Goal: Task Accomplishment & Management: Manage account settings

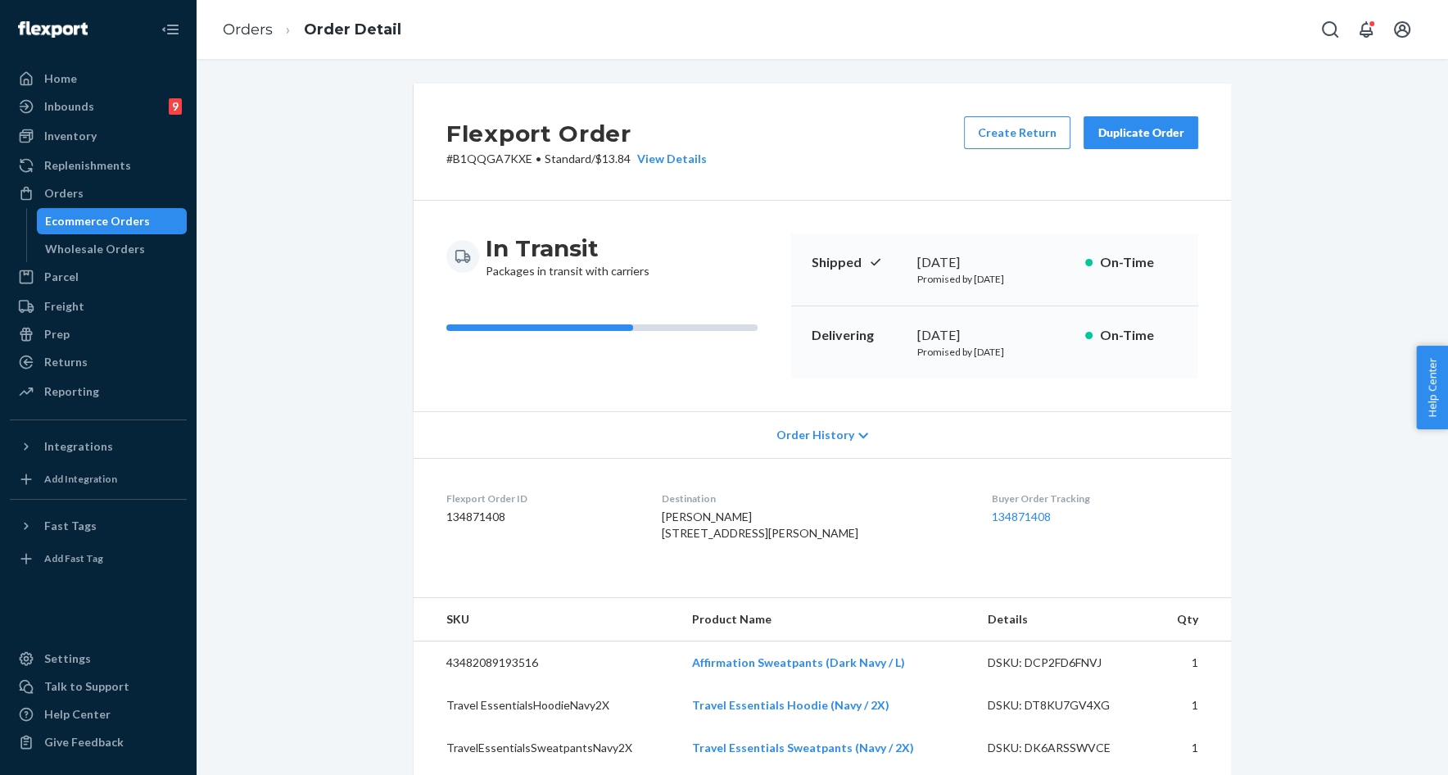
click at [496, 162] on p "# B1QQGA7KXE • Standard / $13.84 View Details" at bounding box center [576, 159] width 260 height 16
copy p "B1QQGA7KXE"
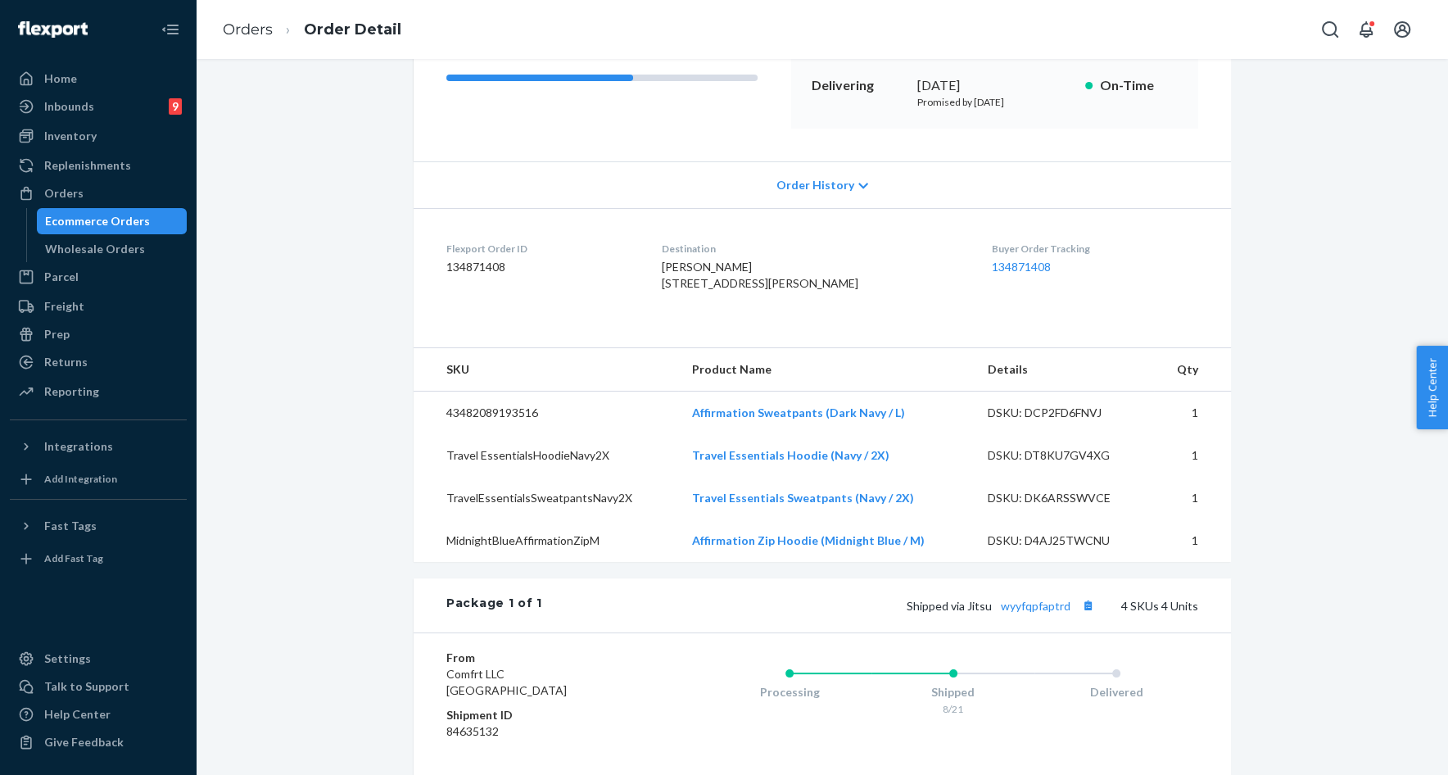
scroll to position [393, 0]
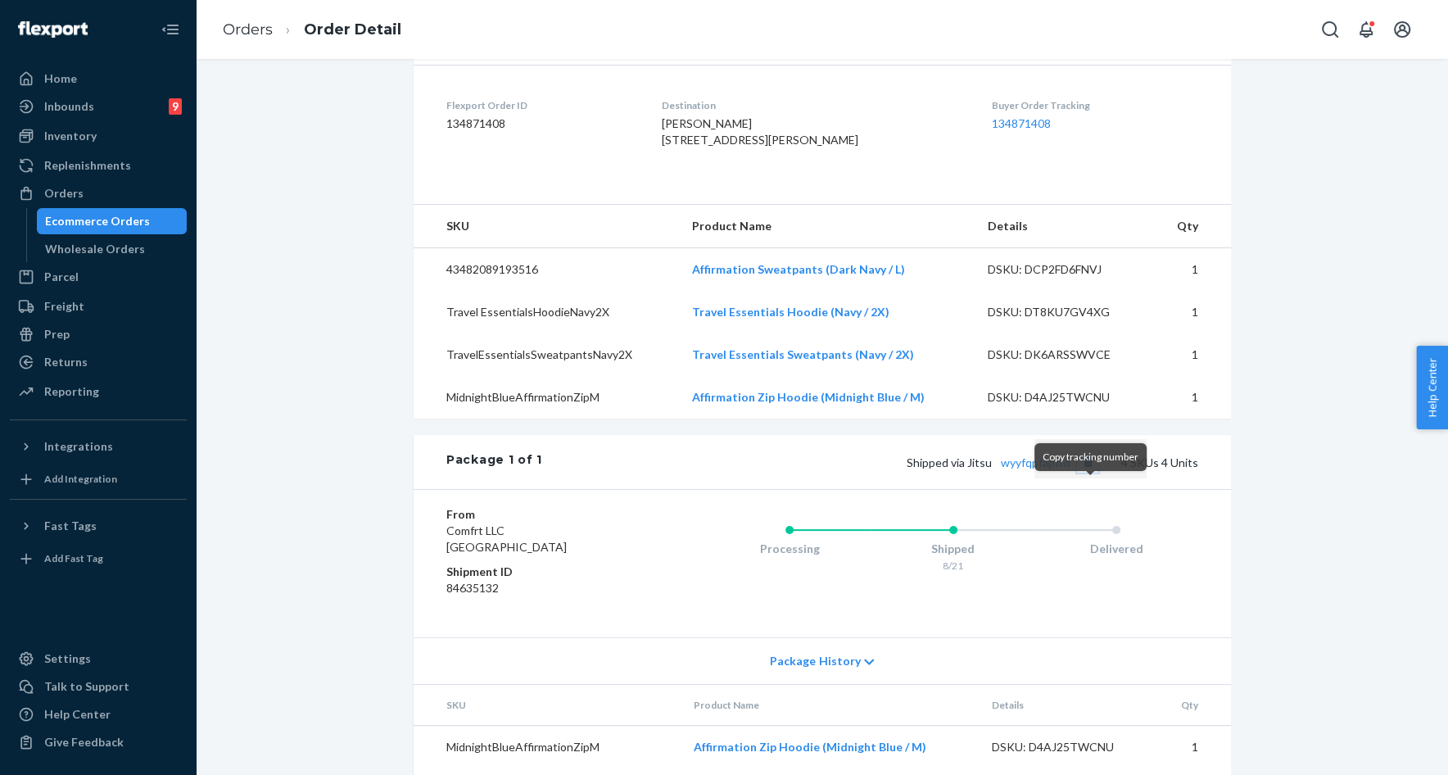
click at [1092, 473] on button "Copy tracking number" at bounding box center [1087, 461] width 21 height 21
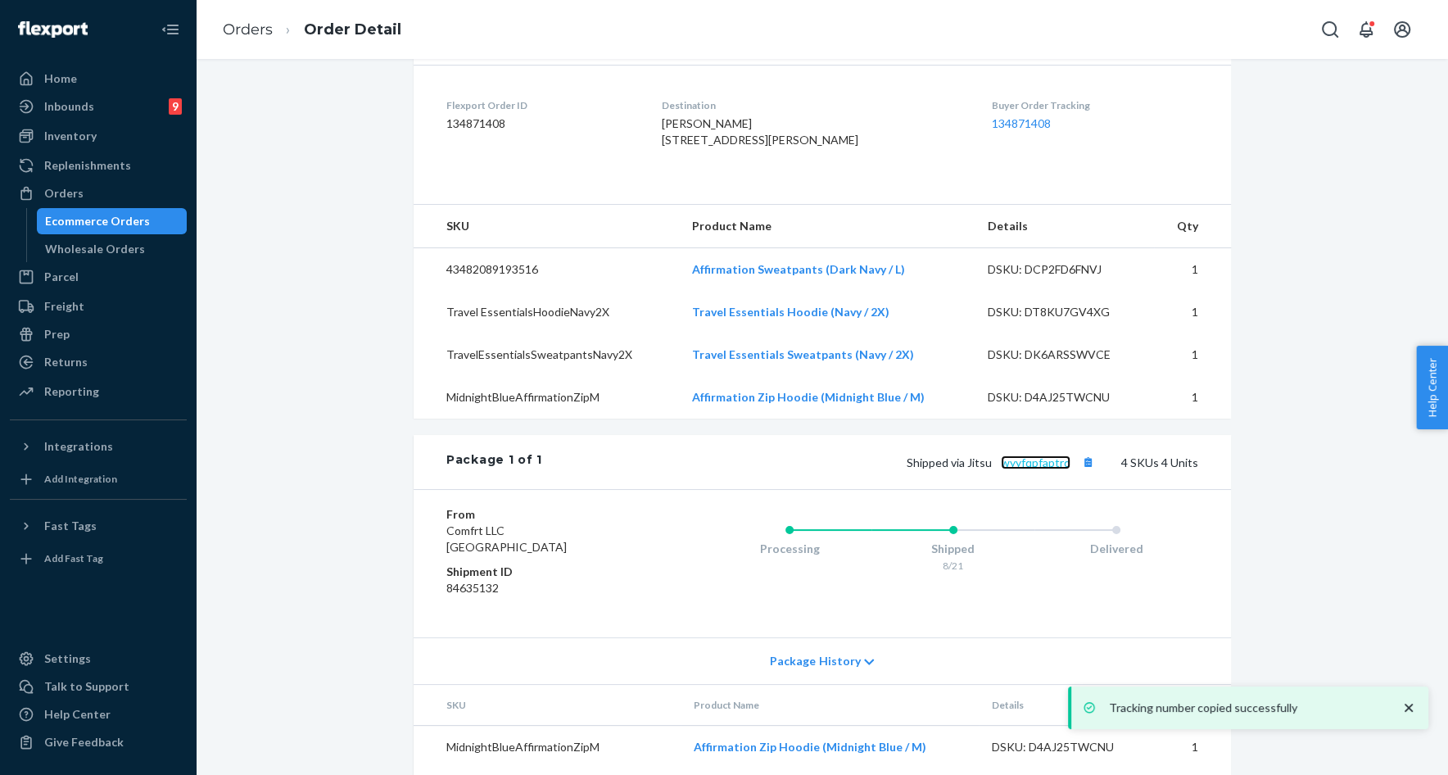
click at [1036, 469] on link "wyyfqpfaptrd" at bounding box center [1036, 462] width 70 height 14
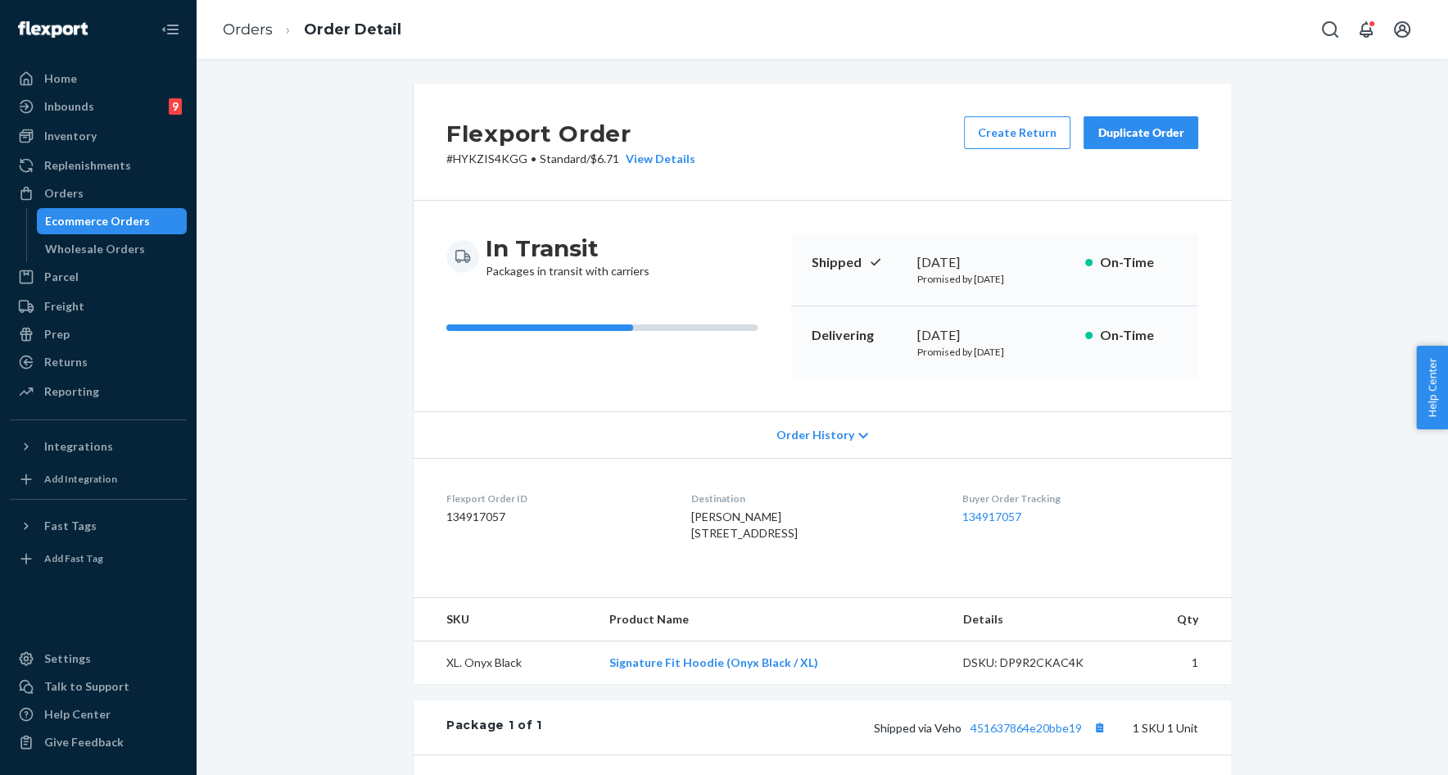
click at [500, 164] on p "# HYKZIS4KGG • Standard / $6.71 View Details" at bounding box center [570, 159] width 249 height 16
copy p "HYKZIS4KGG"
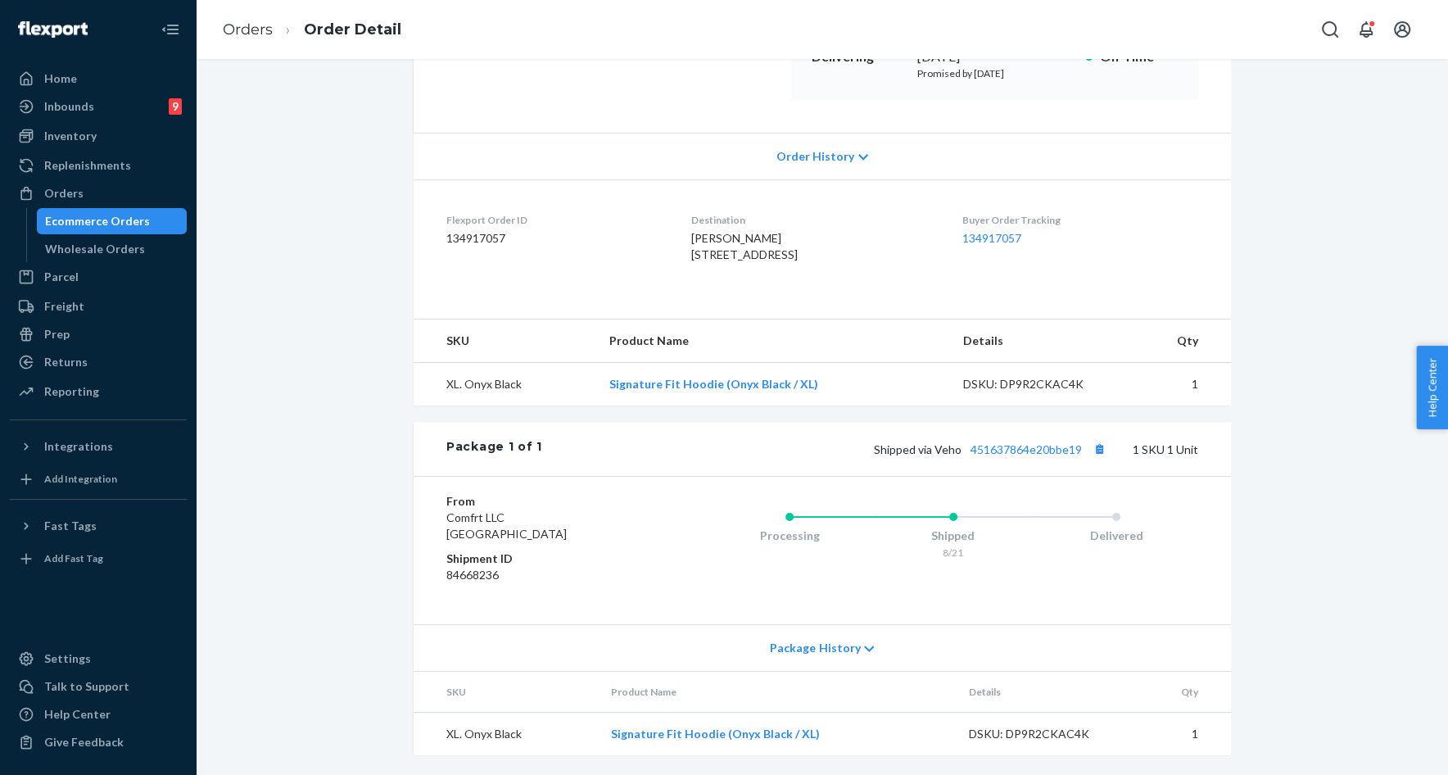
scroll to position [292, 0]
click at [1098, 460] on button "Copy tracking number" at bounding box center [1099, 448] width 21 height 21
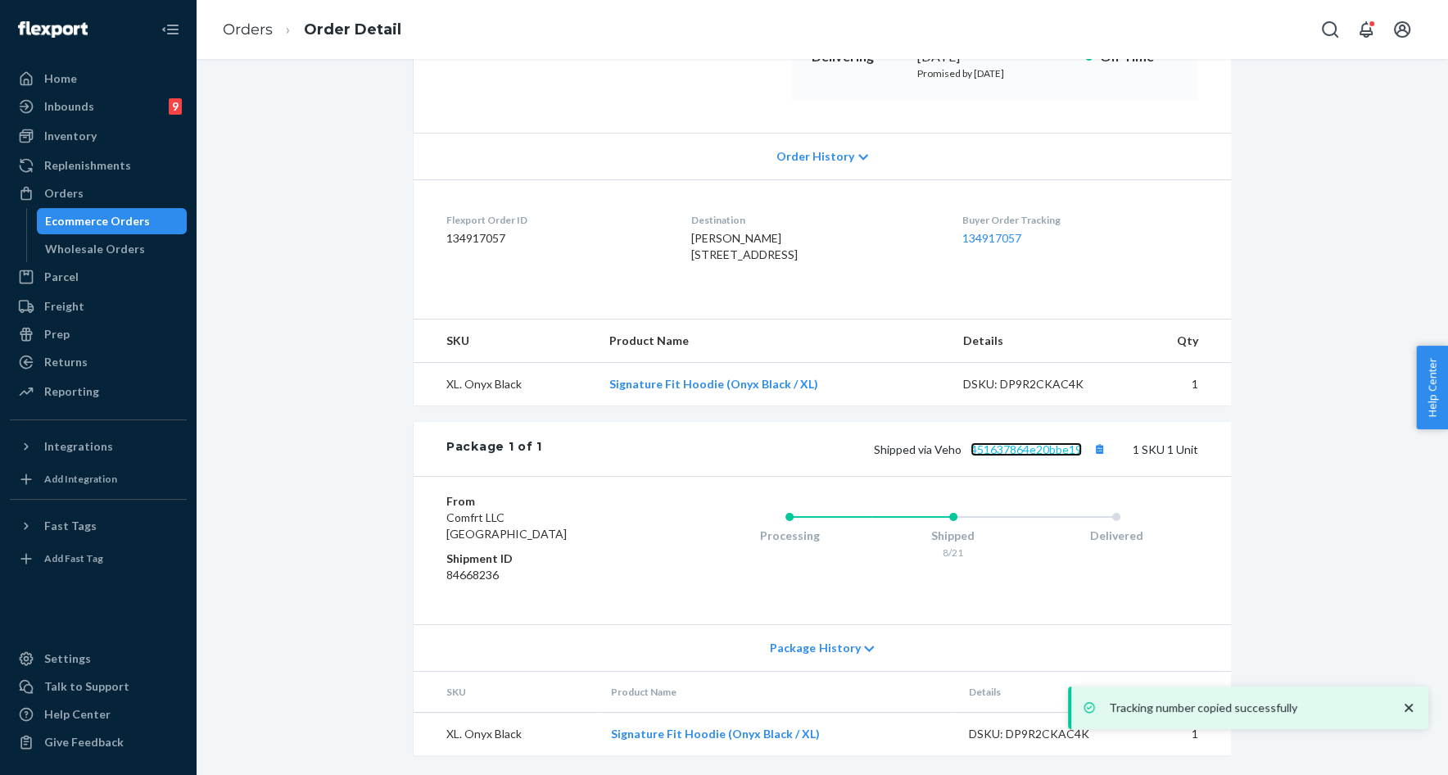
click at [1044, 456] on link "451637864e20bbe19" at bounding box center [1026, 449] width 111 height 14
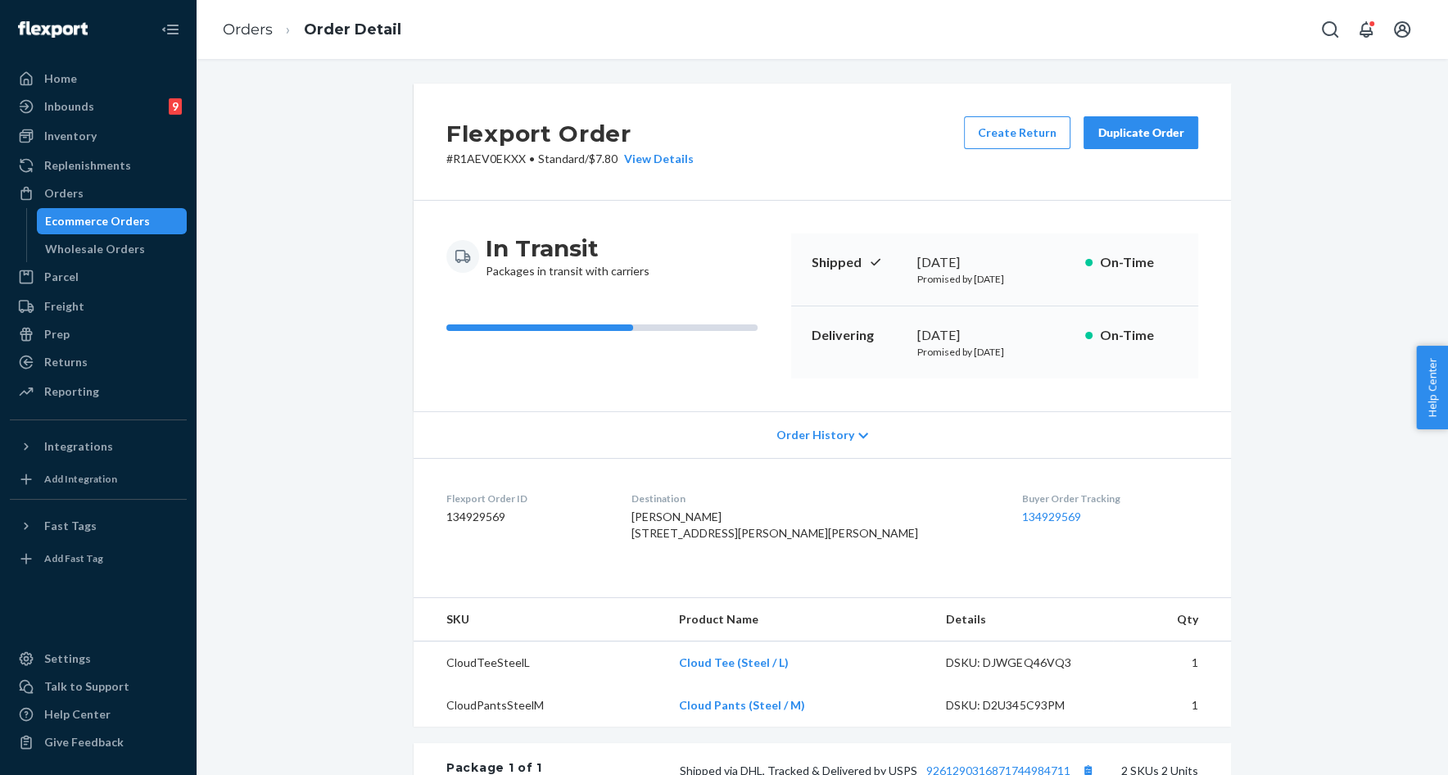
click at [489, 163] on p "# R1AEV0EKXX • Standard / $7.80 View Details" at bounding box center [569, 159] width 247 height 16
copy p "R1AEV0EKXX"
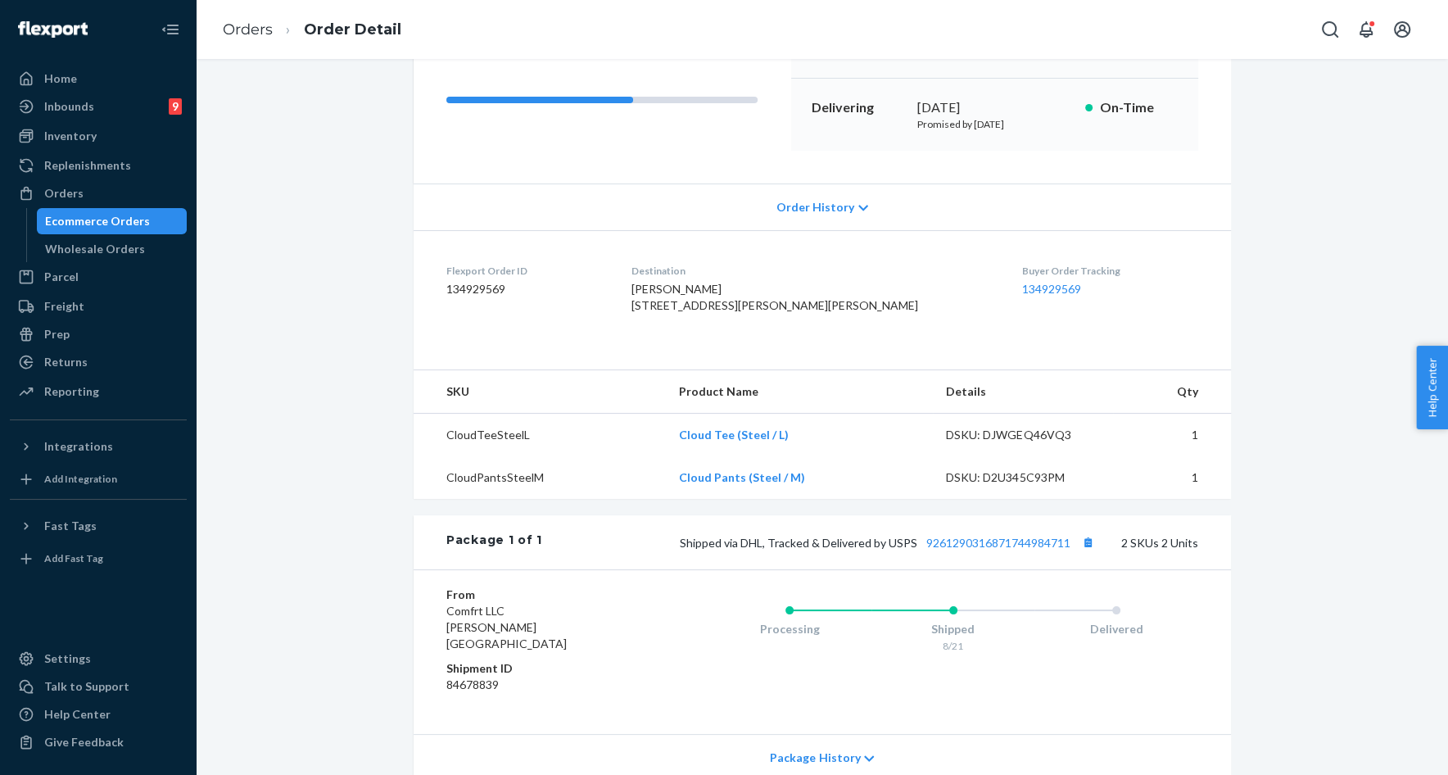
scroll to position [242, 0]
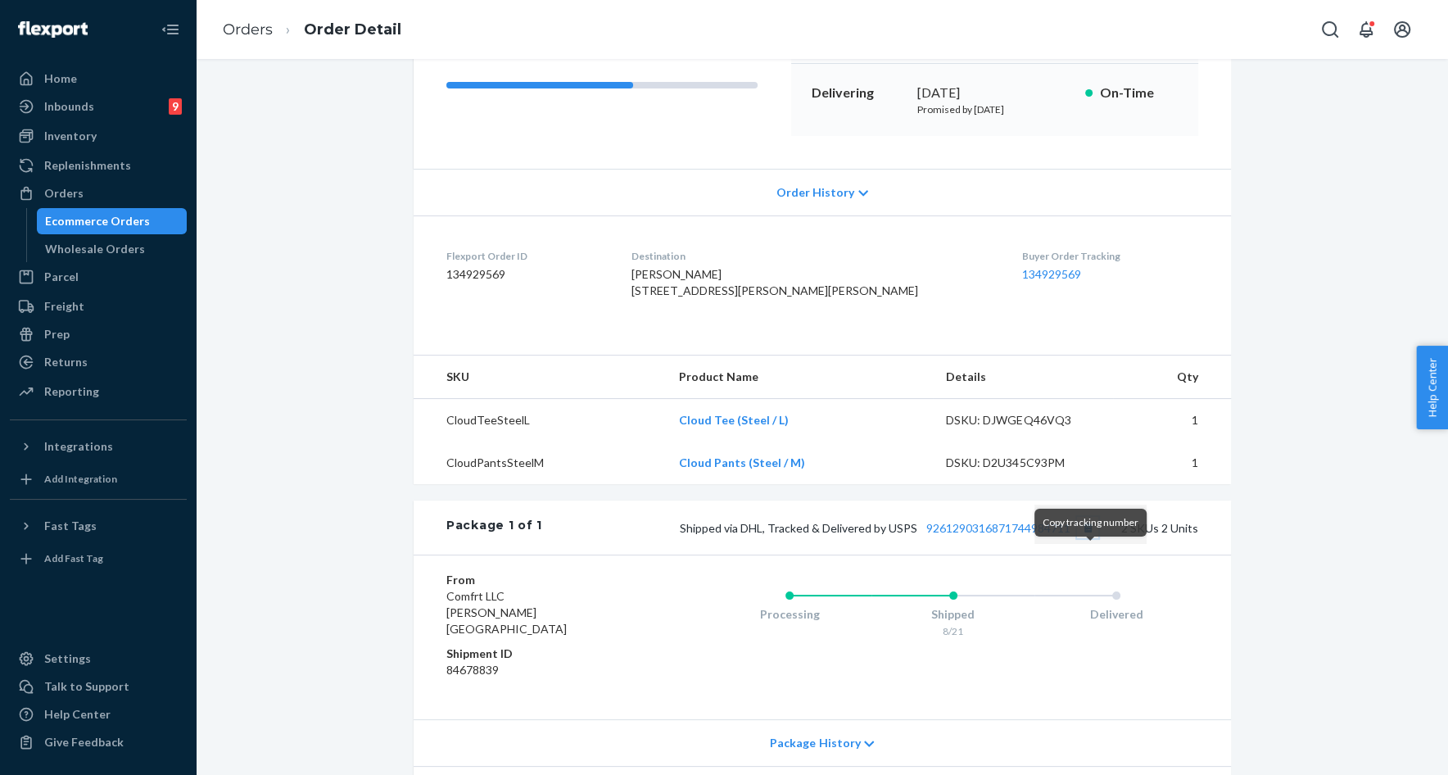
click at [1090, 538] on button "Copy tracking number" at bounding box center [1087, 527] width 21 height 21
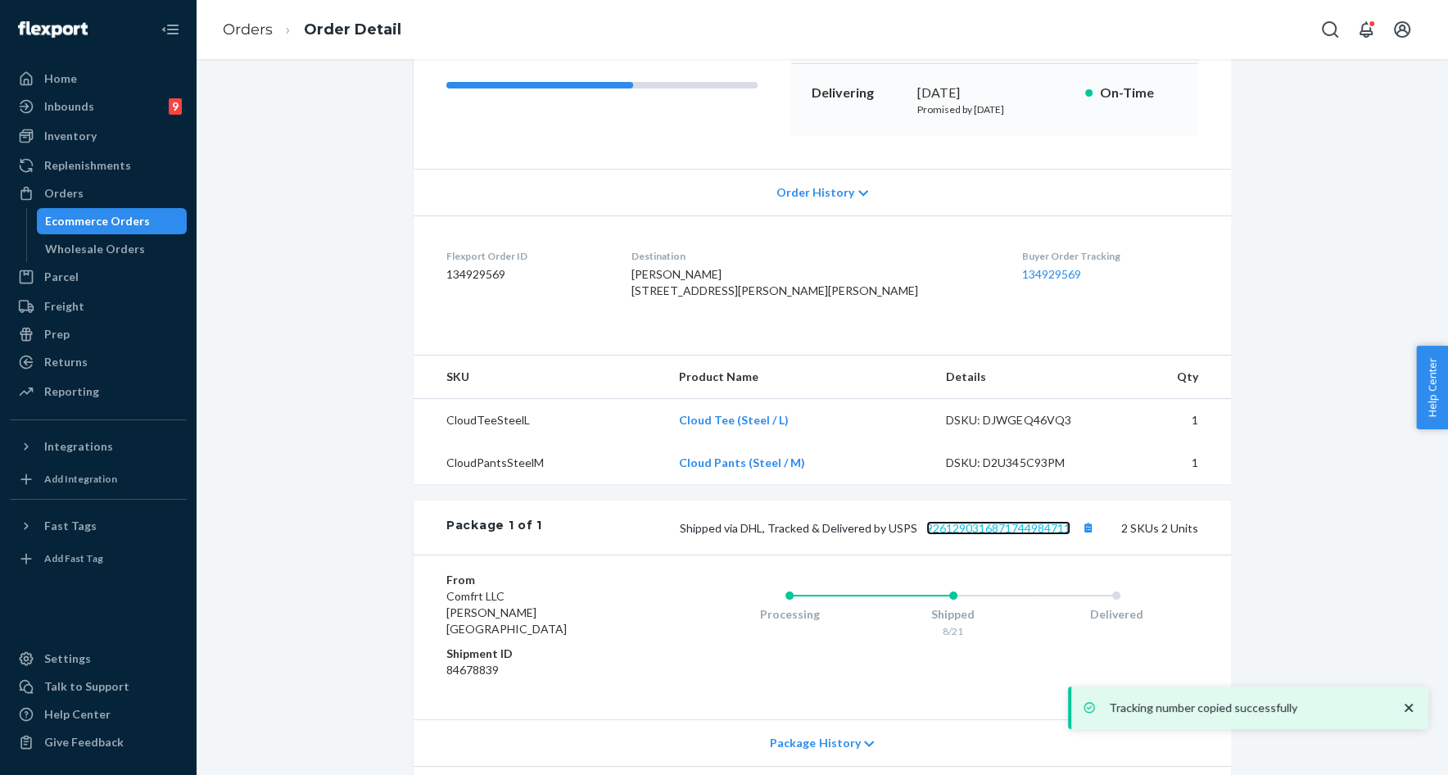
click at [1032, 535] on link "9261290316871744984711" at bounding box center [998, 528] width 144 height 14
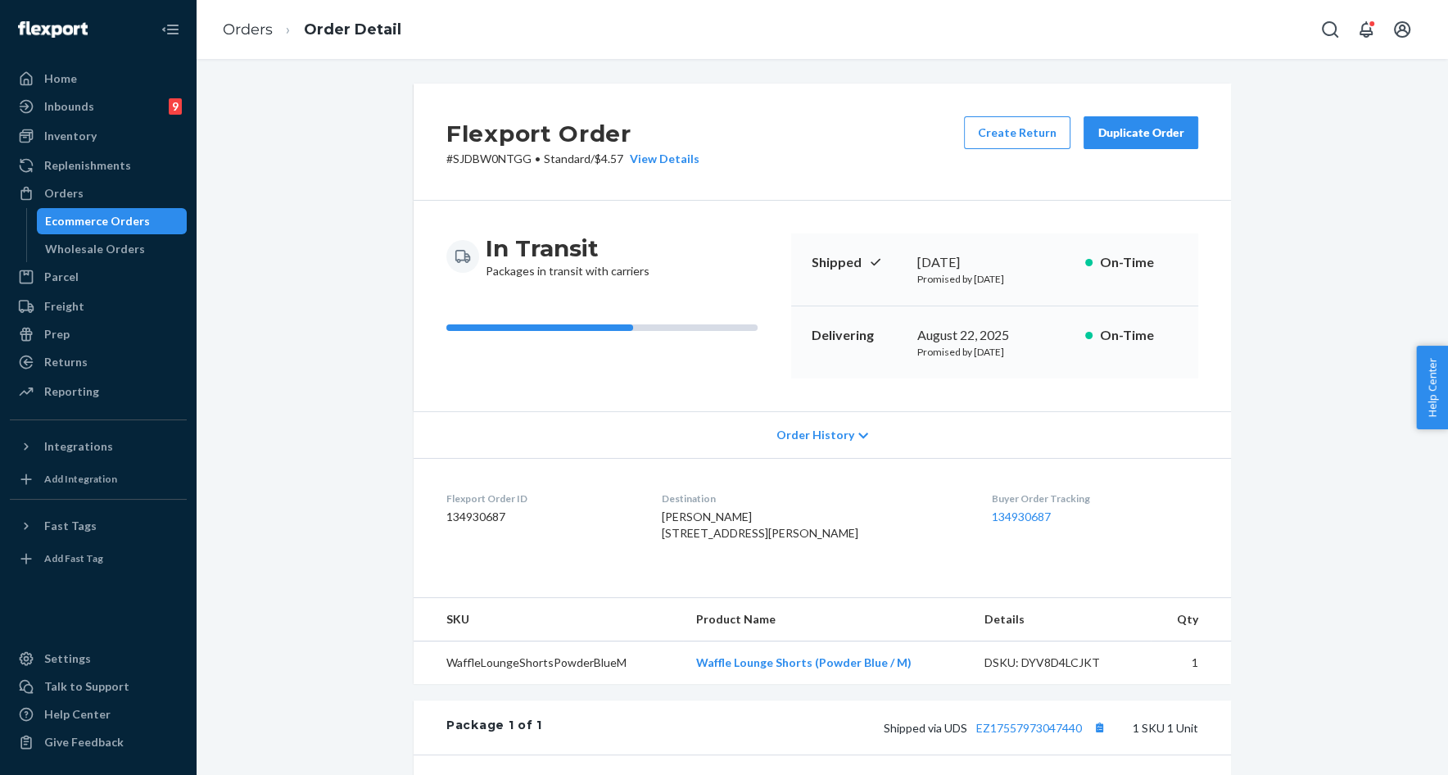
click at [507, 162] on p "# SJDBW0NTGG • Standard / $4.57 View Details" at bounding box center [572, 159] width 253 height 16
copy p "SJDBW0NTGG"
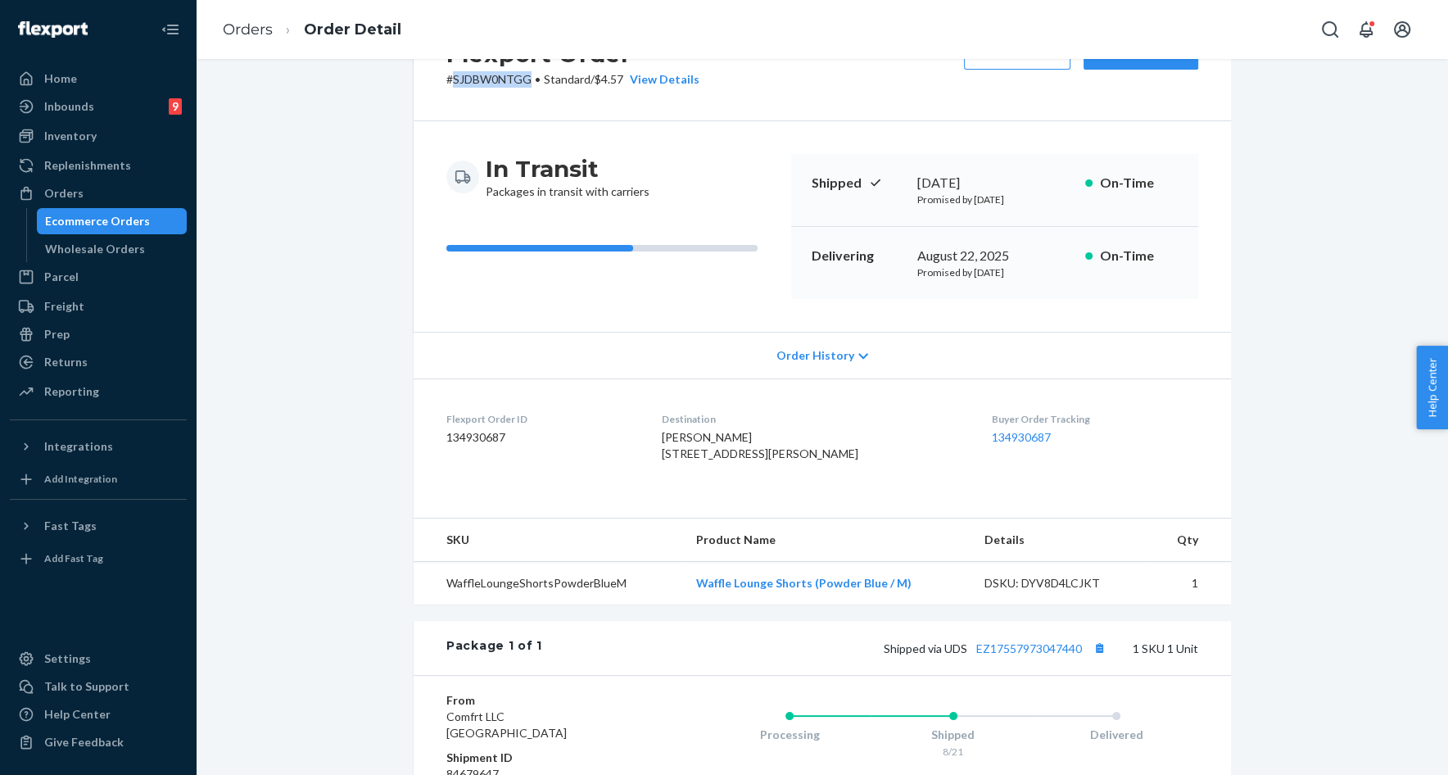
scroll to position [111, 0]
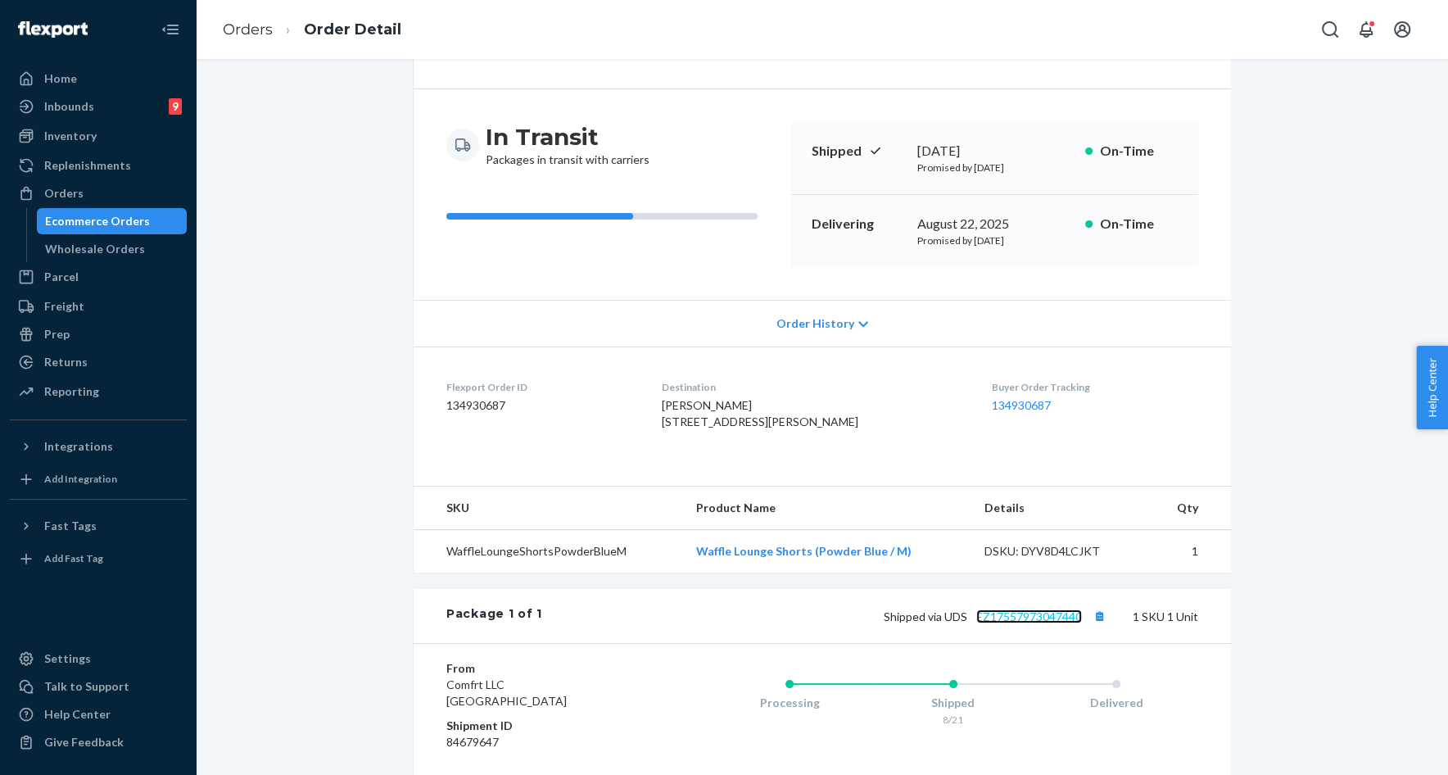
click at [1018, 623] on link "EZ17557973047440" at bounding box center [1029, 616] width 106 height 14
click at [1098, 627] on button "Copy tracking number" at bounding box center [1099, 615] width 21 height 21
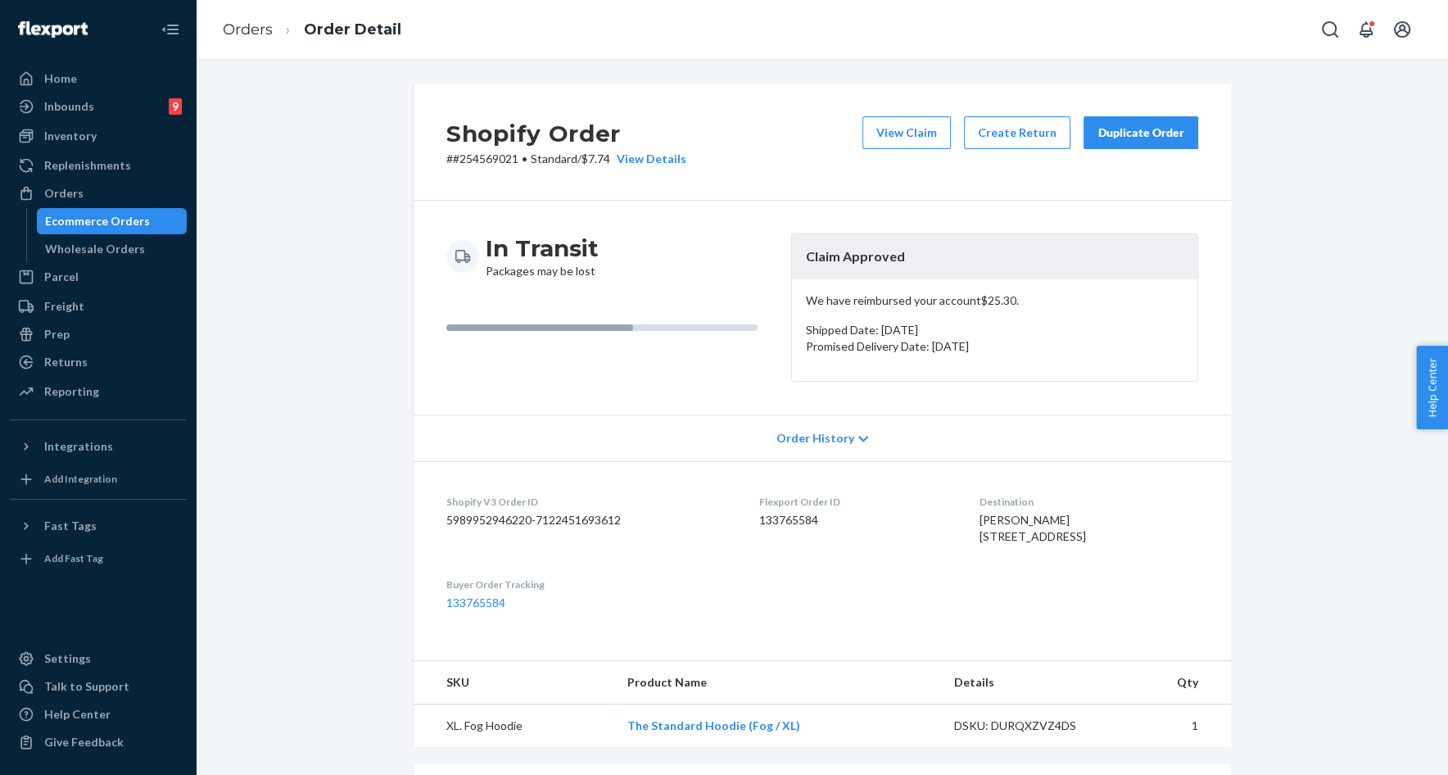
click at [980, 522] on span "[PERSON_NAME] [STREET_ADDRESS]" at bounding box center [1033, 528] width 106 height 30
drag, startPoint x: 954, startPoint y: 522, endPoint x: 1010, endPoint y: 522, distance: 56.5
click at [1010, 523] on span "Noelle Jeroux 4800 E Cherry Creek South Dr Apt B106 Denver, CO 80246-2297 US" at bounding box center [1033, 528] width 106 height 30
click at [980, 523] on span "Noelle Jeroux 4800 E Cherry Creek South Dr Apt B106 Denver, CO 80246-2297 US" at bounding box center [1033, 528] width 106 height 30
drag, startPoint x: 956, startPoint y: 523, endPoint x: 997, endPoint y: 522, distance: 41.0
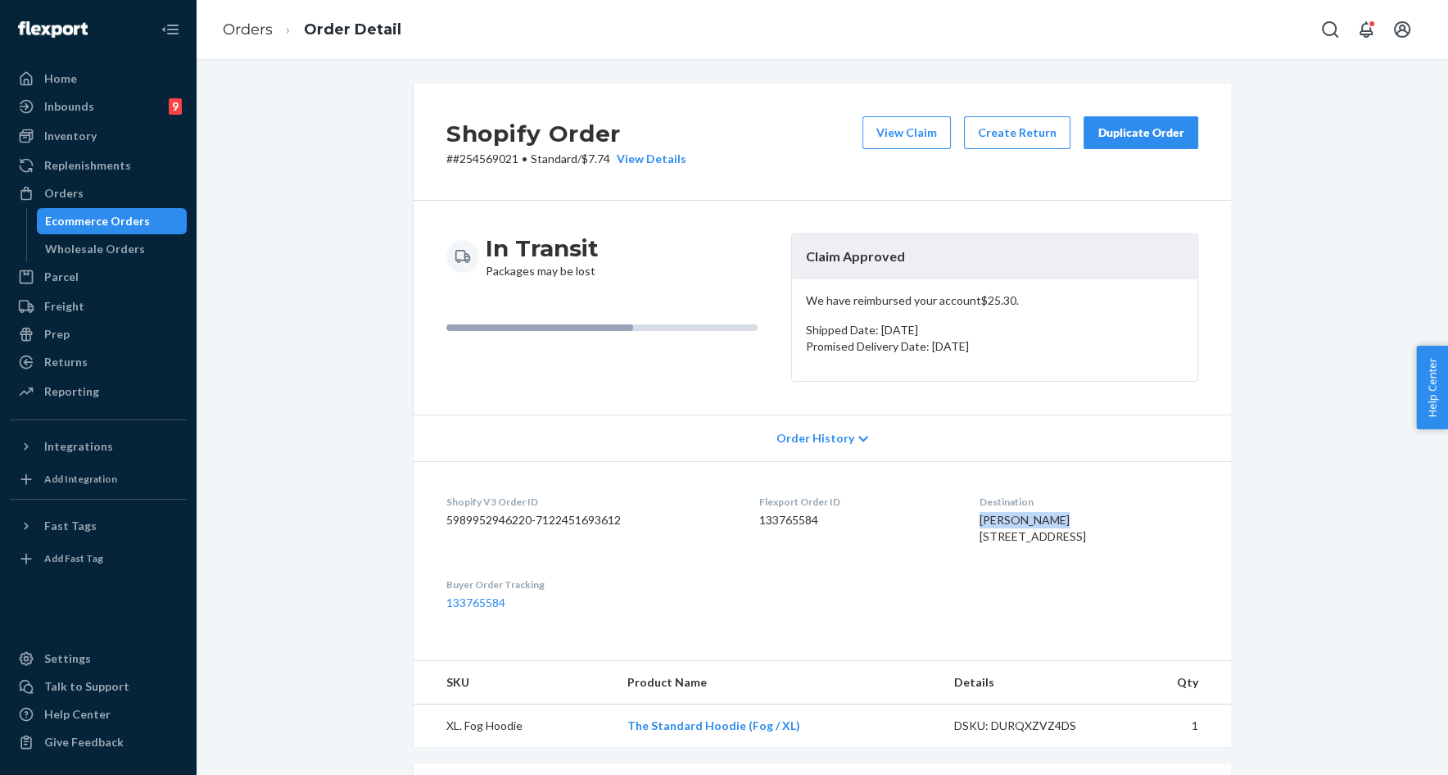
click at [997, 523] on span "Noelle Jeroux 4800 E Cherry Creek South Dr Apt B106 Denver, CO 80246-2297 US" at bounding box center [1033, 528] width 106 height 30
click at [261, 27] on link "Orders" at bounding box center [248, 29] width 50 height 18
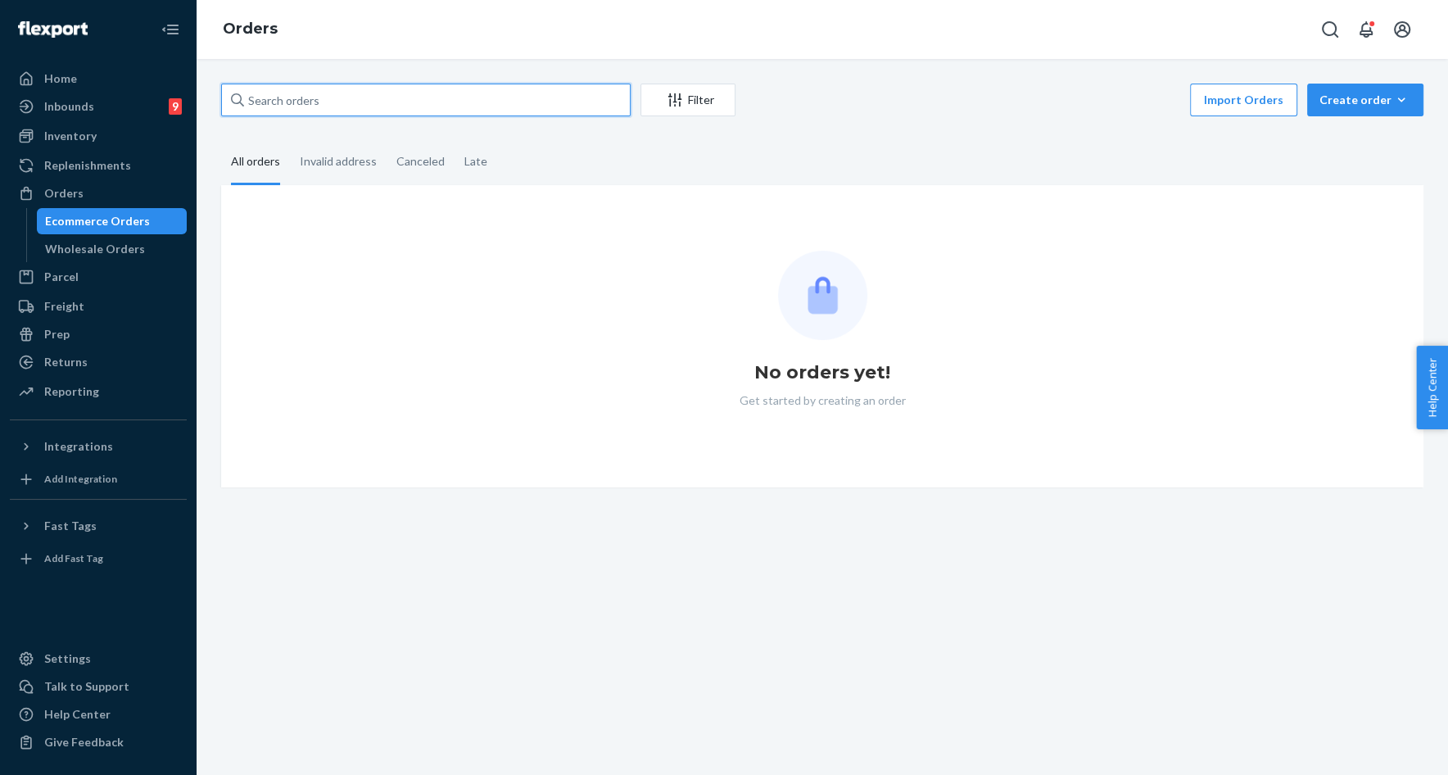
click at [318, 100] on input "text" at bounding box center [426, 100] width 410 height 33
paste input "Noelle Jeroux"
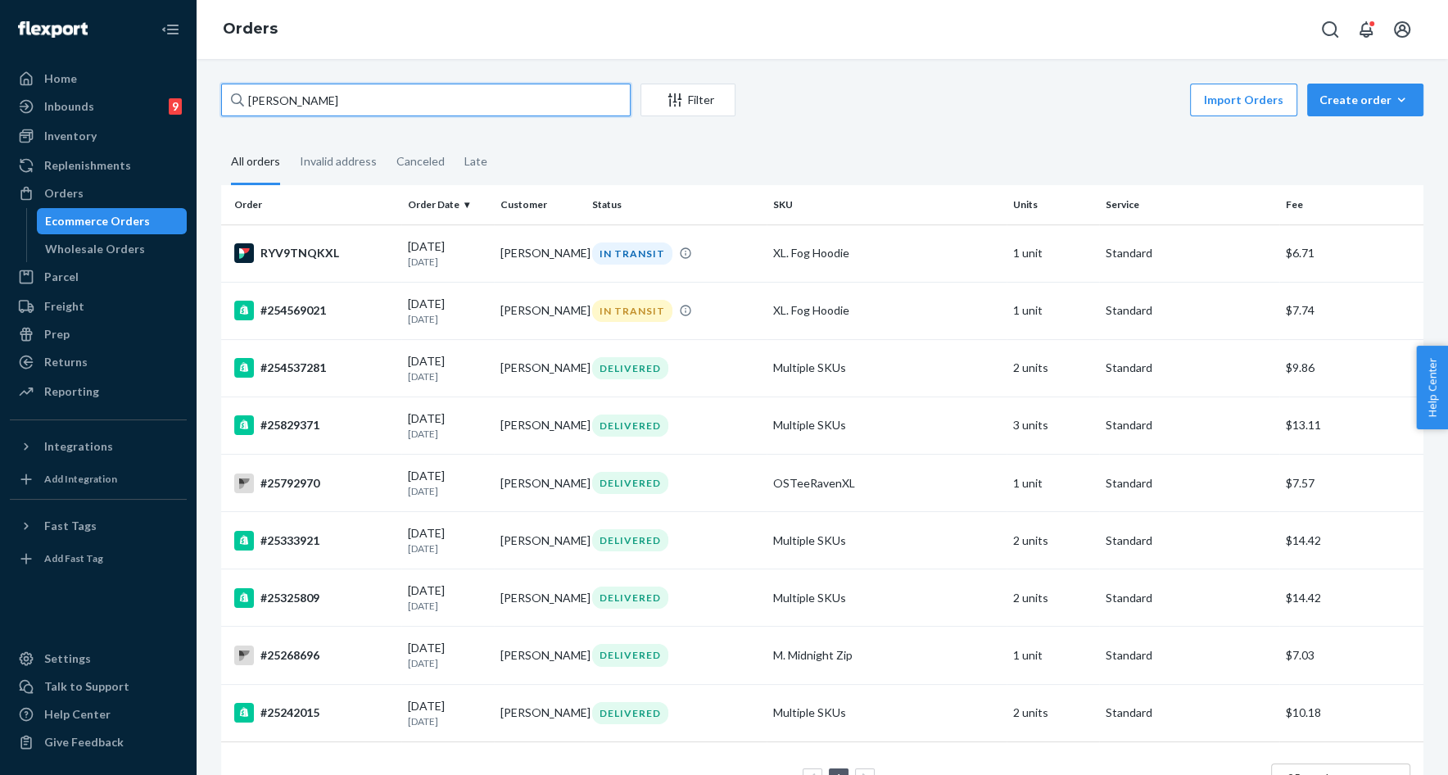
click at [281, 104] on input "Noelle Jeroux" at bounding box center [426, 100] width 410 height 33
type input "Noelle Jeroux"
click at [446, 369] on p "20 days ago" at bounding box center [447, 376] width 79 height 14
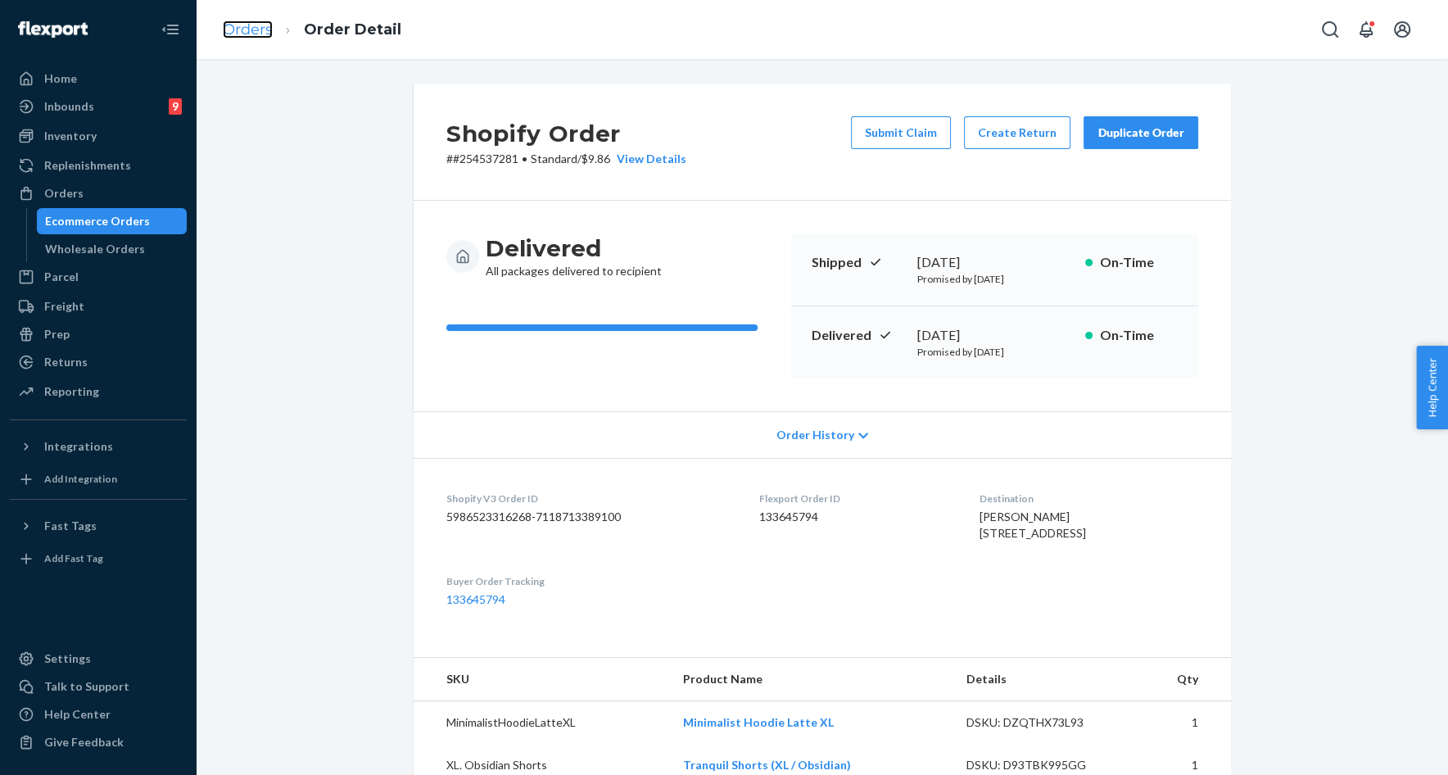
click at [242, 32] on link "Orders" at bounding box center [248, 29] width 50 height 18
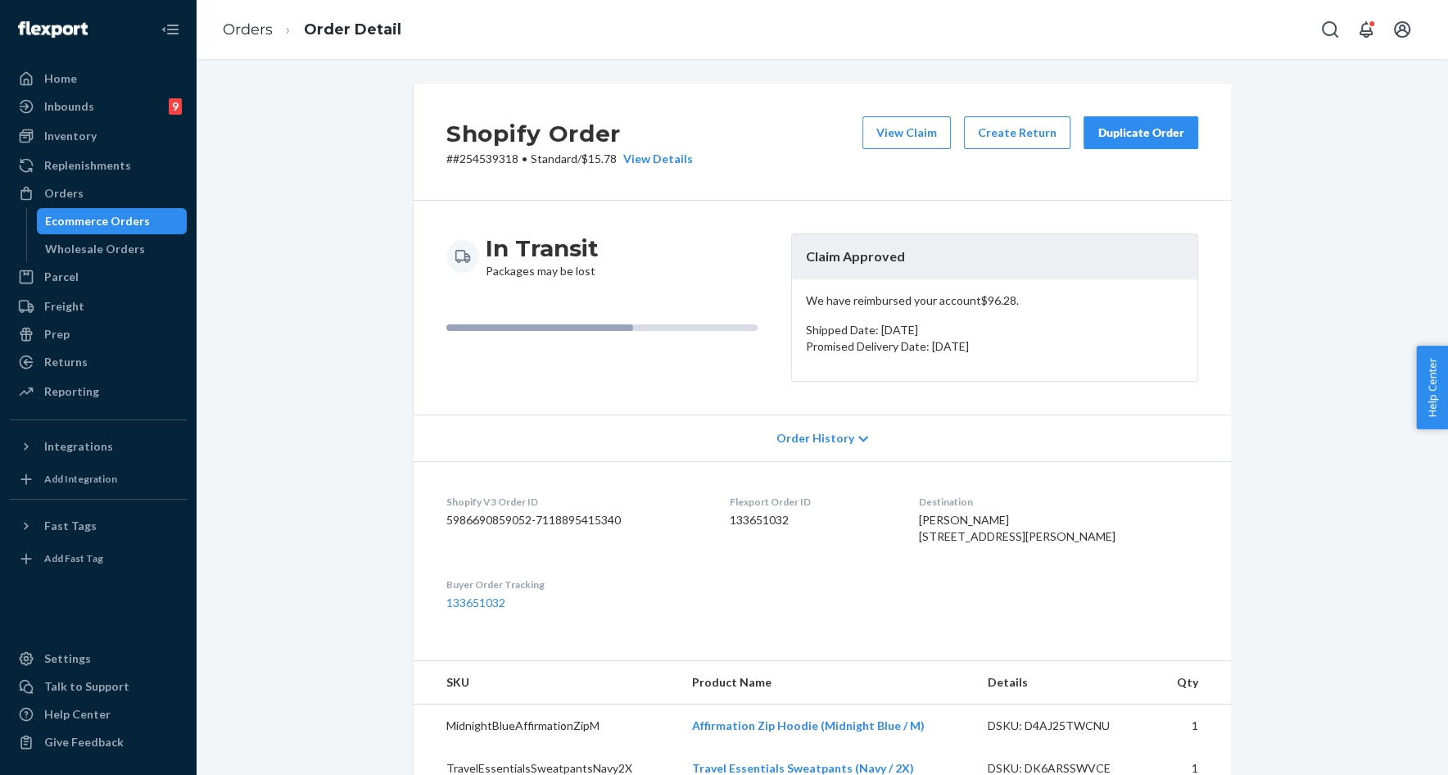
click at [986, 523] on span "[PERSON_NAME] [STREET_ADDRESS][PERSON_NAME]" at bounding box center [1017, 528] width 197 height 30
drag, startPoint x: 986, startPoint y: 523, endPoint x: 1030, endPoint y: 523, distance: 43.4
click at [1030, 523] on span "Eriana McCray 1362 E Aris Dr Gilbert, AZ 85298-0931 US" at bounding box center [1017, 528] width 197 height 30
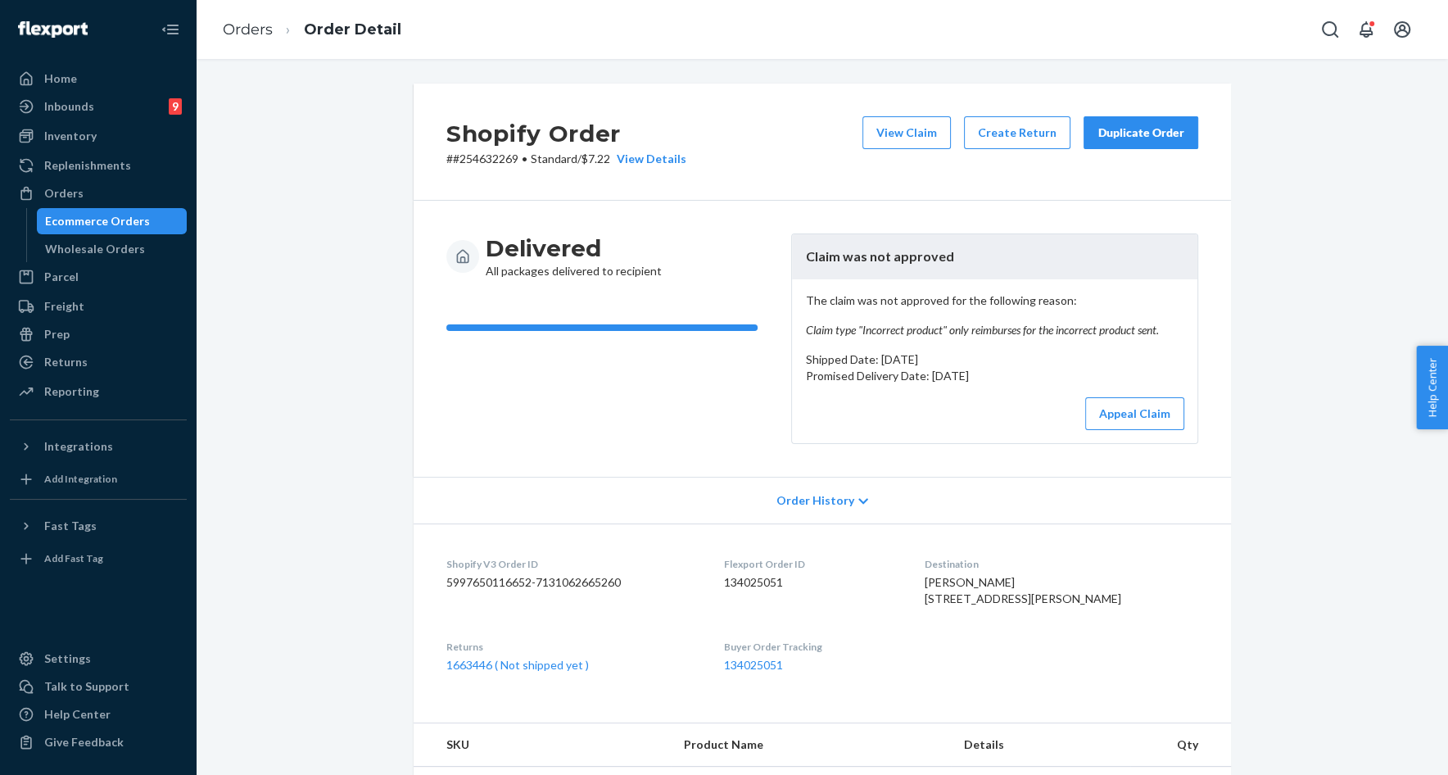
click at [496, 162] on p "# #254632269 • Standard / $7.22 View Details" at bounding box center [566, 159] width 240 height 16
copy p "254632269"
click at [977, 585] on span "Brooke Etter 6782 Village Green Dr Roanoke, VA 24019-5021 US" at bounding box center [1023, 590] width 197 height 30
drag, startPoint x: 977, startPoint y: 585, endPoint x: 1014, endPoint y: 584, distance: 36.9
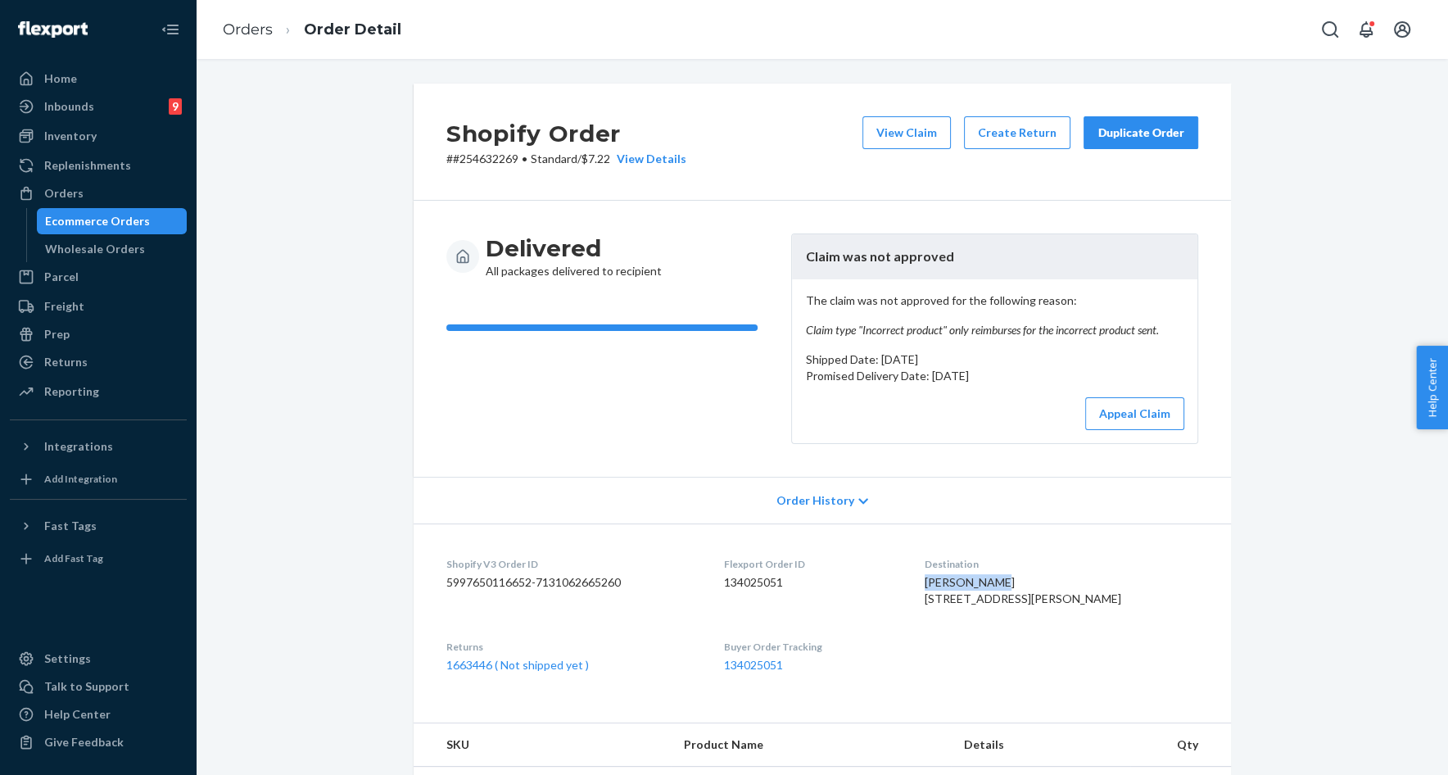
click at [1013, 585] on span "Brooke Etter 6782 Village Green Dr Roanoke, VA 24019-5021 US" at bounding box center [1023, 590] width 197 height 30
copy span "Brooke Etter"
click at [905, 140] on button "View Claim" at bounding box center [907, 132] width 88 height 33
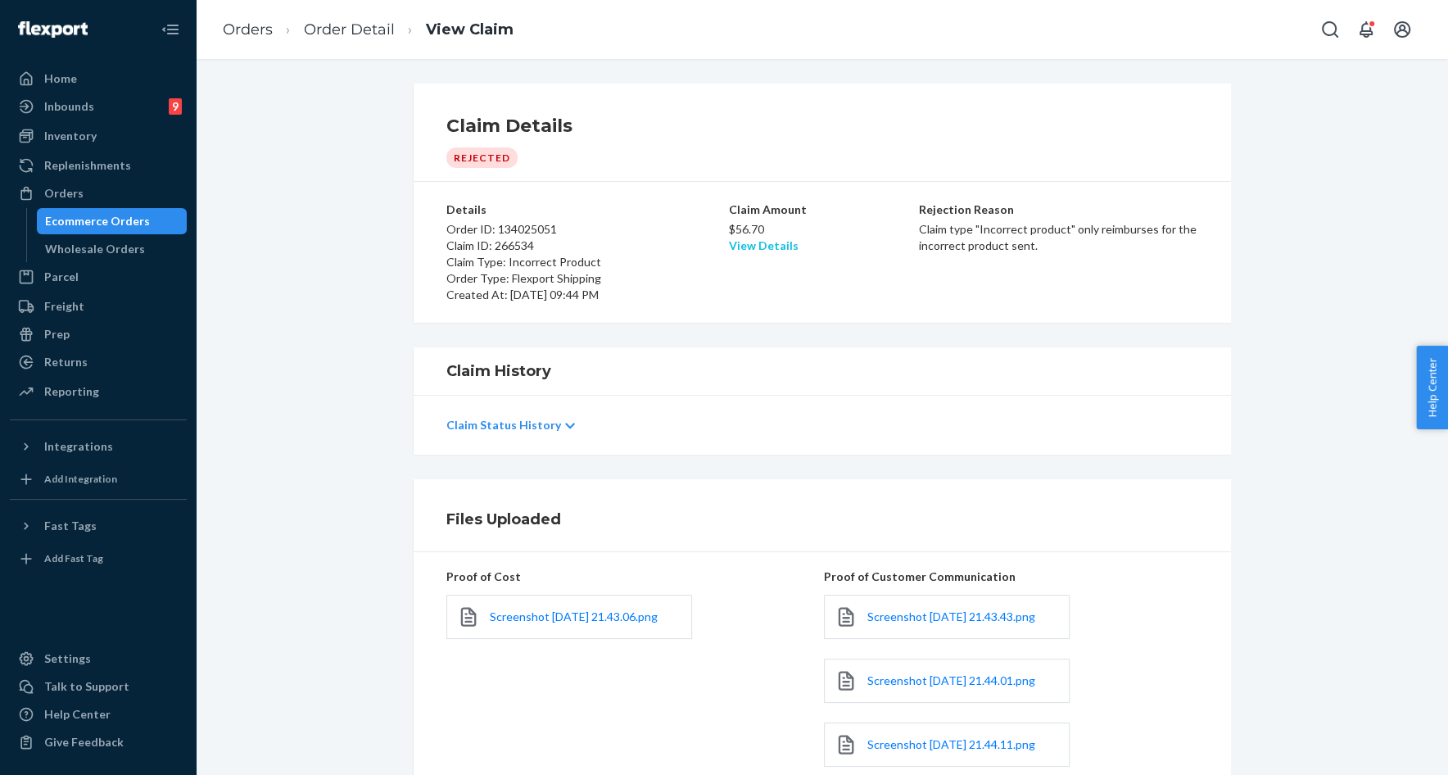
click at [756, 251] on link "View Details" at bounding box center [764, 245] width 70 height 14
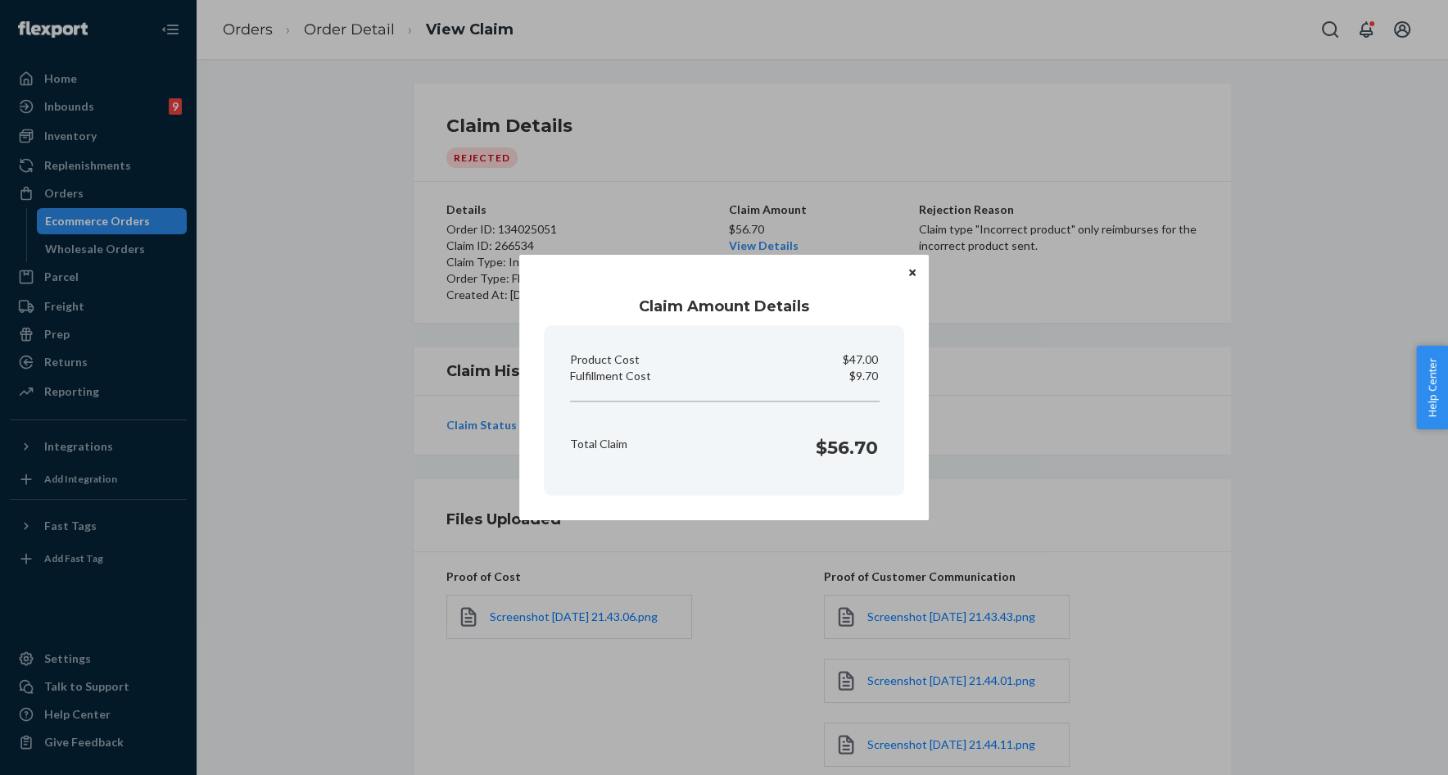
click at [912, 272] on icon "Close" at bounding box center [912, 272] width 7 height 7
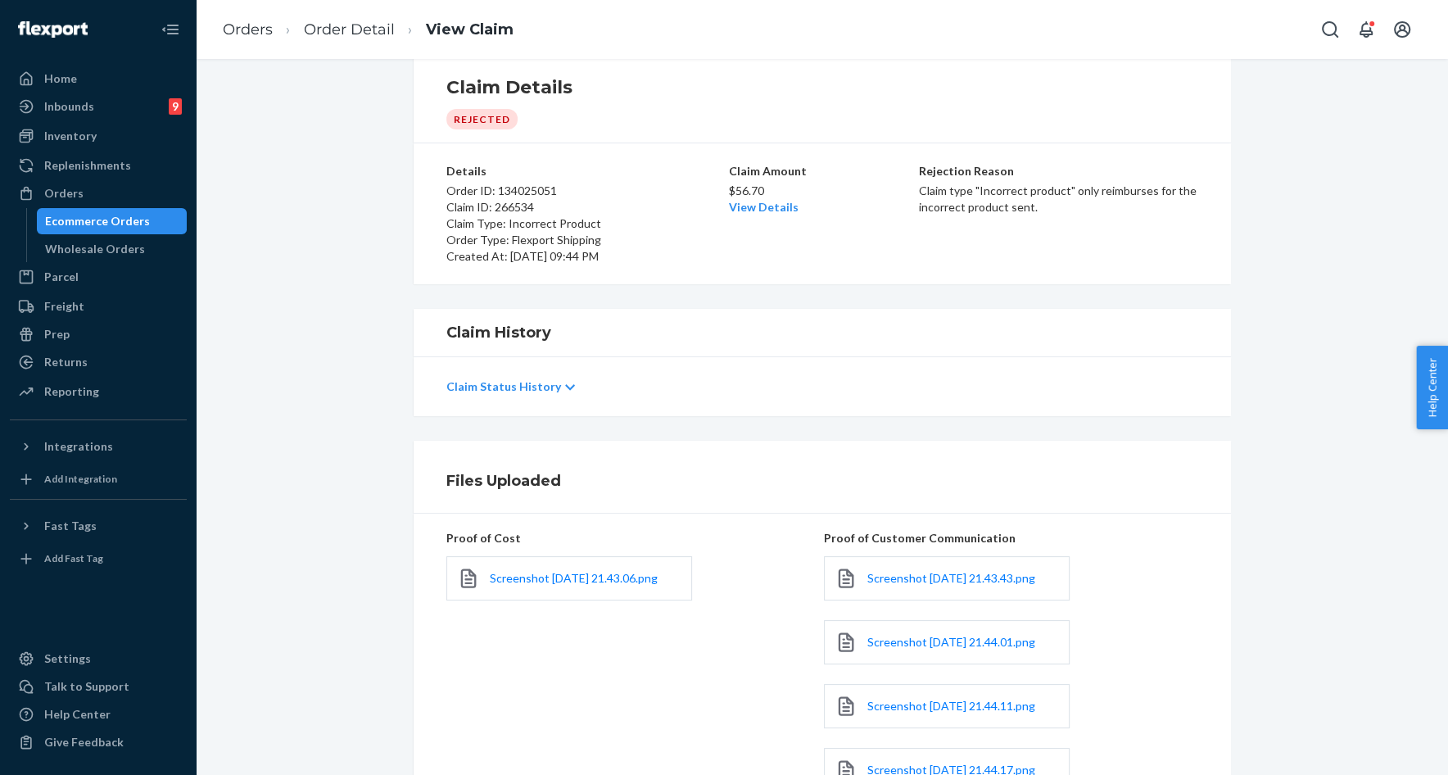
scroll to position [88, 0]
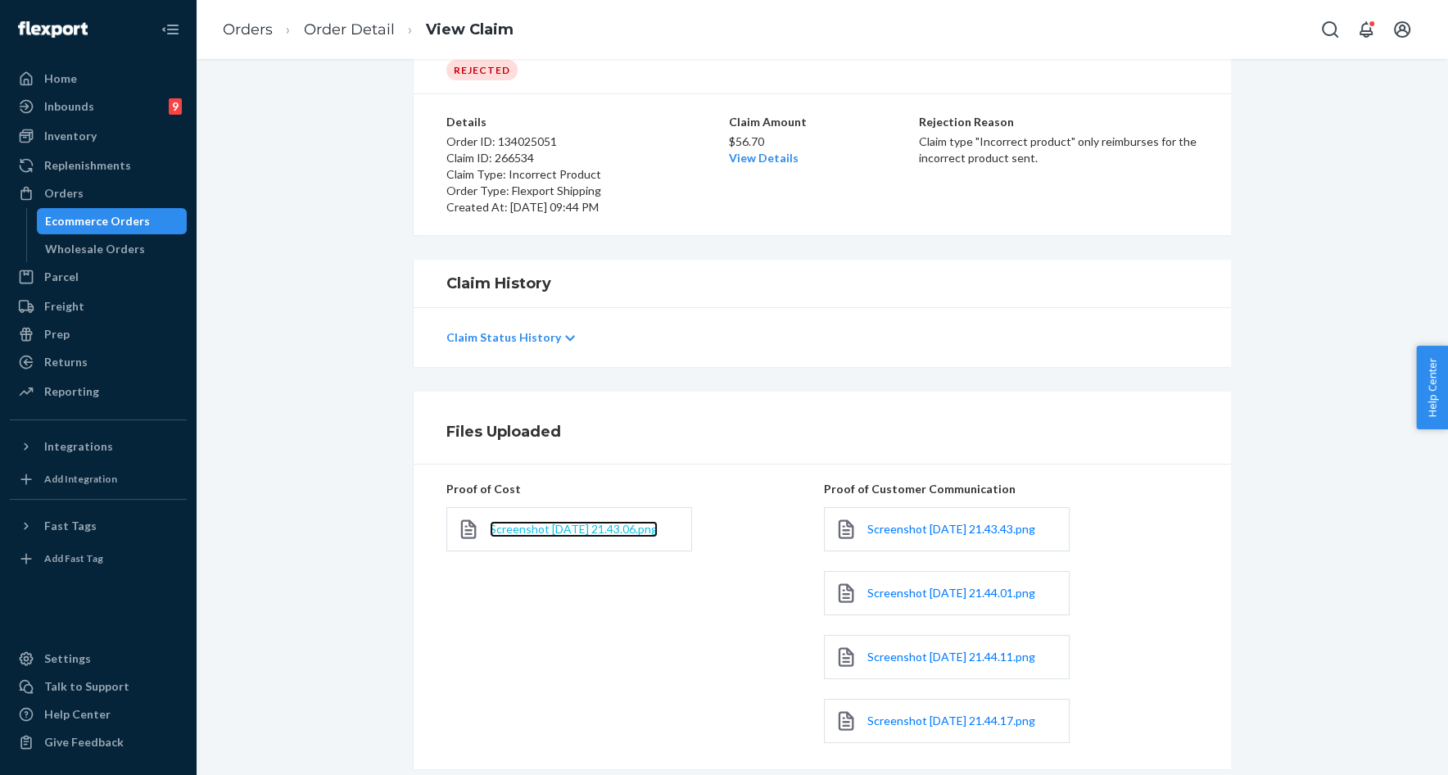
click at [540, 536] on span "Screenshot 2025-08-20 at 21.43.06.png" at bounding box center [574, 529] width 168 height 14
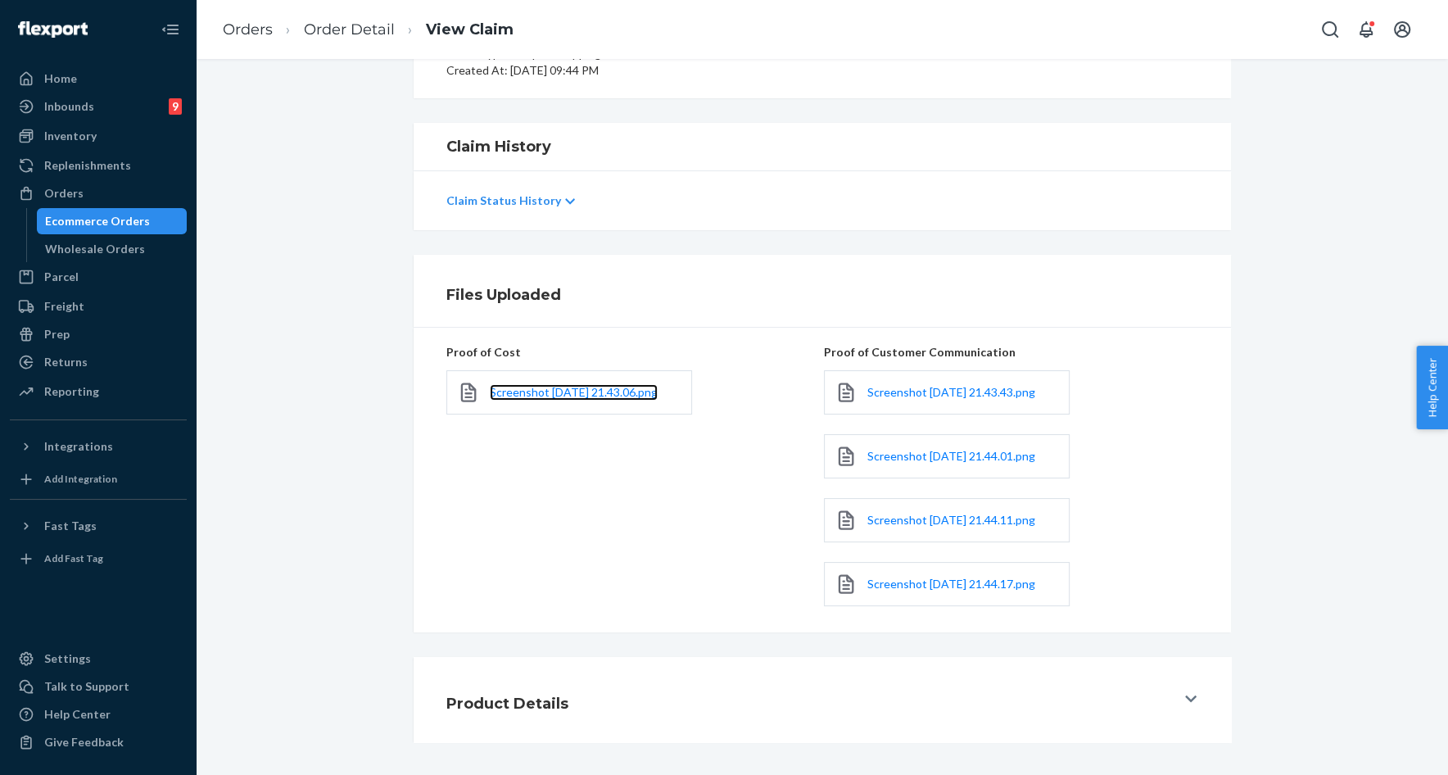
scroll to position [257, 0]
click at [893, 385] on span "Screenshot 2025-08-20 at 21.43.43.png" at bounding box center [951, 392] width 168 height 14
click at [921, 449] on span "Screenshot 2025-08-20 at 21.44.01.png" at bounding box center [951, 456] width 168 height 14
click at [924, 513] on span "Screenshot 2025-08-20 at 21.44.11.png" at bounding box center [951, 520] width 168 height 14
click at [893, 577] on span "Screenshot 2025-08-20 at 21.44.17.png" at bounding box center [951, 584] width 168 height 14
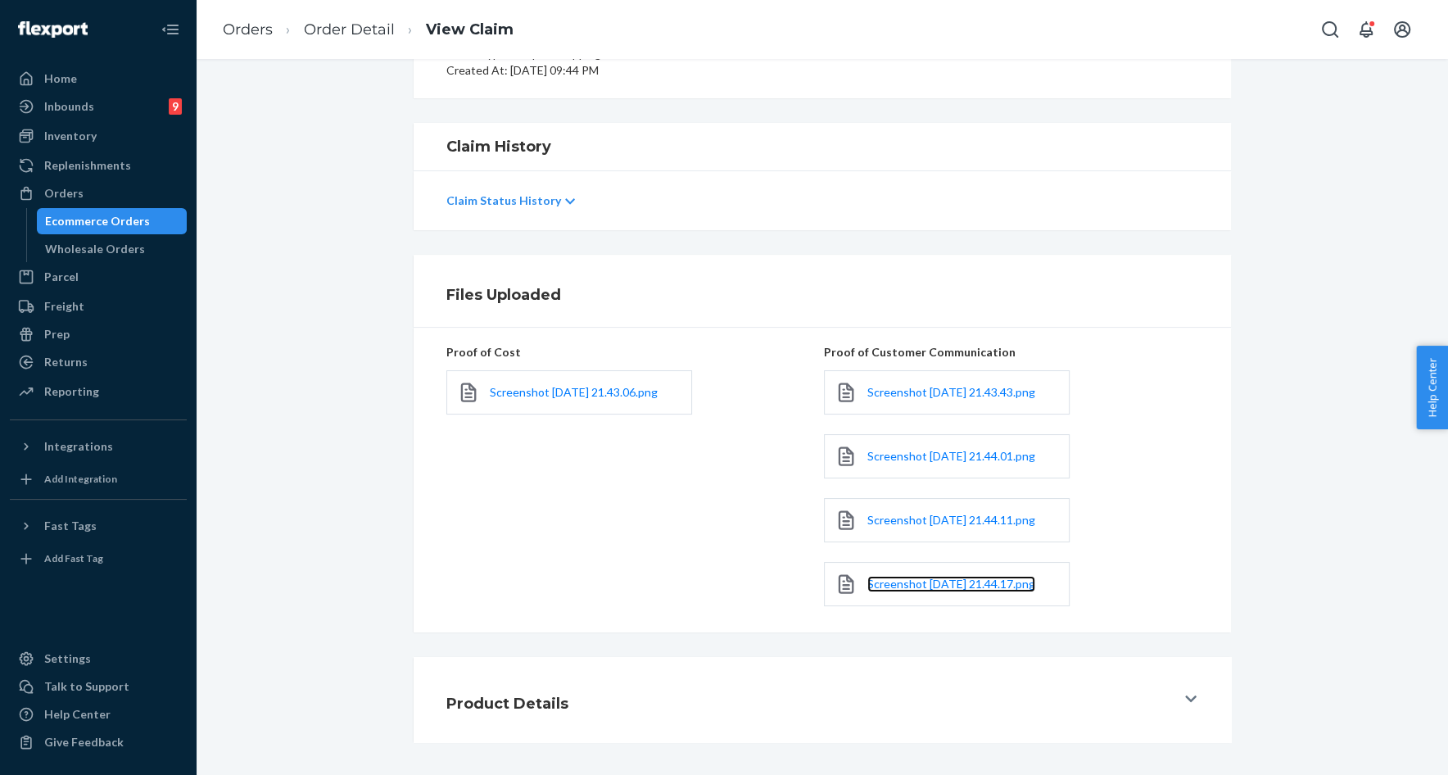
scroll to position [258, 0]
click at [1003, 687] on div "Product Details" at bounding box center [810, 700] width 729 height 46
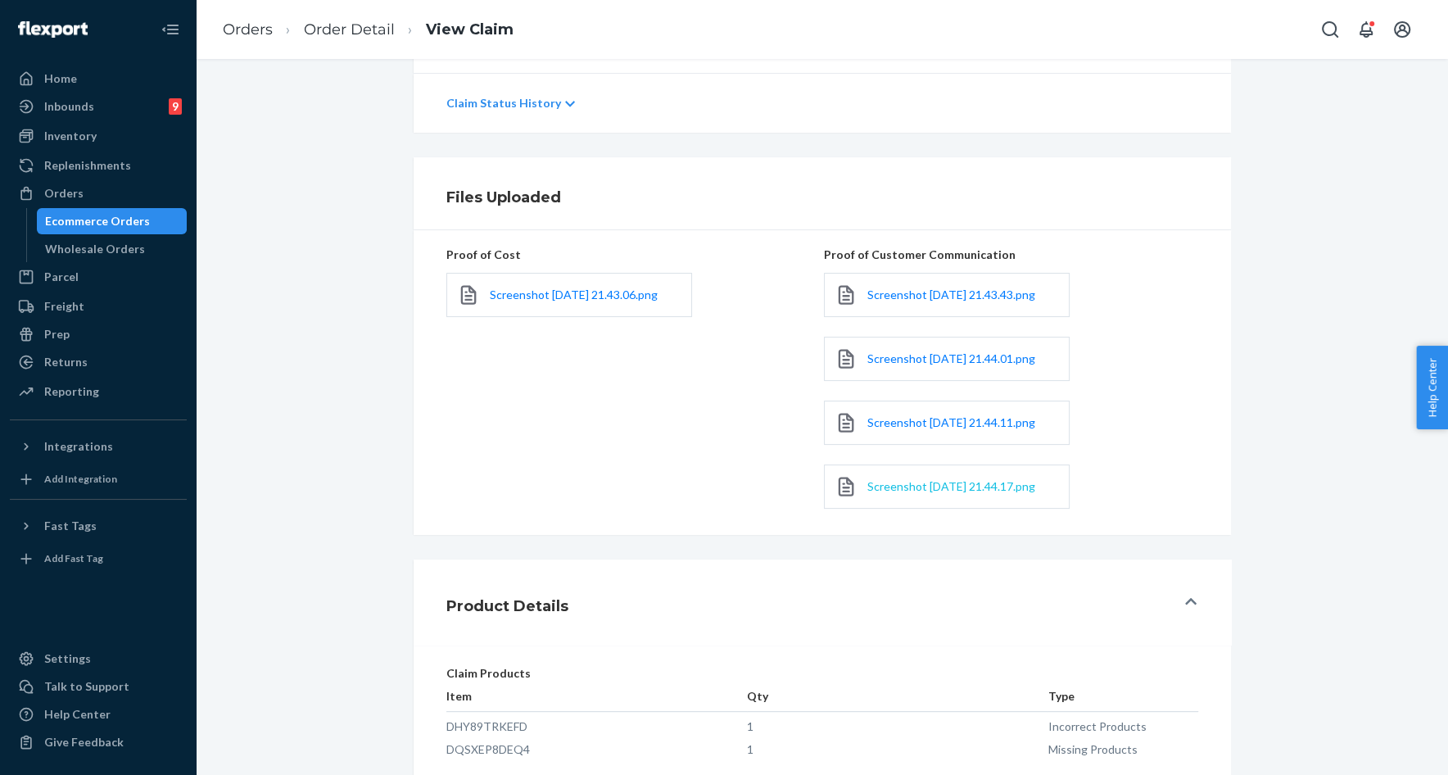
scroll to position [423, 0]
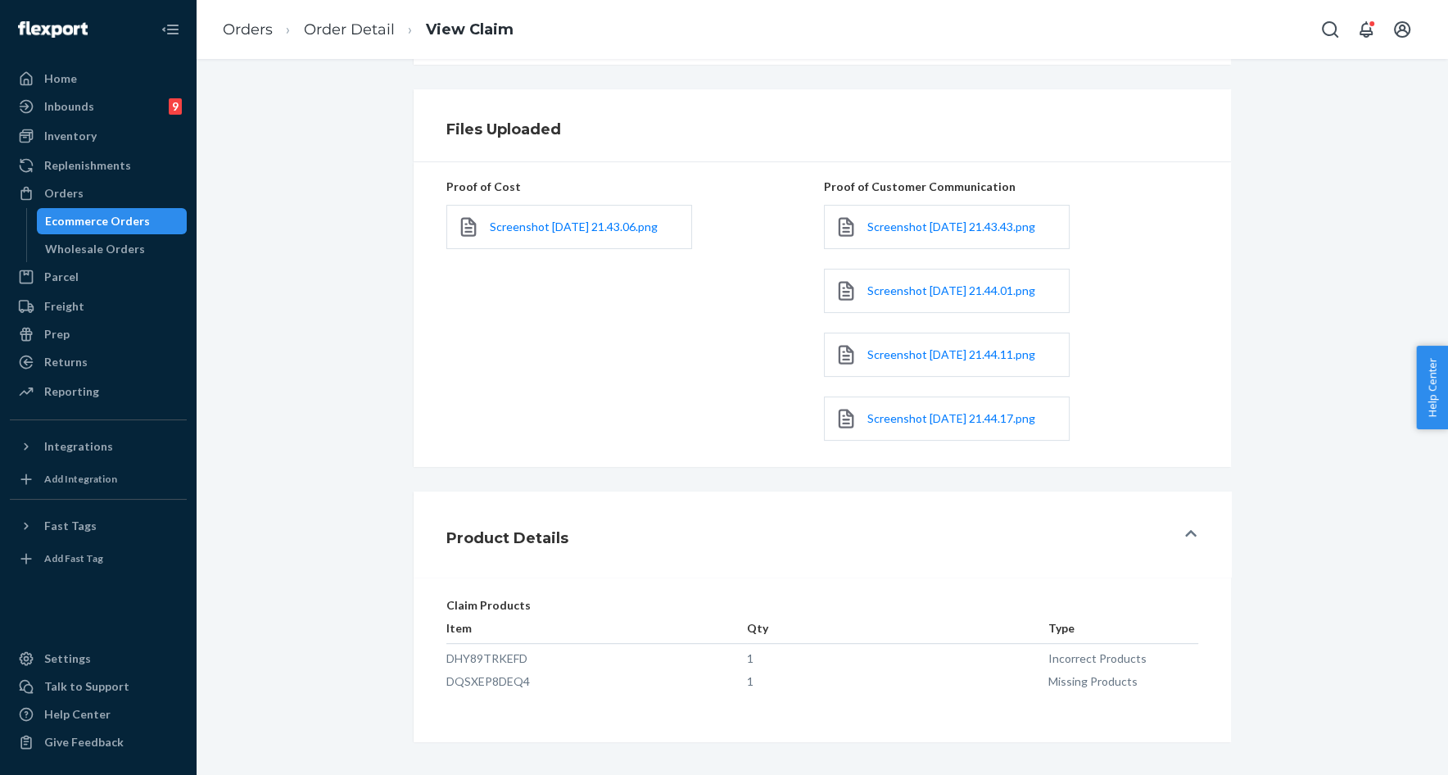
click at [537, 661] on td "DHY89TRKEFD" at bounding box center [596, 656] width 301 height 24
click at [499, 662] on td "DHY89TRKEFD" at bounding box center [596, 656] width 301 height 24
copy td "DHY89TRKEFD"
click at [508, 679] on td "DQSXEP8DEQ4" at bounding box center [596, 678] width 301 height 23
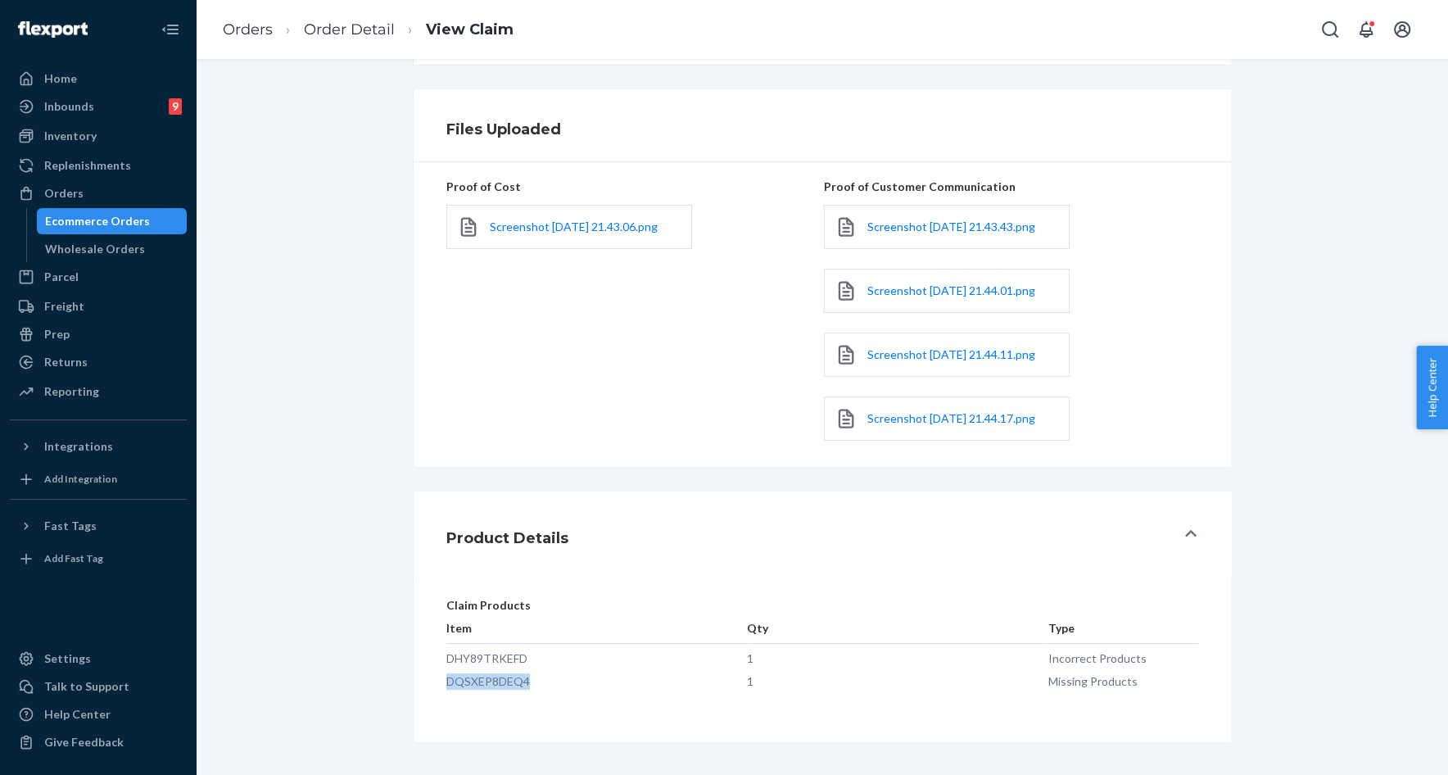
click at [508, 679] on td "DQSXEP8DEQ4" at bounding box center [596, 678] width 301 height 23
copy td "DQSXEP8DEQ4"
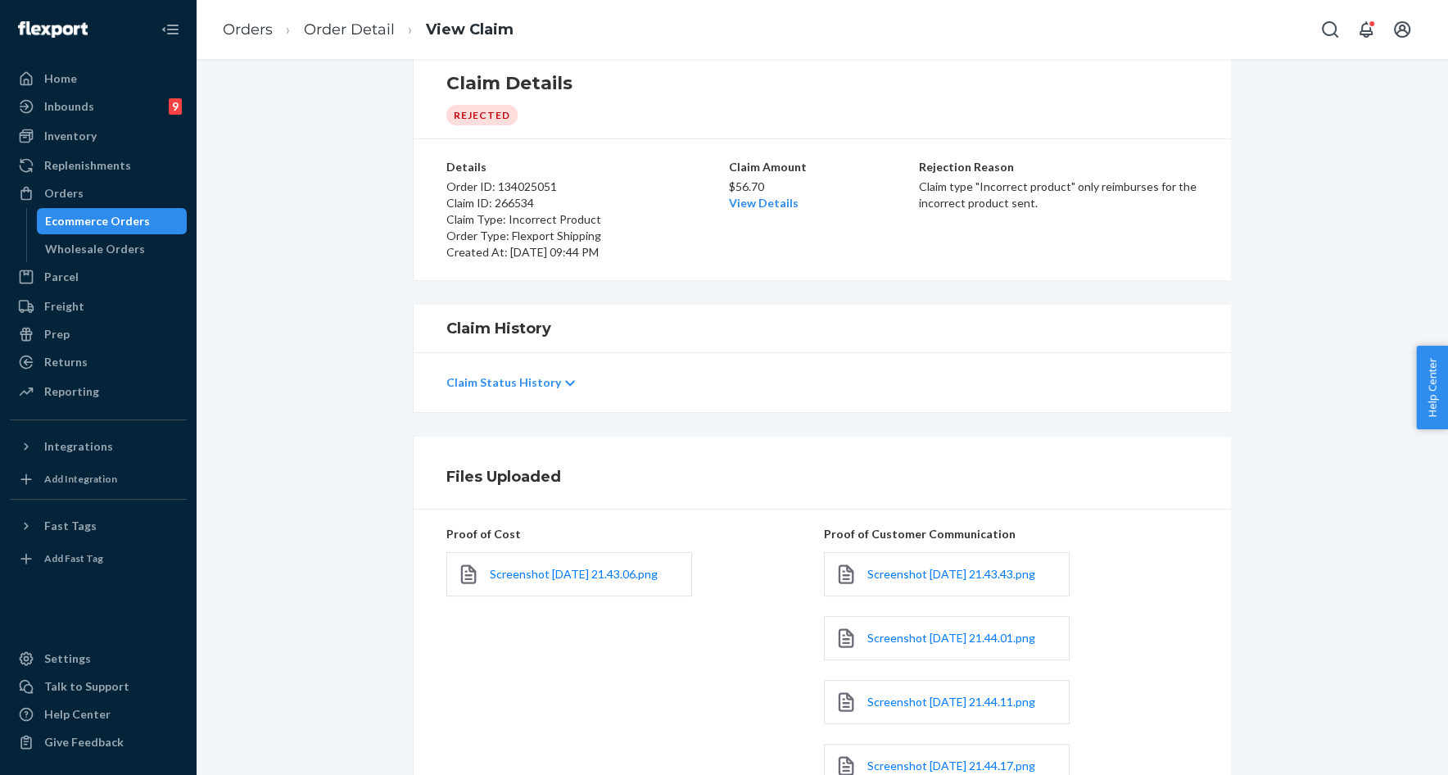
scroll to position [0, 0]
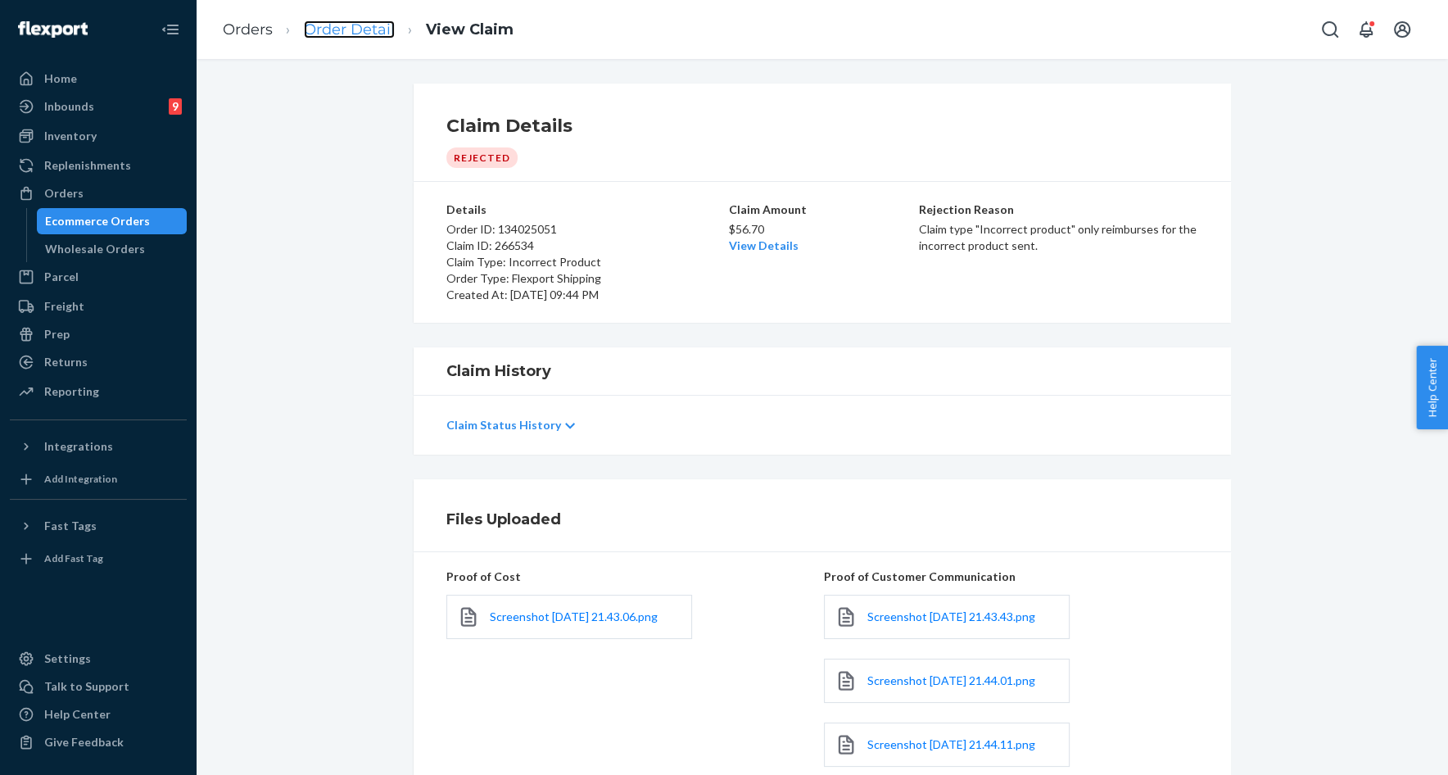
click at [380, 34] on link "Order Detail" at bounding box center [349, 29] width 91 height 18
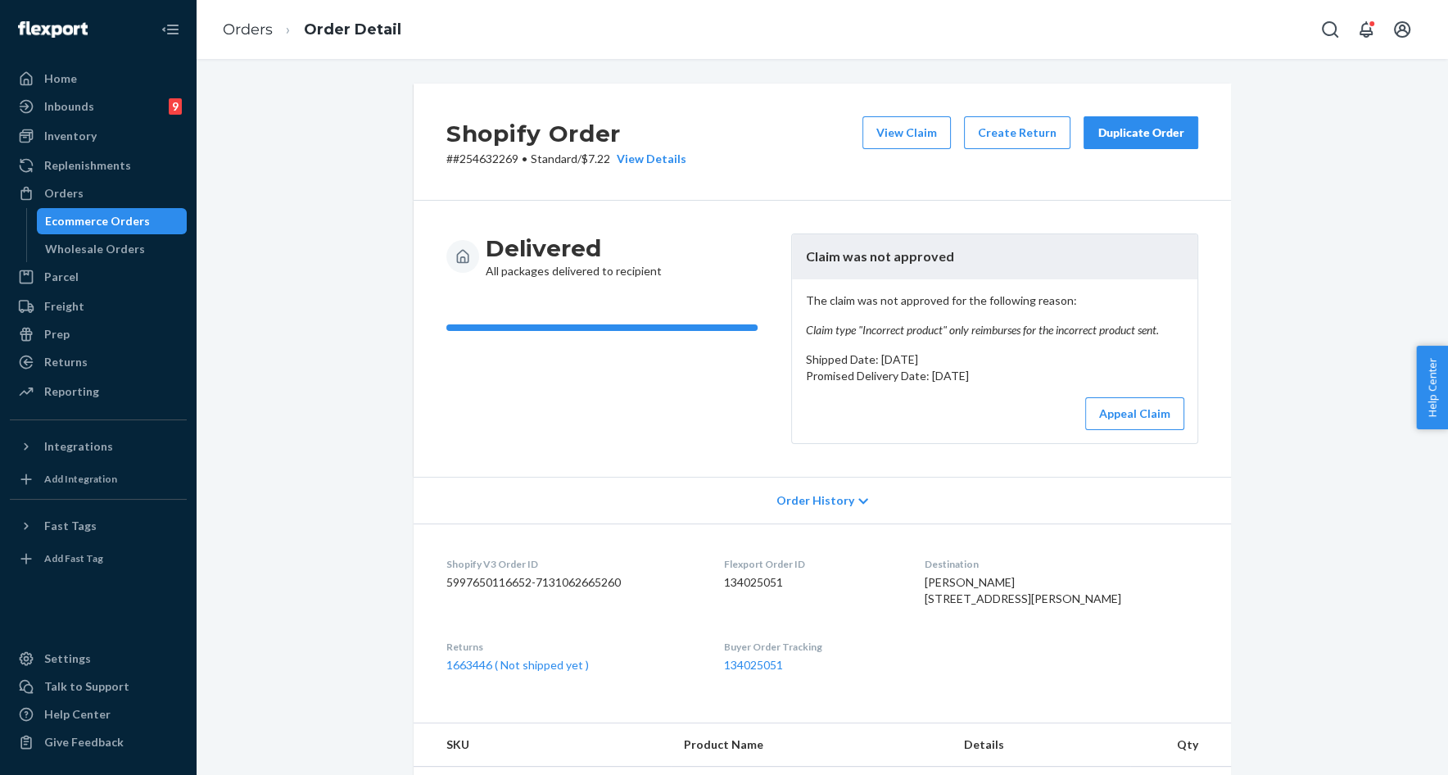
click at [503, 157] on p "# #254632269 • Standard / $7.22 View Details" at bounding box center [566, 159] width 240 height 16
copy p "254632269"
click at [496, 159] on p "# #254632269 • Standard / $7.22 View Details" at bounding box center [566, 159] width 240 height 16
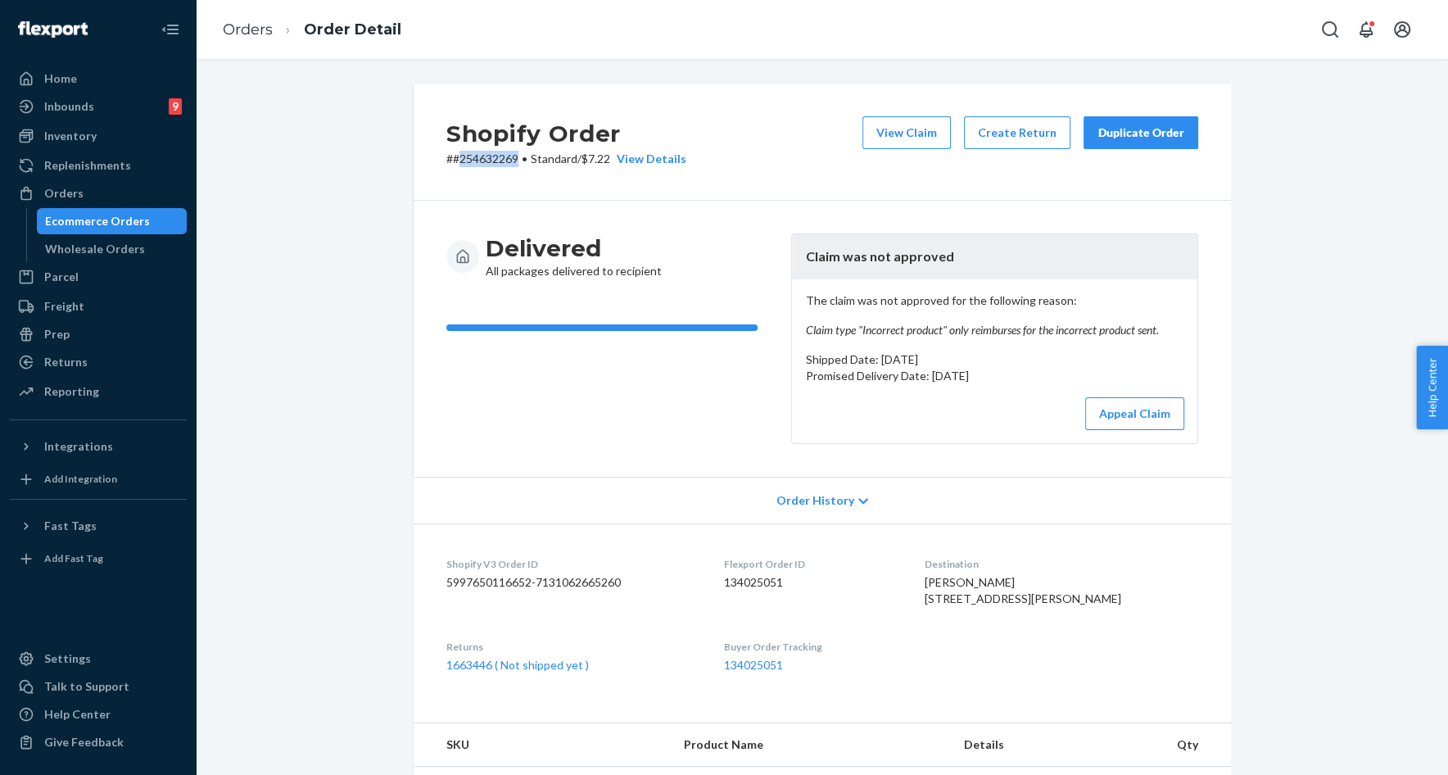
copy p "254632269"
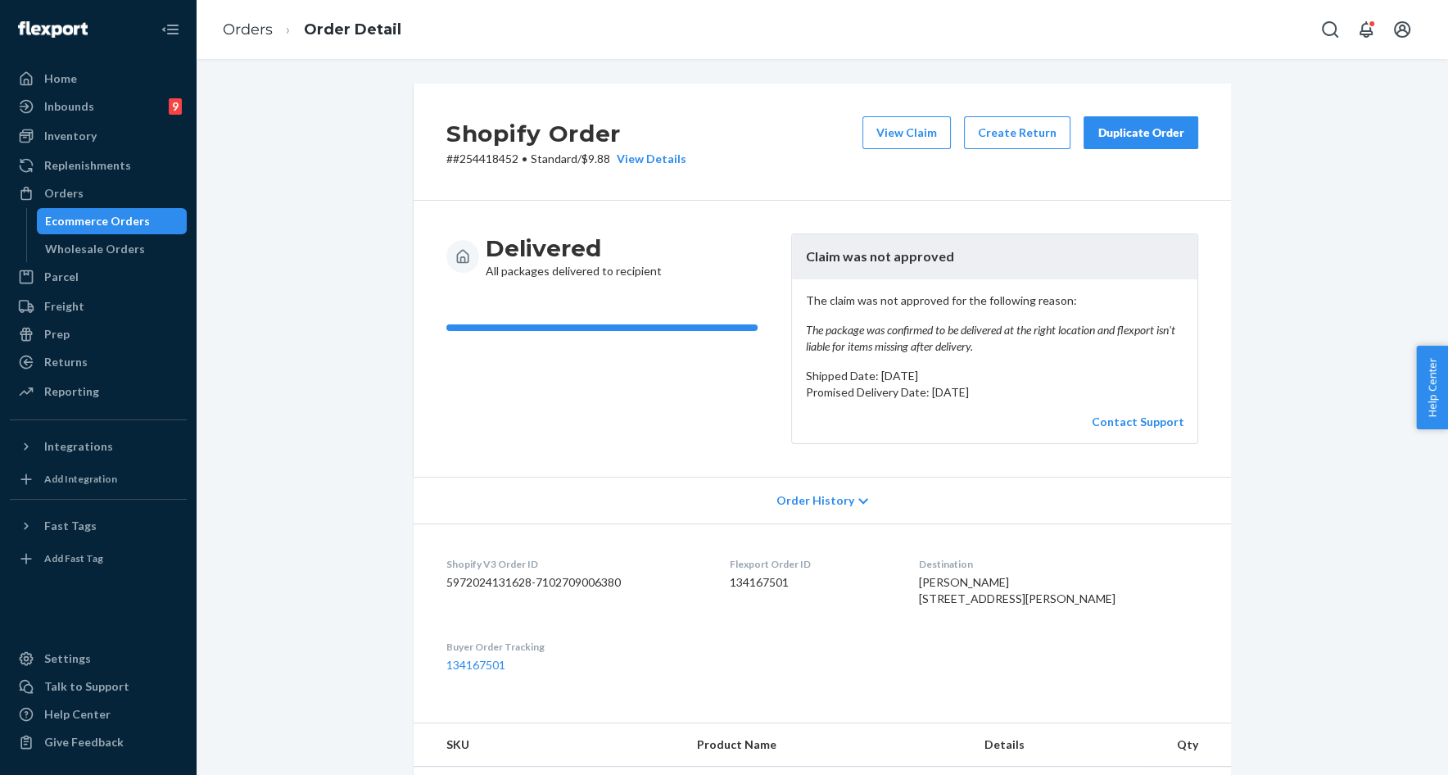
click at [494, 157] on p "# #254418452 • Standard / $9.88 View Details" at bounding box center [566, 159] width 240 height 16
copy p "254418452"
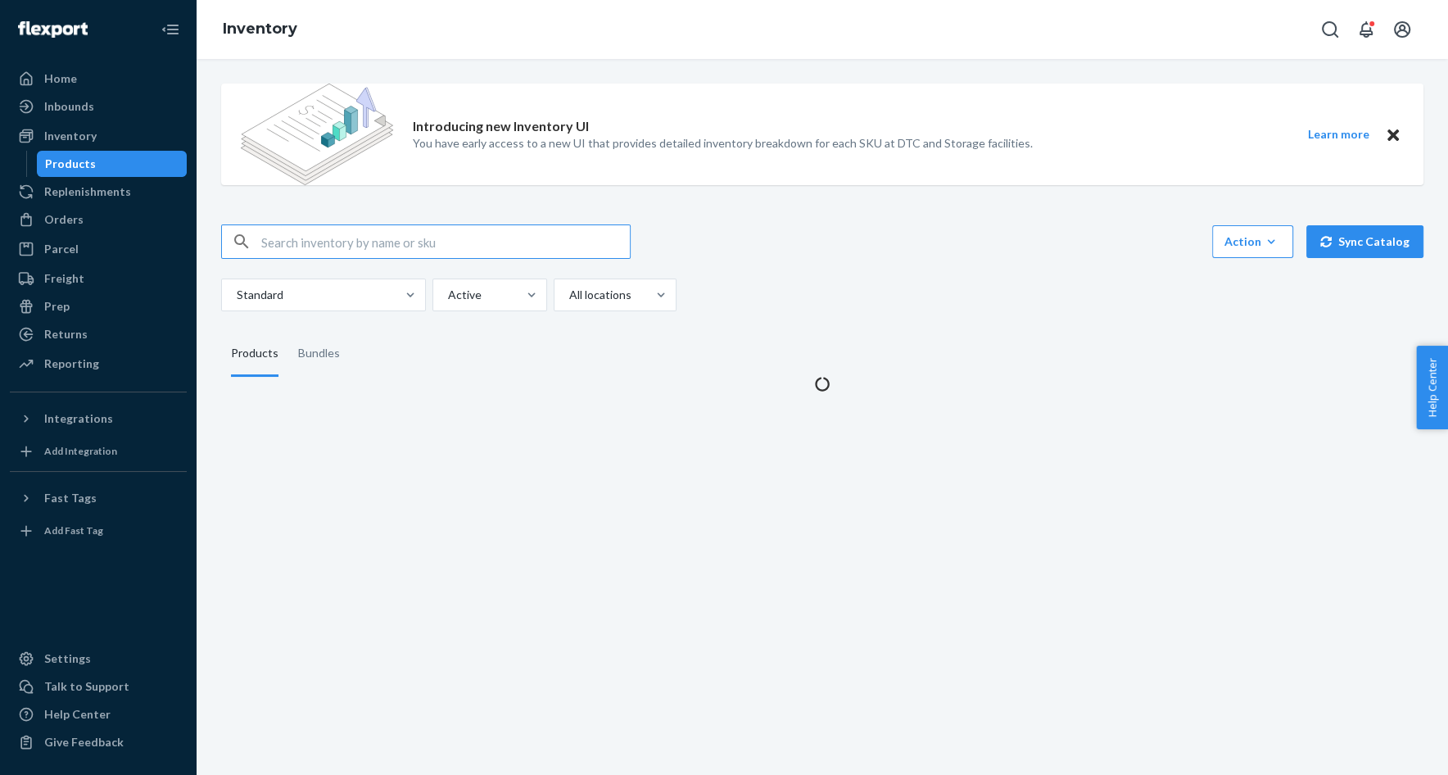
click at [506, 251] on input "text" at bounding box center [445, 241] width 369 height 33
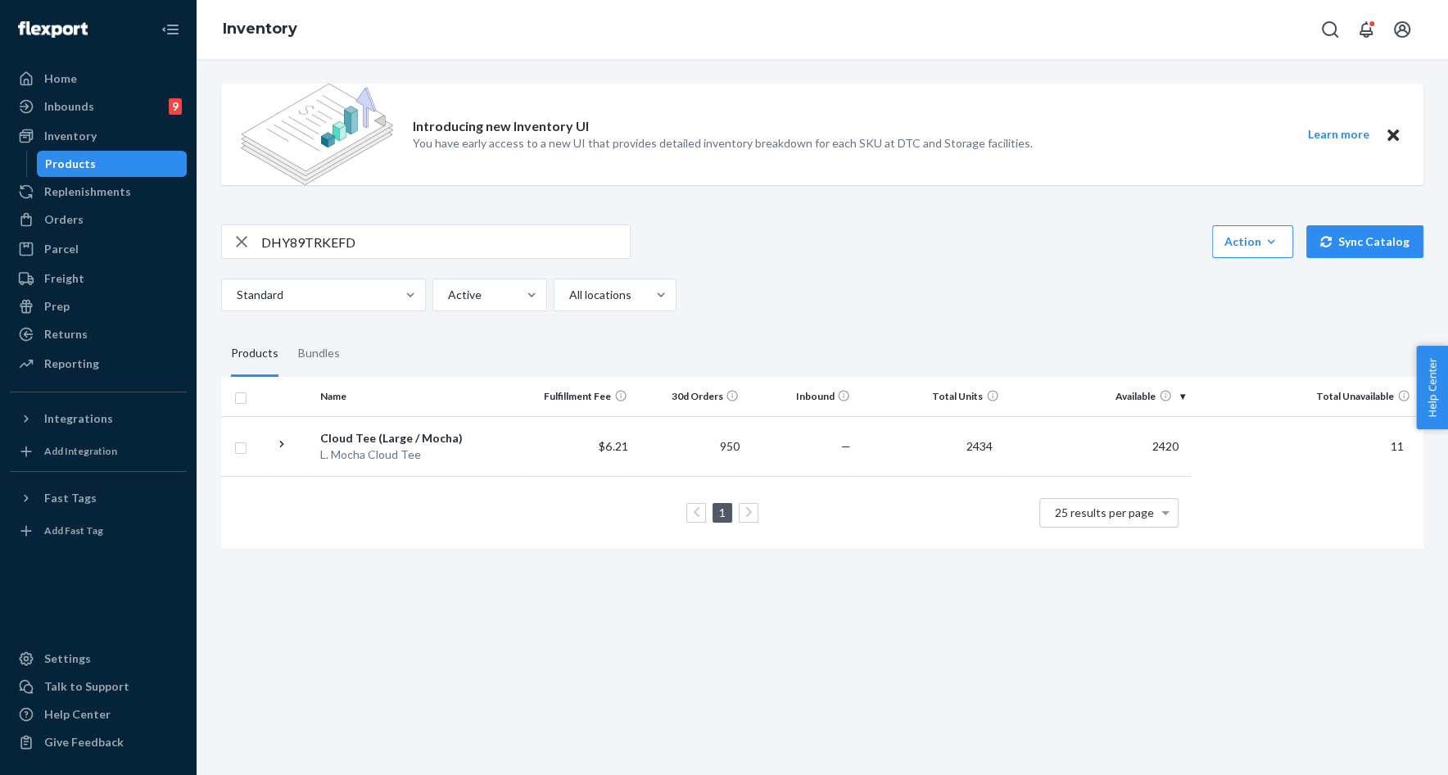
click at [384, 236] on input "DHY89TRKEFD" at bounding box center [445, 241] width 369 height 33
paste input "QSXEP8DEQ4"
type input "DQSXEP8DEQ4"
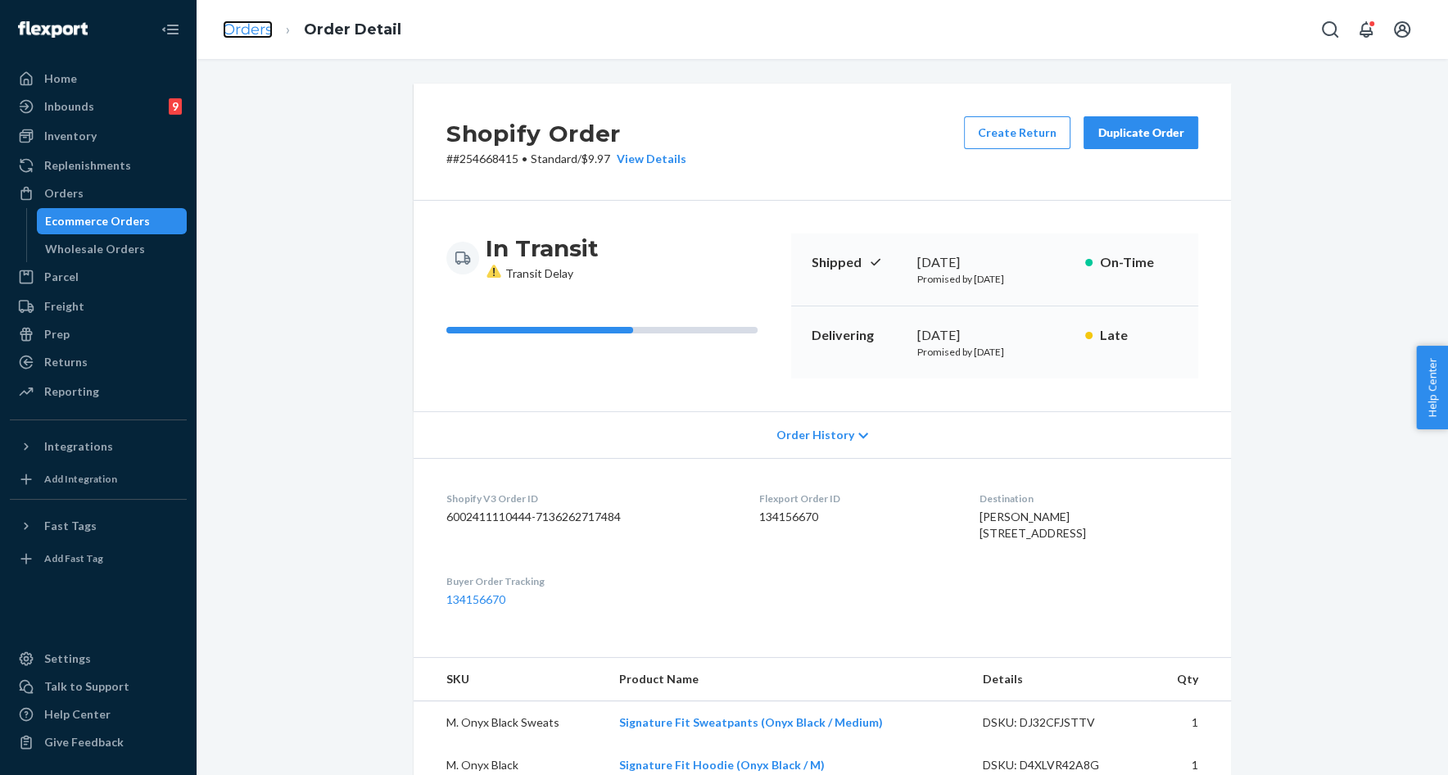
click at [246, 30] on link "Orders" at bounding box center [248, 29] width 50 height 18
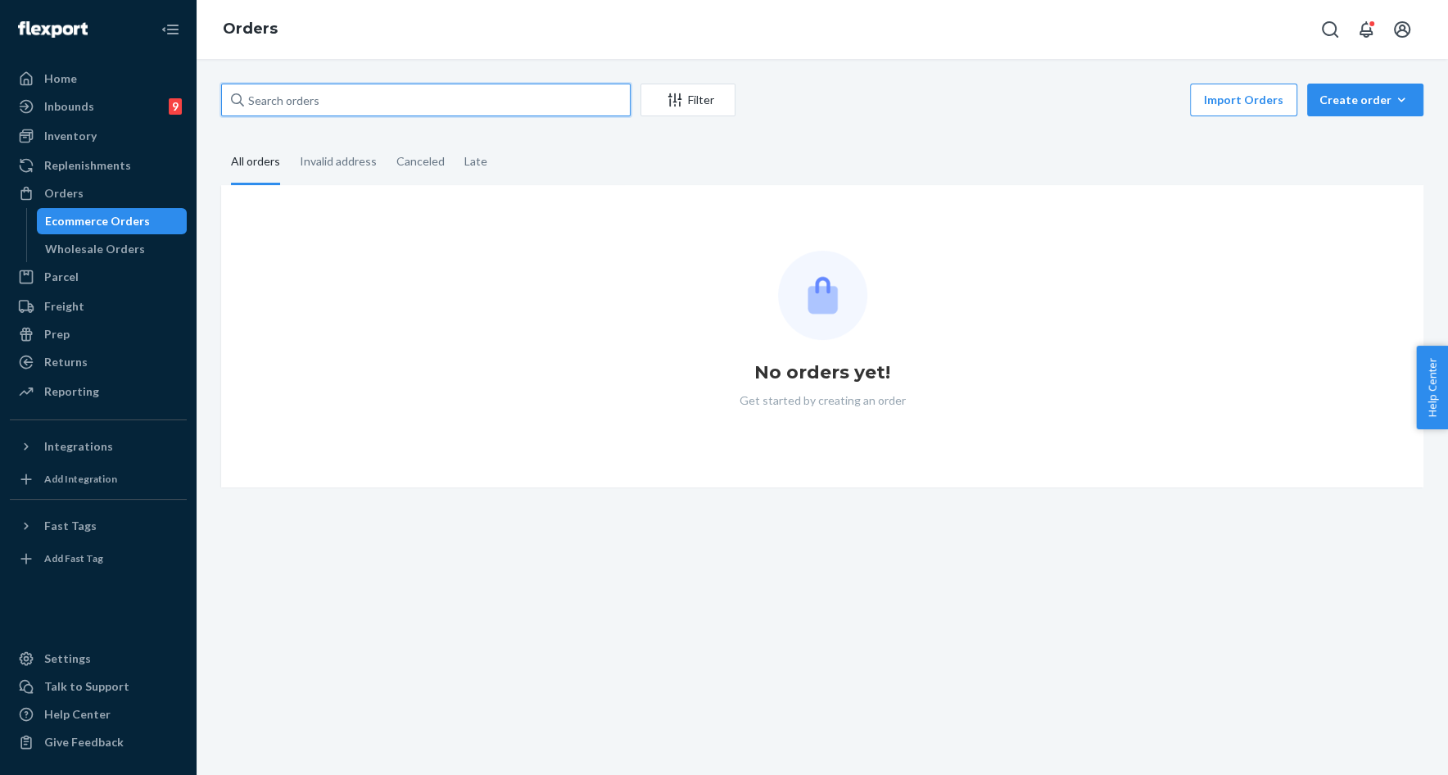
click at [376, 111] on input "text" at bounding box center [426, 100] width 410 height 33
paste input "254602142"
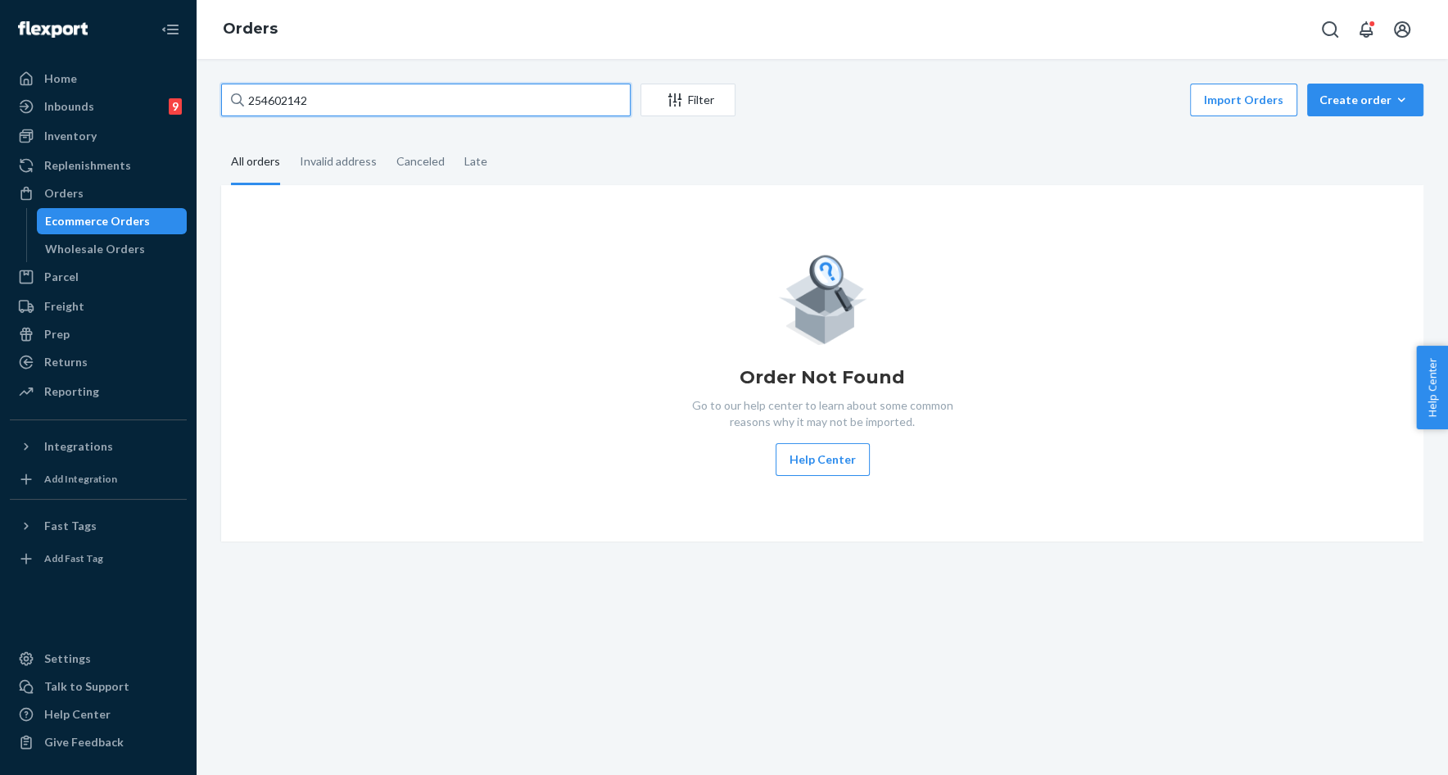
type input "254602142"
click at [347, 95] on input "254602142" at bounding box center [426, 100] width 410 height 33
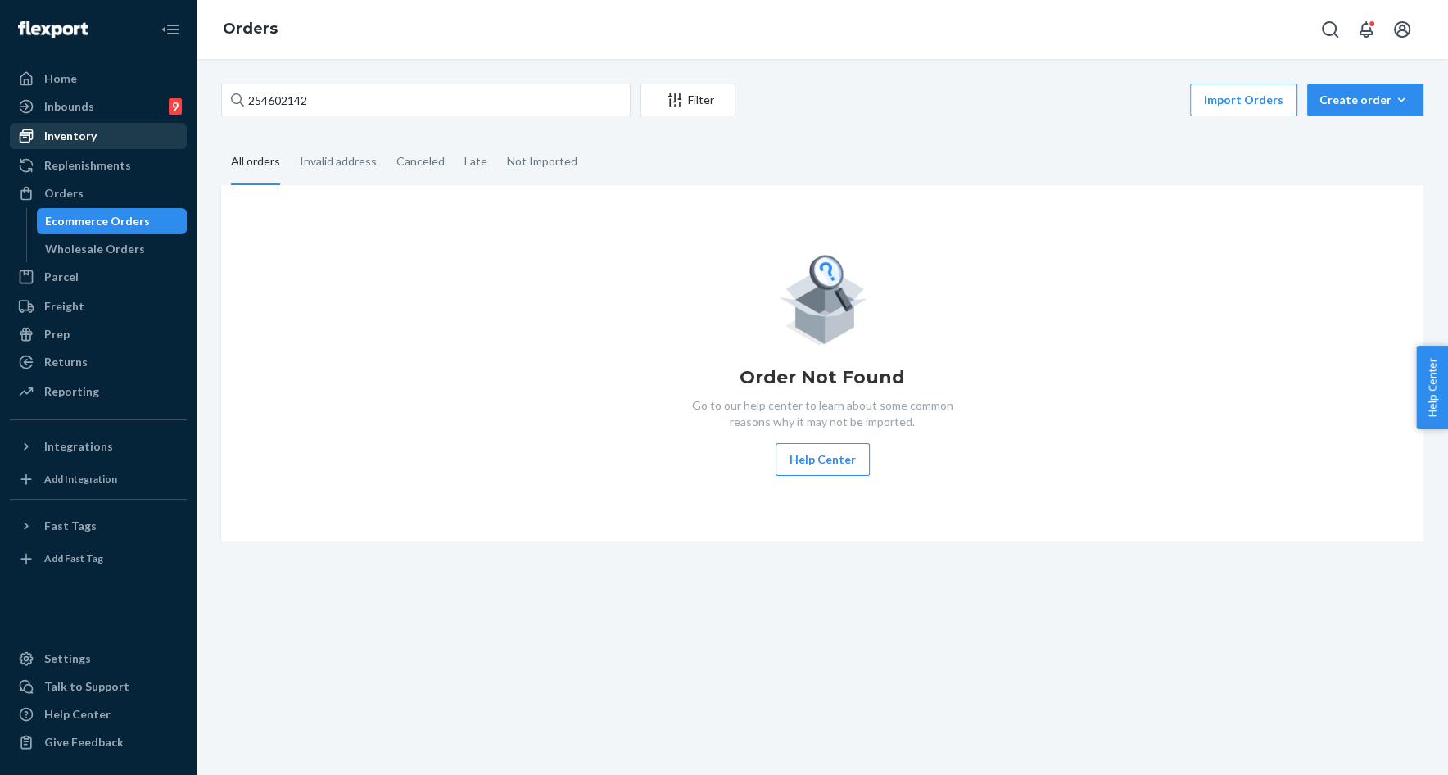
click at [73, 146] on div "Inventory" at bounding box center [98, 136] width 174 height 23
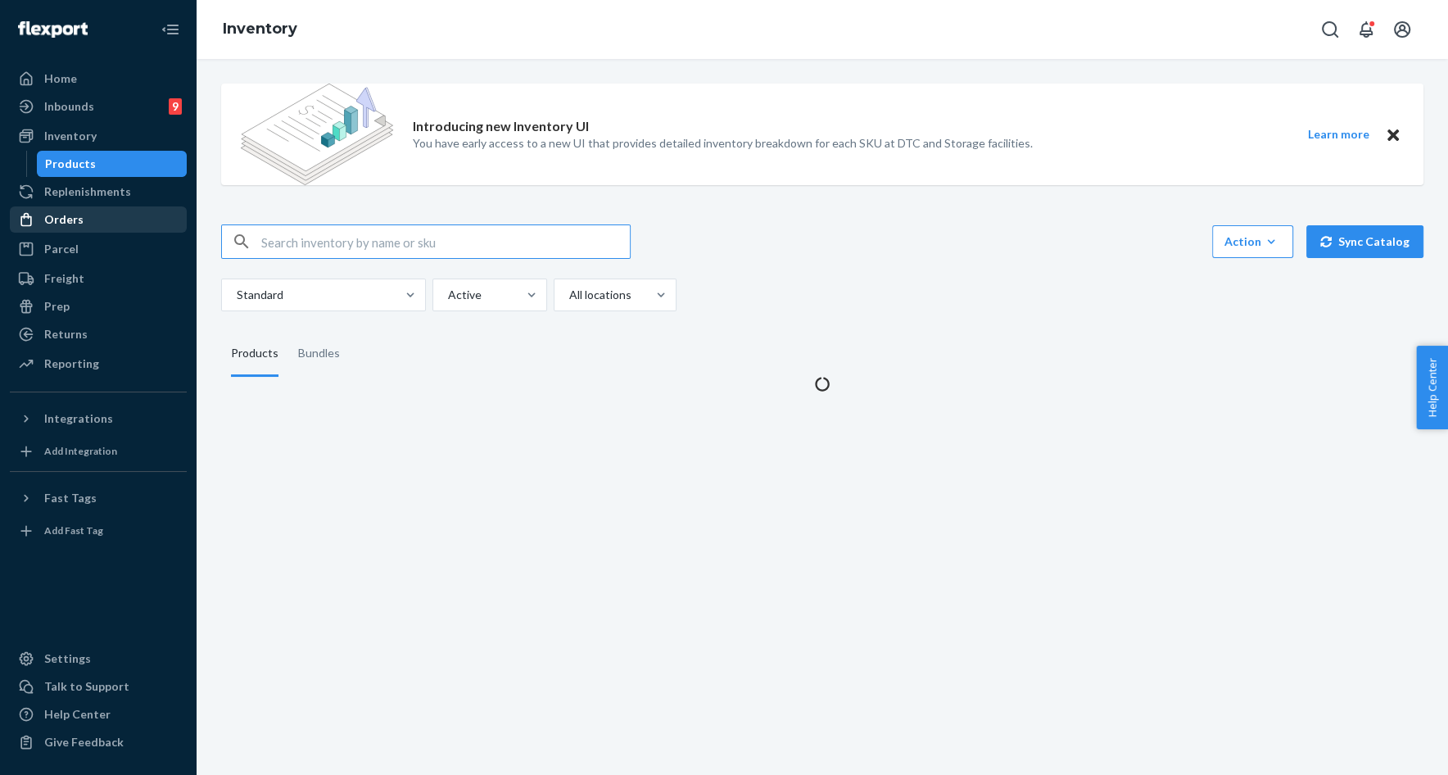
click at [73, 223] on div "Orders" at bounding box center [63, 219] width 39 height 16
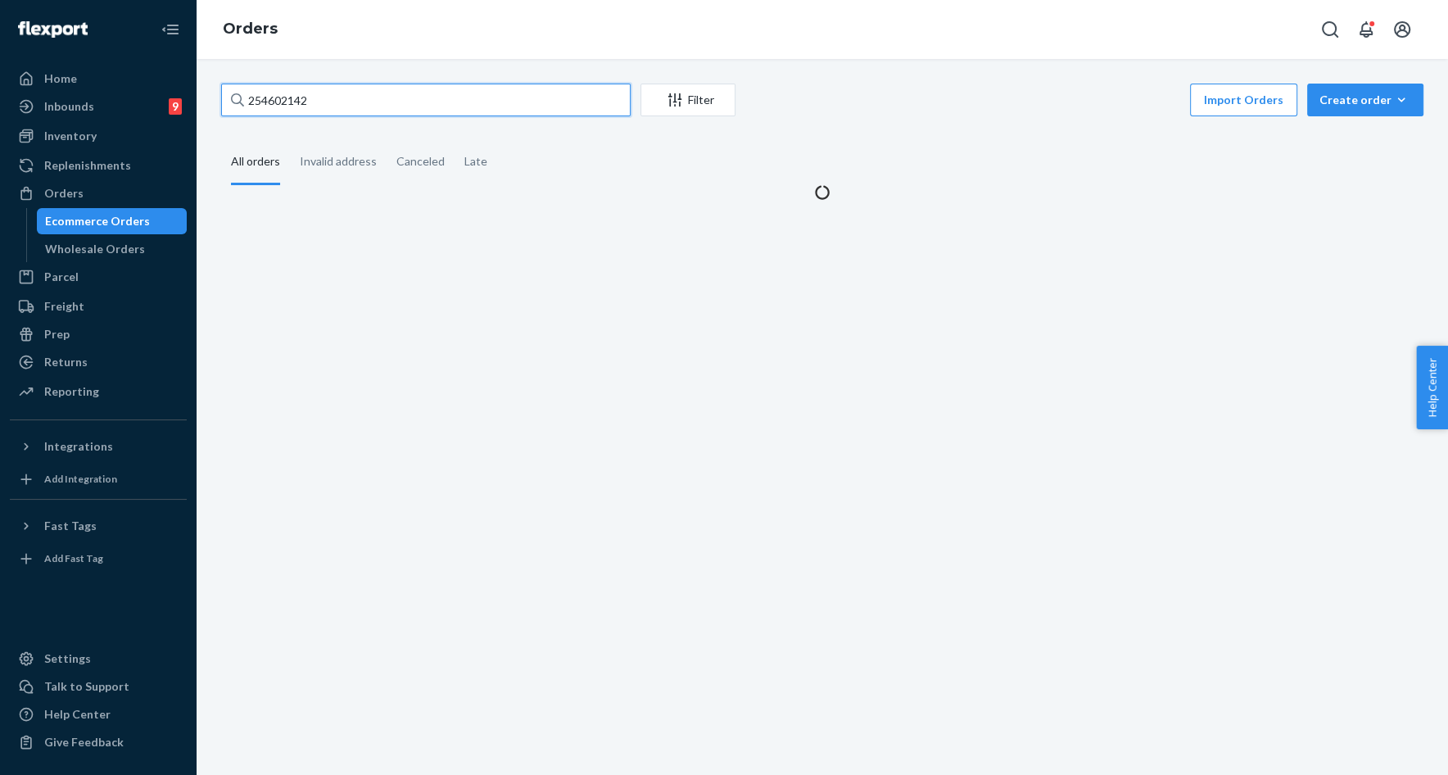
click at [285, 103] on input "254602142" at bounding box center [426, 100] width 410 height 33
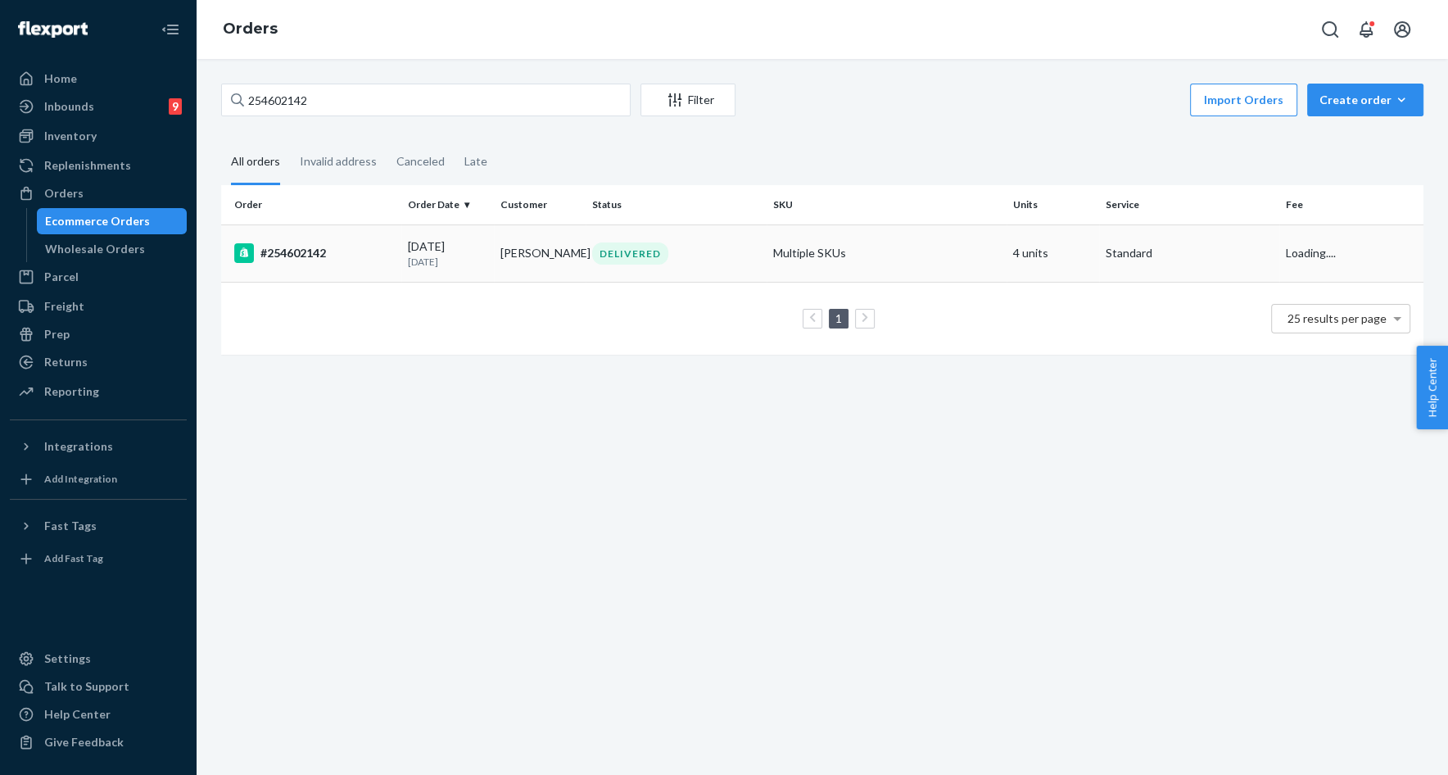
click at [438, 251] on div "08/06/2025 16 days ago" at bounding box center [447, 253] width 79 height 30
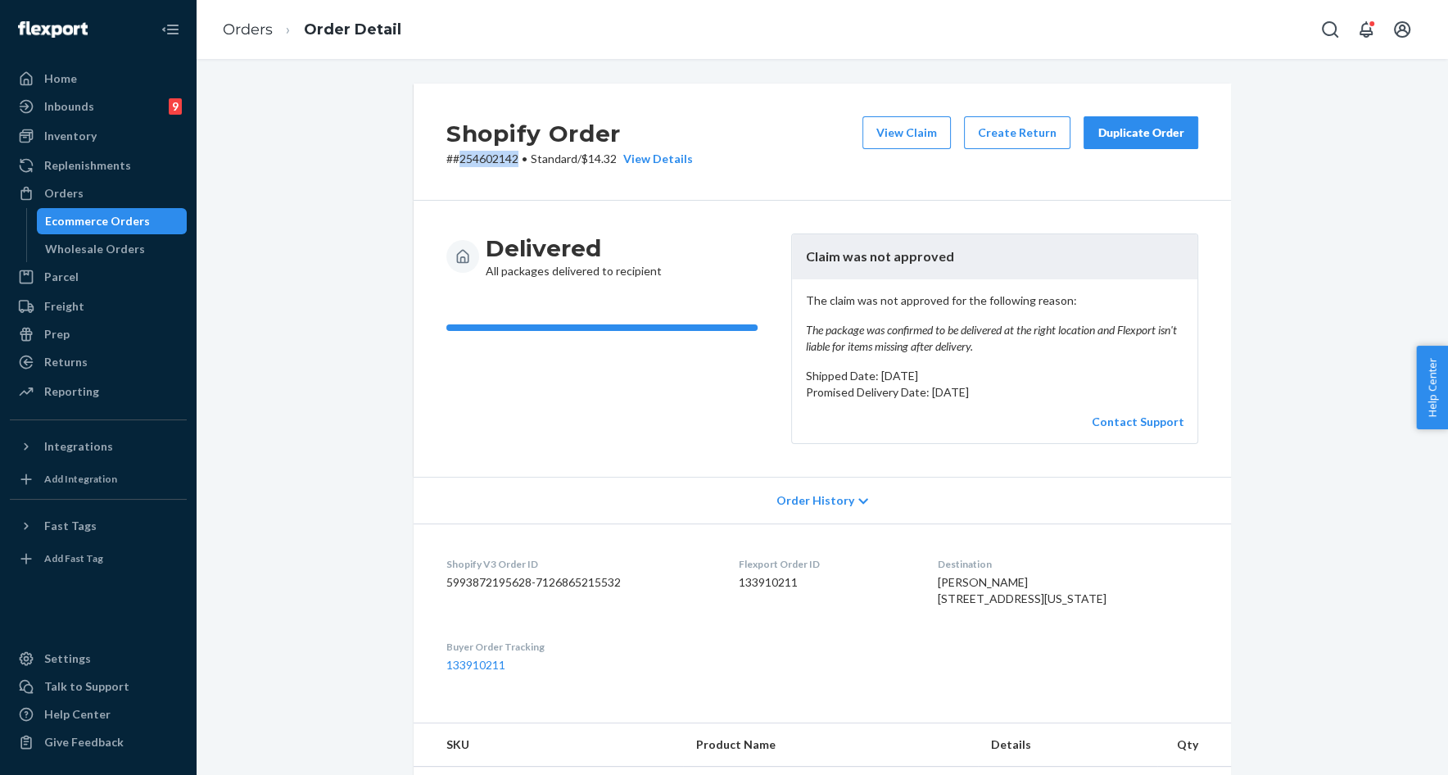
click at [1122, 143] on button "Duplicate Order" at bounding box center [1141, 132] width 115 height 33
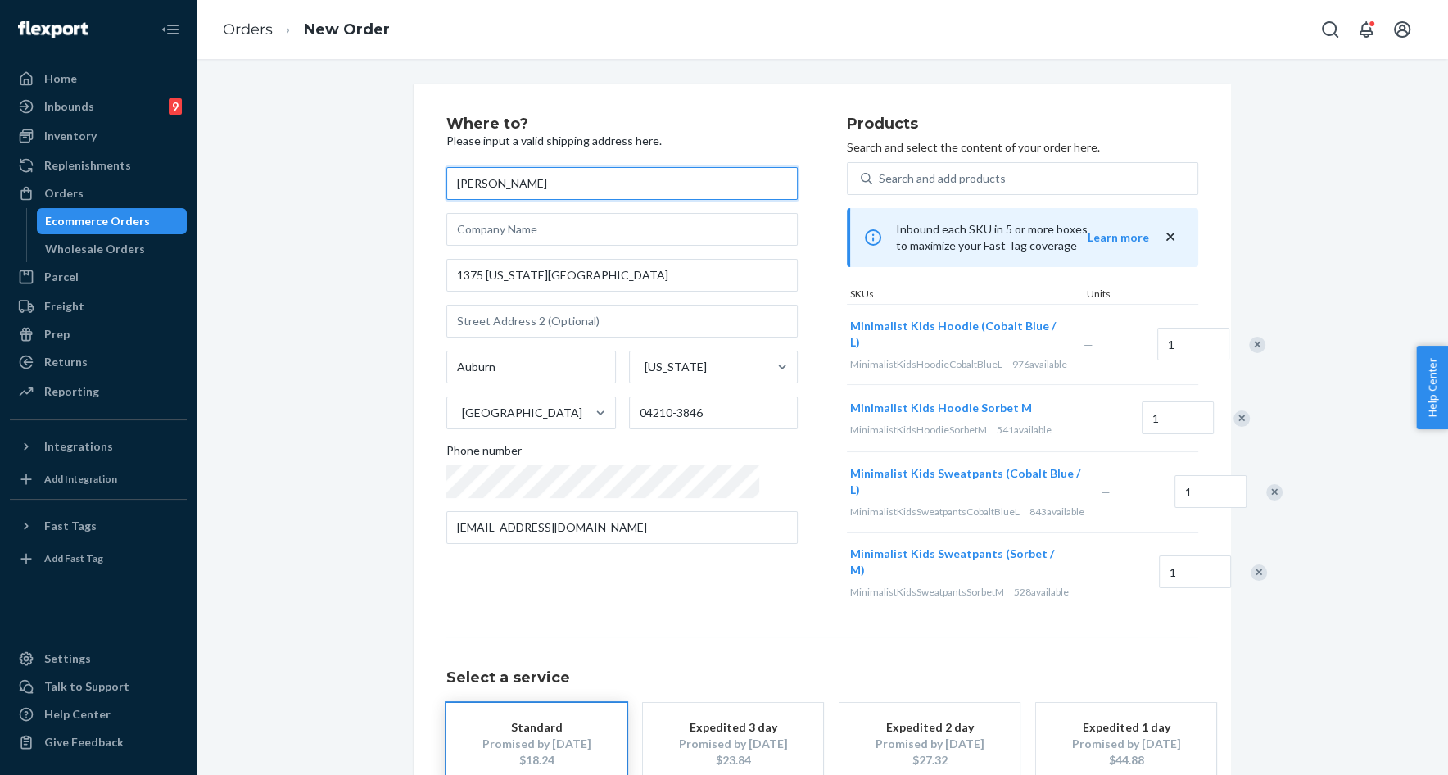
scroll to position [158, 0]
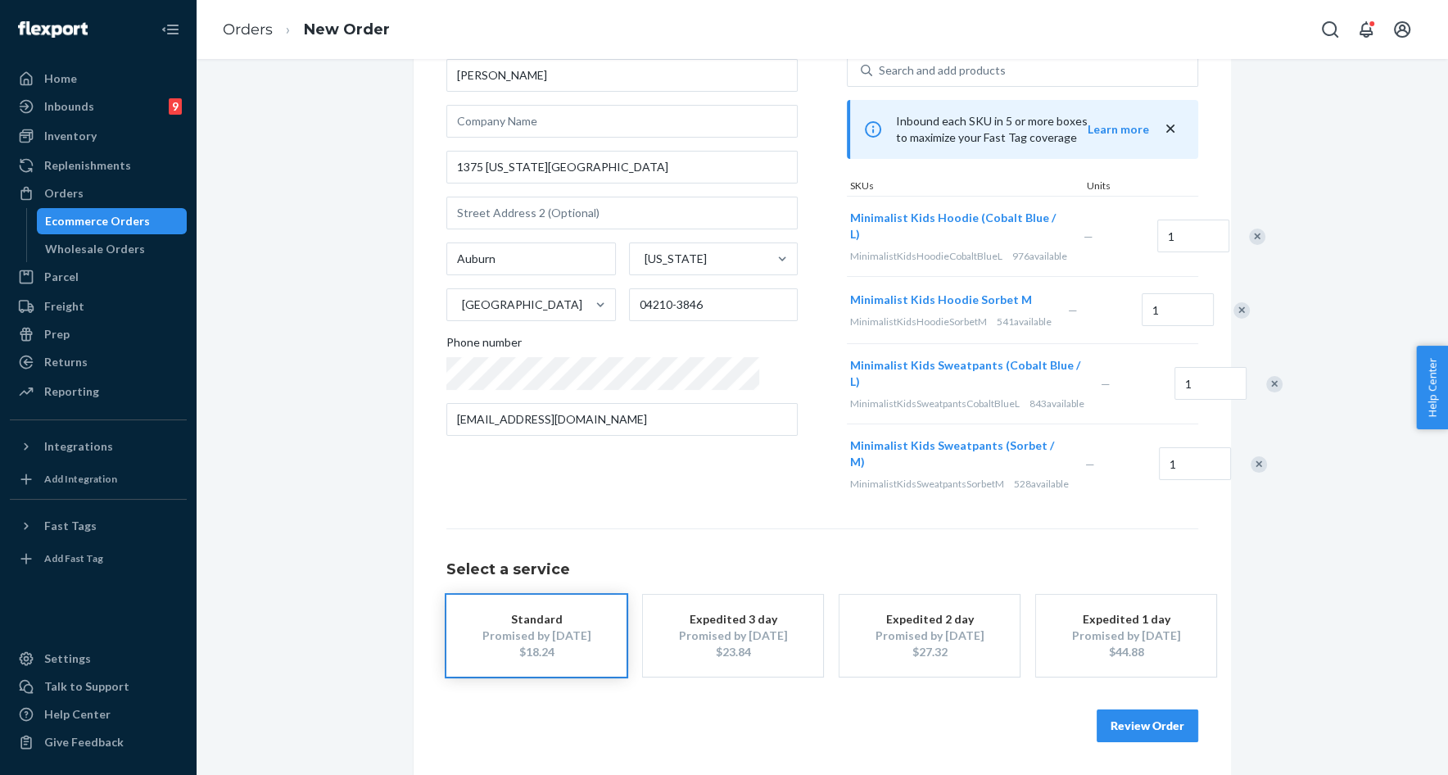
click at [1143, 723] on button "Review Order" at bounding box center [1148, 725] width 102 height 33
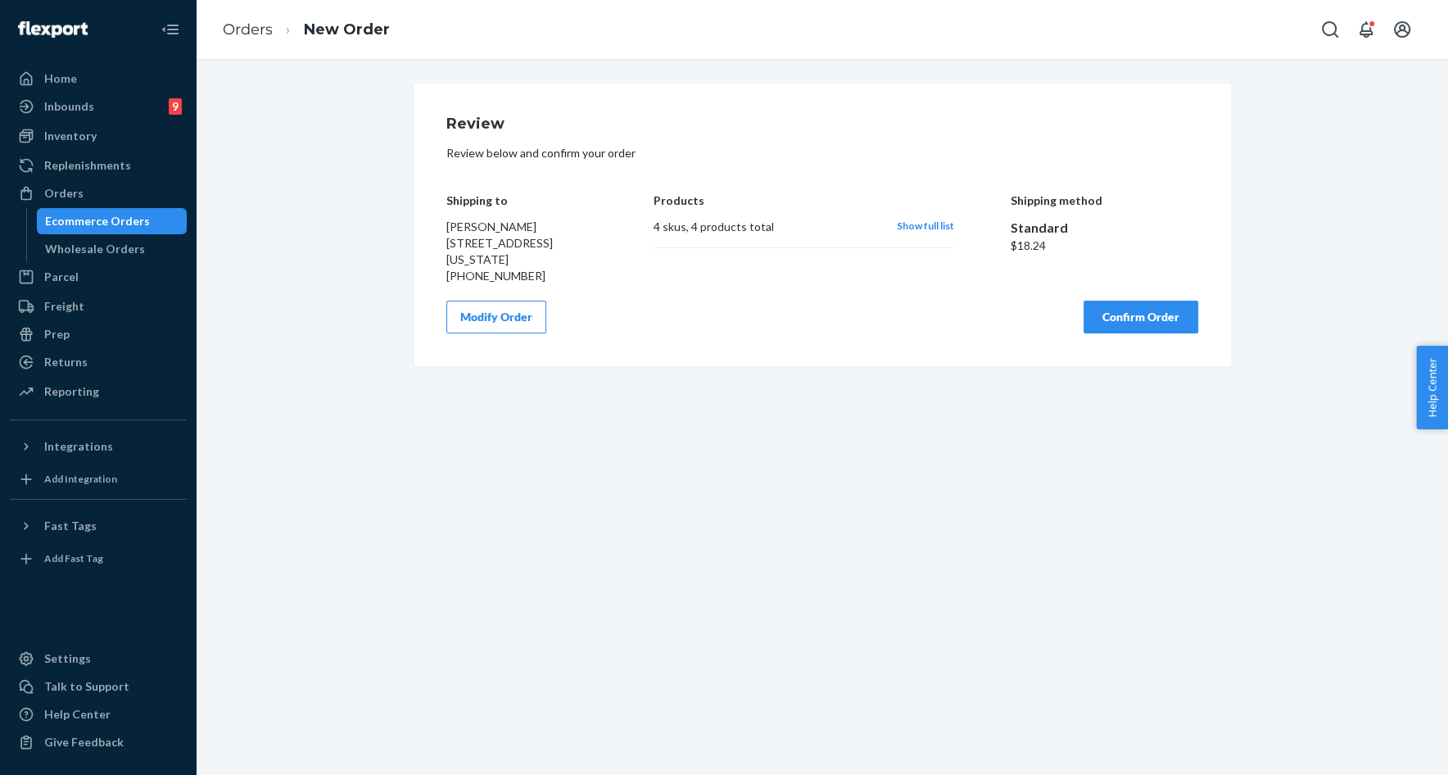
scroll to position [0, 0]
click at [475, 318] on button "Modify Order" at bounding box center [496, 317] width 100 height 33
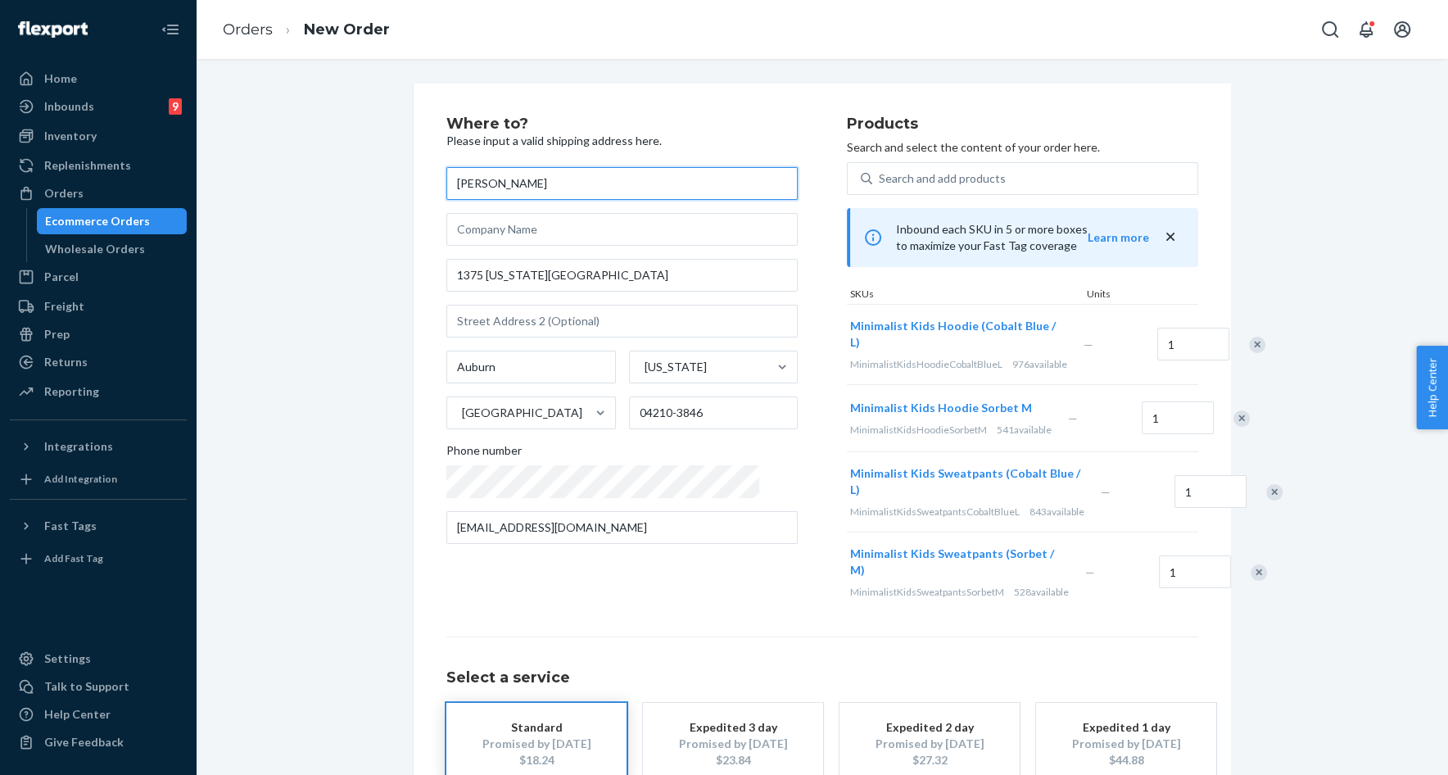
click at [483, 185] on input "Kim Kim" at bounding box center [621, 183] width 351 height 33
paste input "Stearns"
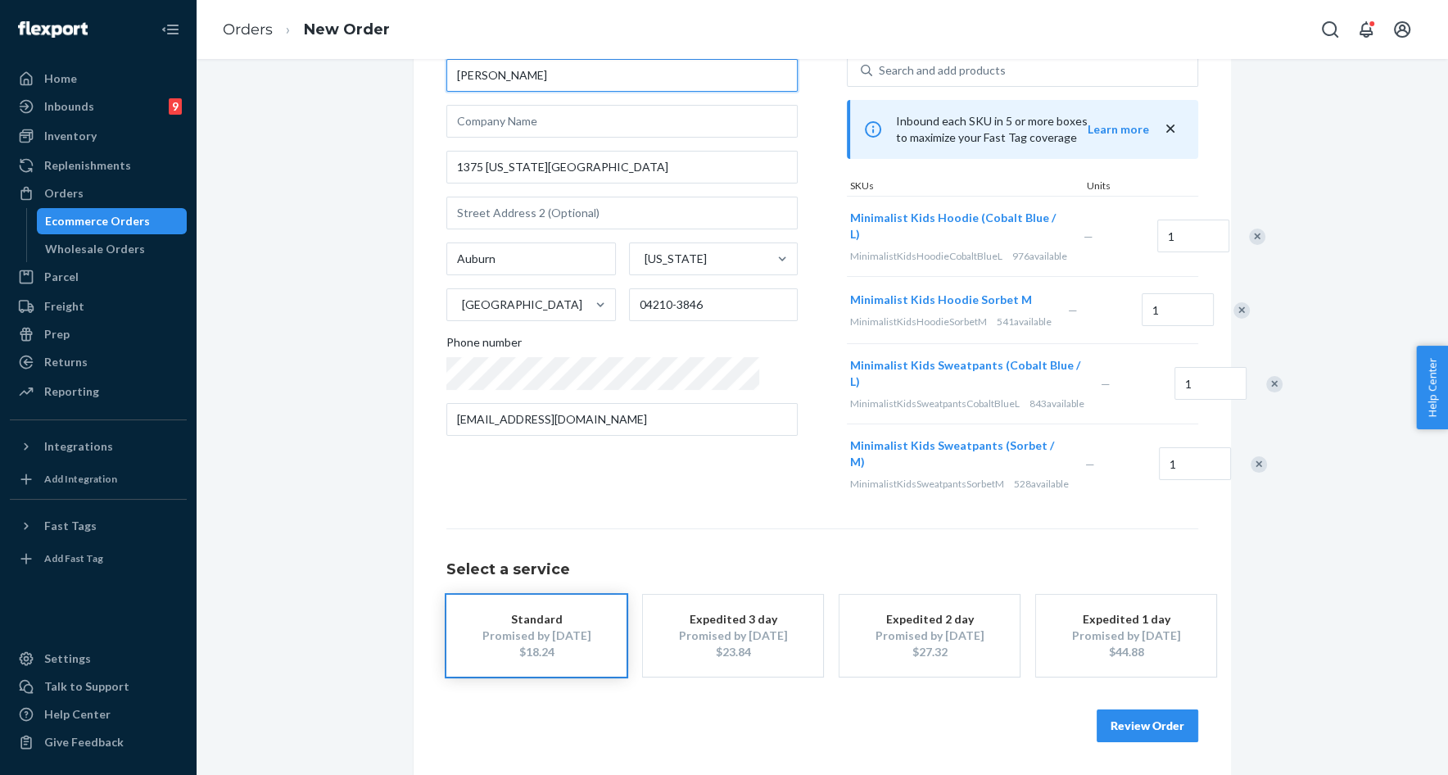
type input "Kim Stearns"
click at [1122, 718] on button "Review Order" at bounding box center [1148, 725] width 102 height 33
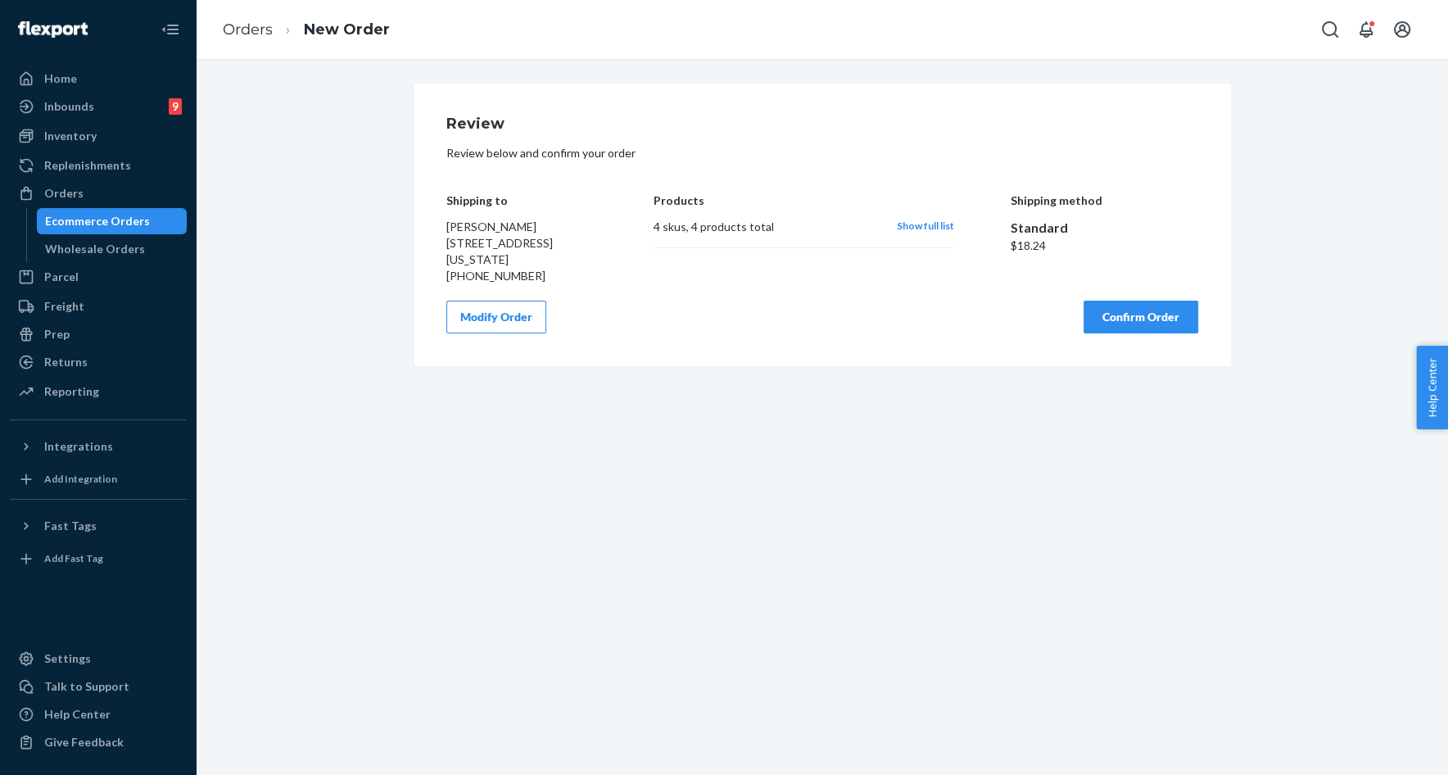
click at [447, 233] on span "Kim Stearns 1375 Washington St N Auburn, ME 04210-3846" at bounding box center [499, 243] width 106 height 47
drag, startPoint x: 447, startPoint y: 233, endPoint x: 574, endPoint y: 257, distance: 129.3
click at [574, 257] on div "Kim Stearns 1375 Washington St N Auburn, ME 04210-3846 +12078903462" at bounding box center [521, 252] width 151 height 66
copy span "Kim Stearns 1375 Washington St N Auburn, ME 04210-3846"
click at [940, 225] on span "Show full list" at bounding box center [925, 226] width 57 height 12
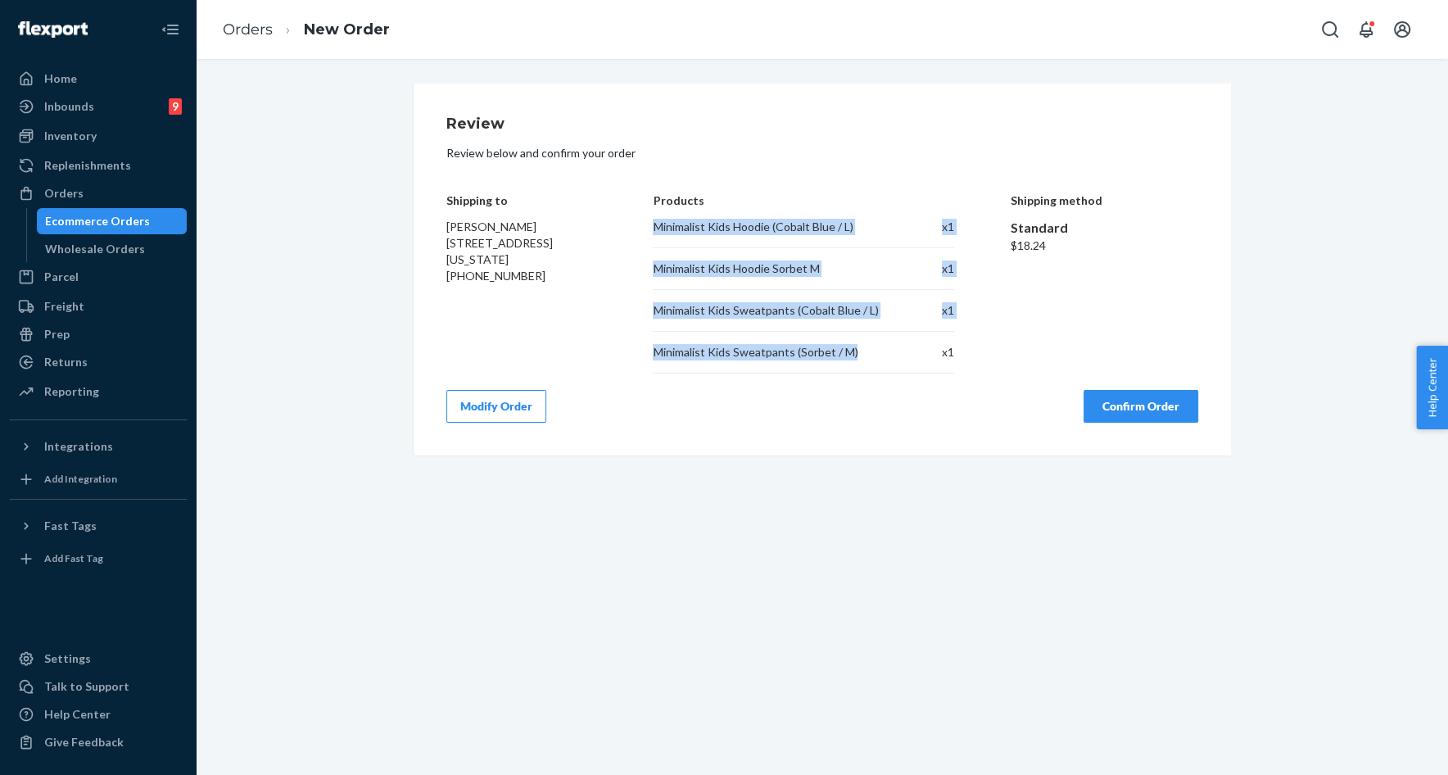
drag, startPoint x: 648, startPoint y: 232, endPoint x: 854, endPoint y: 363, distance: 244.5
click at [854, 364] on div "Shipping to Kim Stearns 1375 Washington St N Auburn, ME 04210-3846 +12078903462…" at bounding box center [822, 272] width 752 height 204
copy div "Minimalist Kids Hoodie (Cobalt Blue / L) x 1 Minimalist Kids Hoodie Sorbet M x …"
click at [1134, 403] on button "Confirm Order" at bounding box center [1141, 406] width 115 height 33
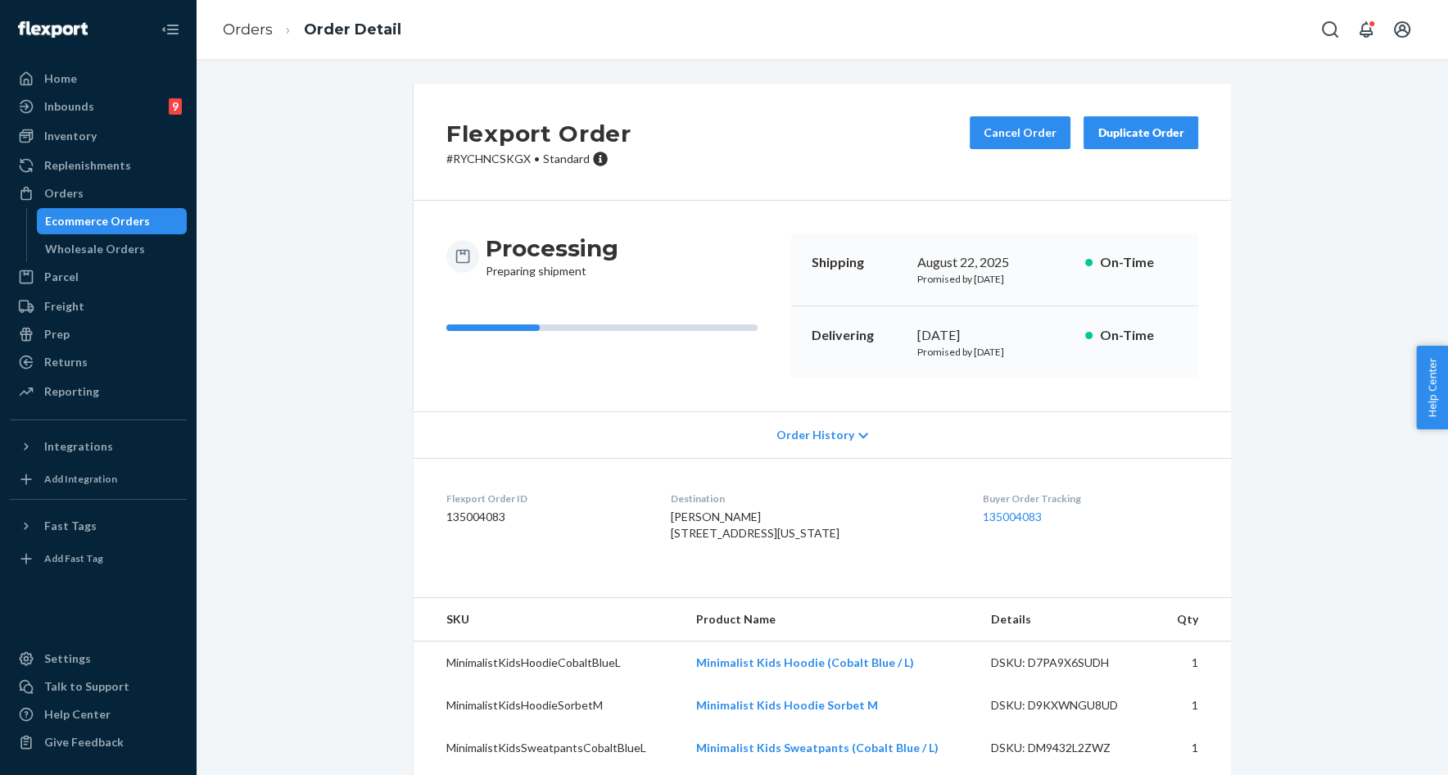
click at [499, 165] on p "# RYCHNCSKGX • Standard" at bounding box center [538, 159] width 185 height 16
copy p "RYCHNCSKGX"
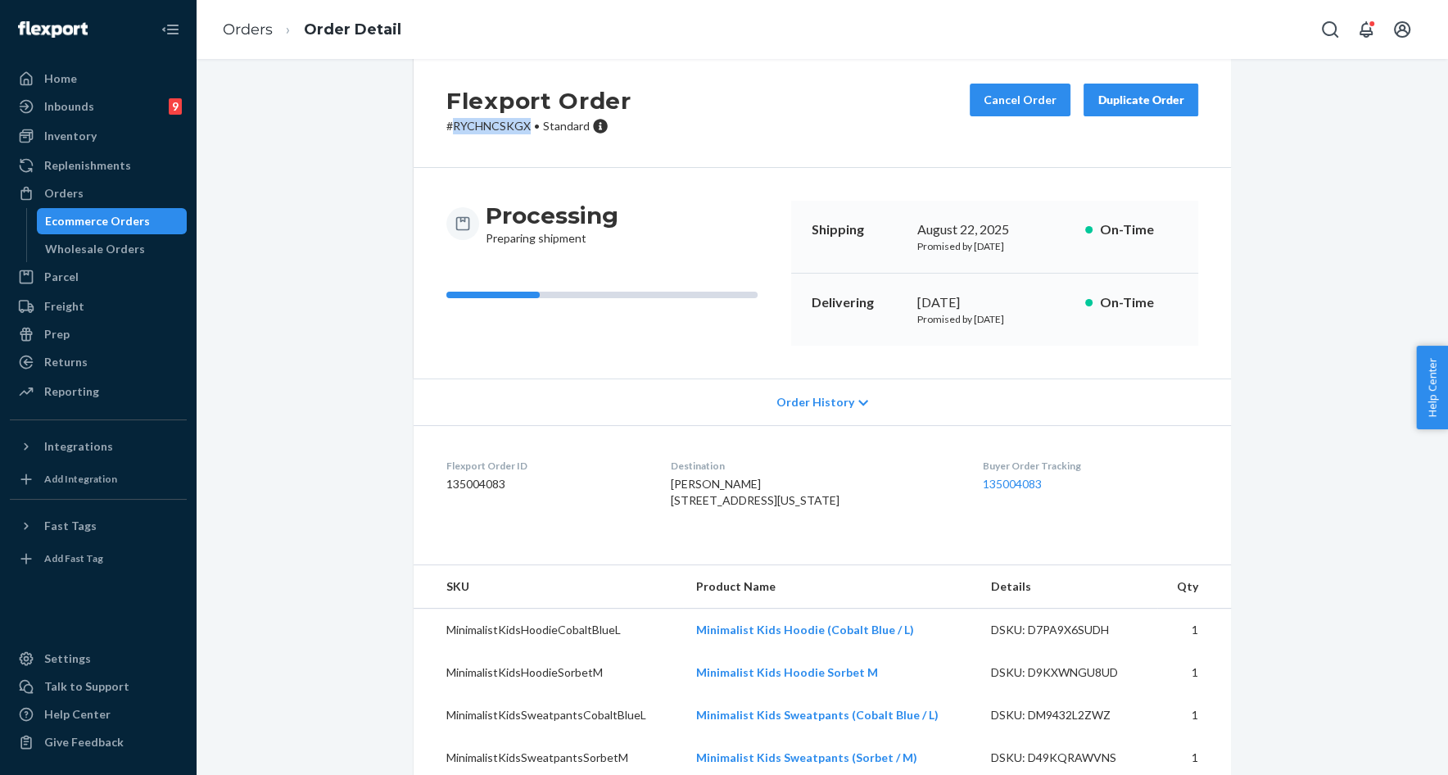
scroll to position [86, 0]
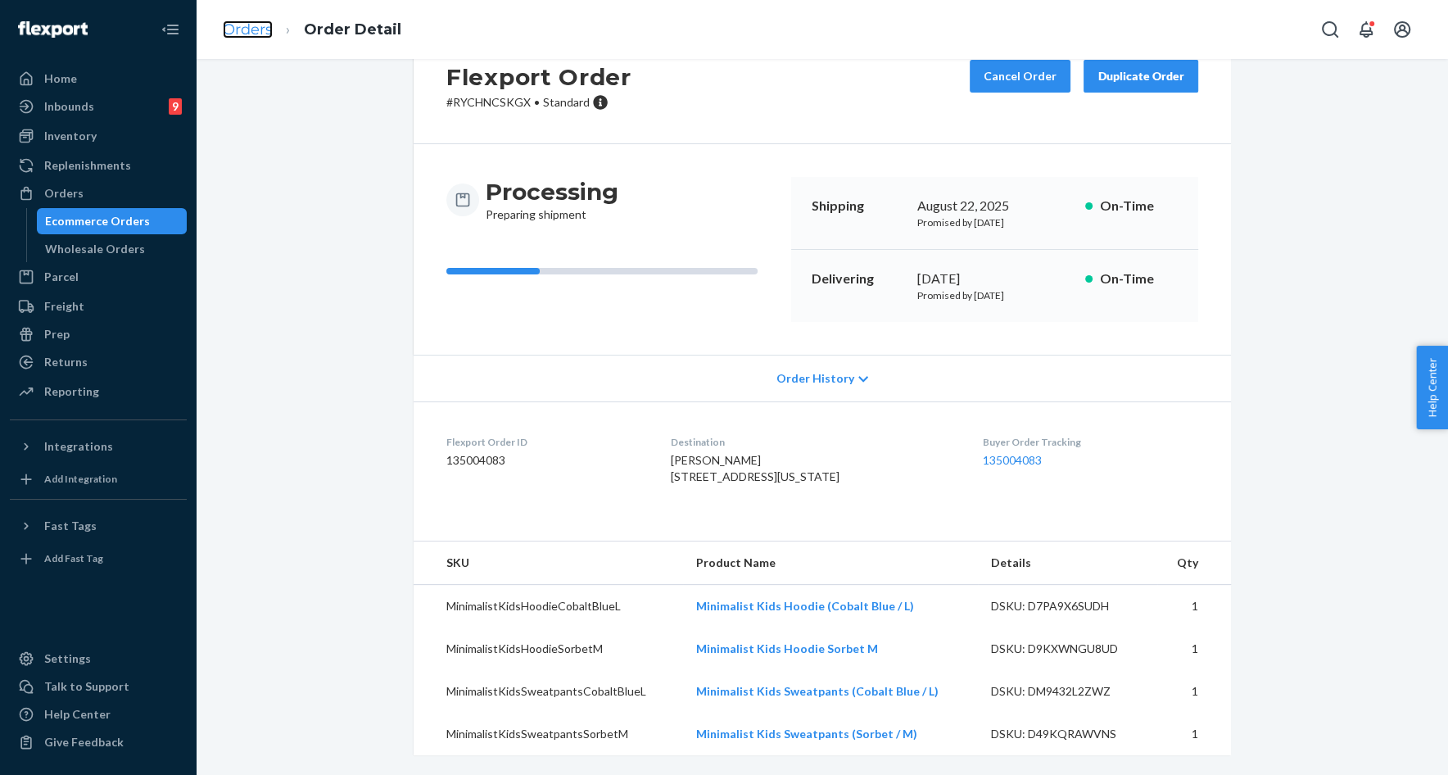
click at [242, 36] on link "Orders" at bounding box center [248, 29] width 50 height 18
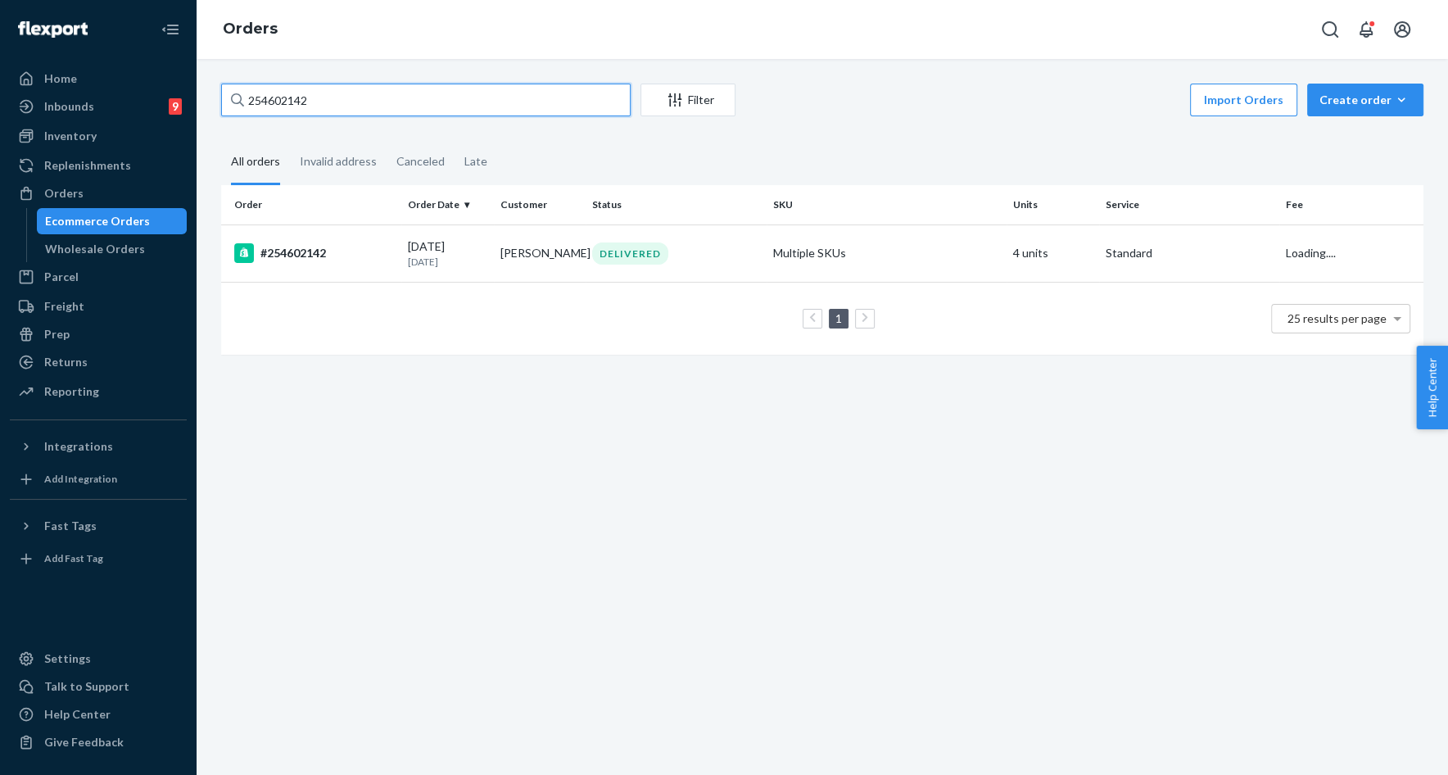
click at [290, 97] on input "254602142" at bounding box center [426, 100] width 410 height 33
paste input "1ZR08H699019459895"
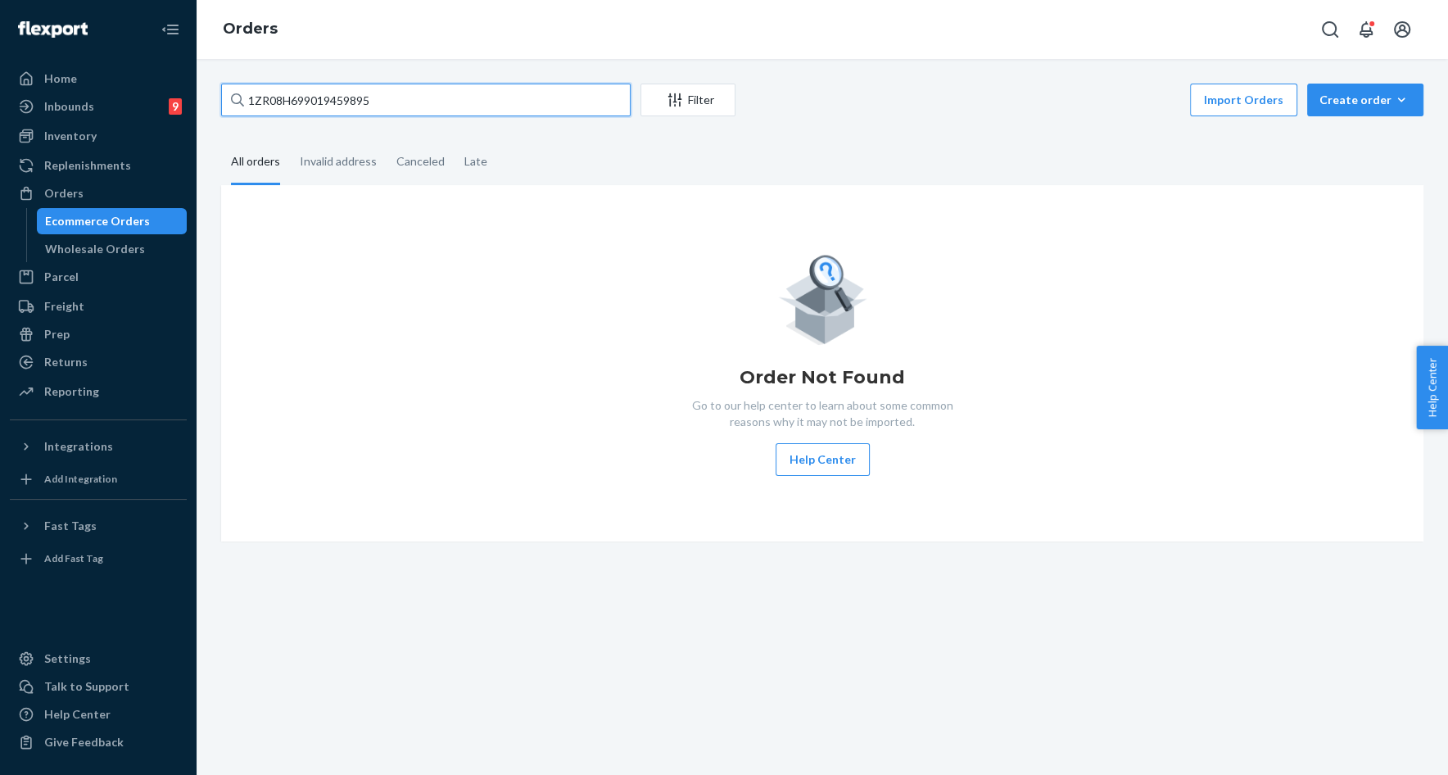
type input "1ZR08H699019459895"
click at [502, 112] on input "1ZR08H699019459895" at bounding box center [426, 100] width 410 height 33
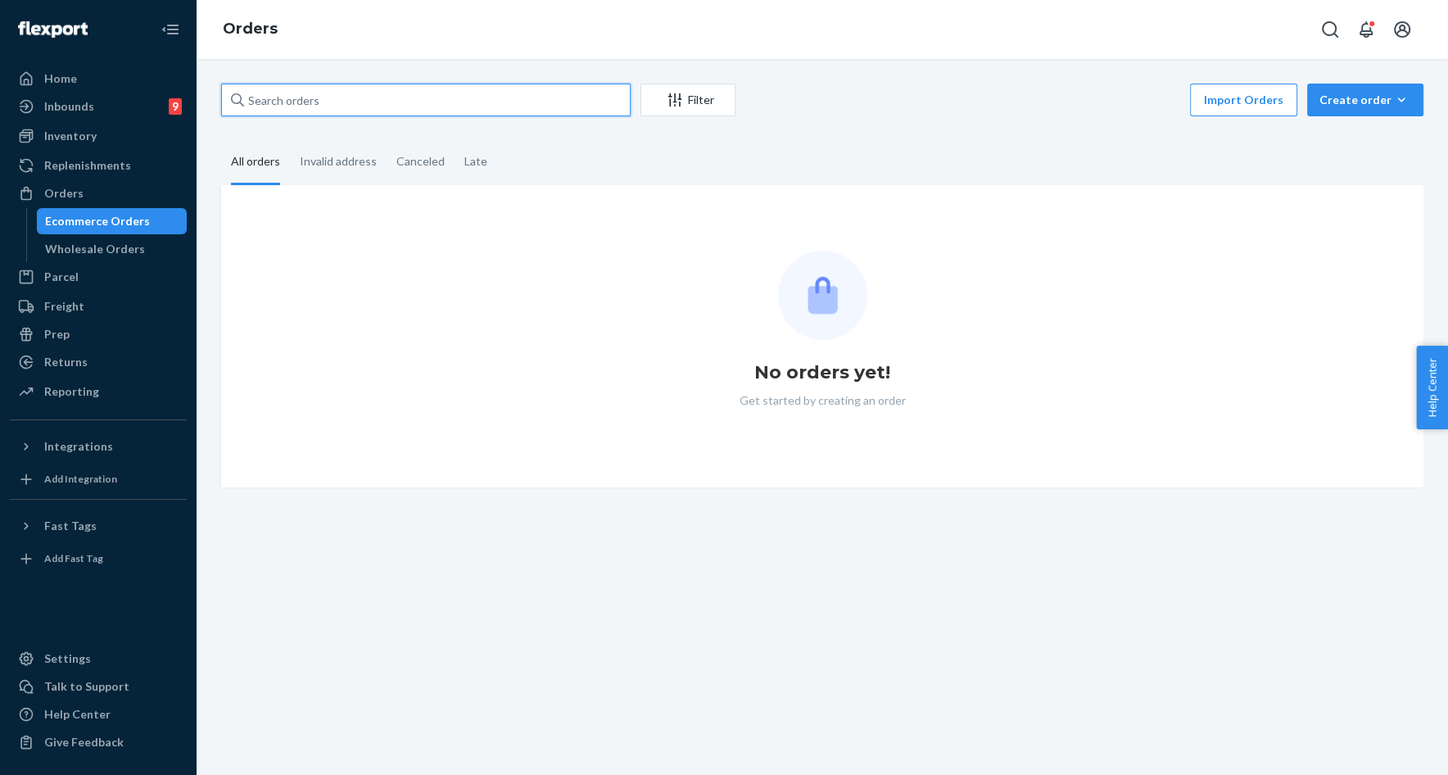
click at [342, 102] on input "text" at bounding box center [426, 100] width 410 height 33
paste input "1ZX8R1710394239278"
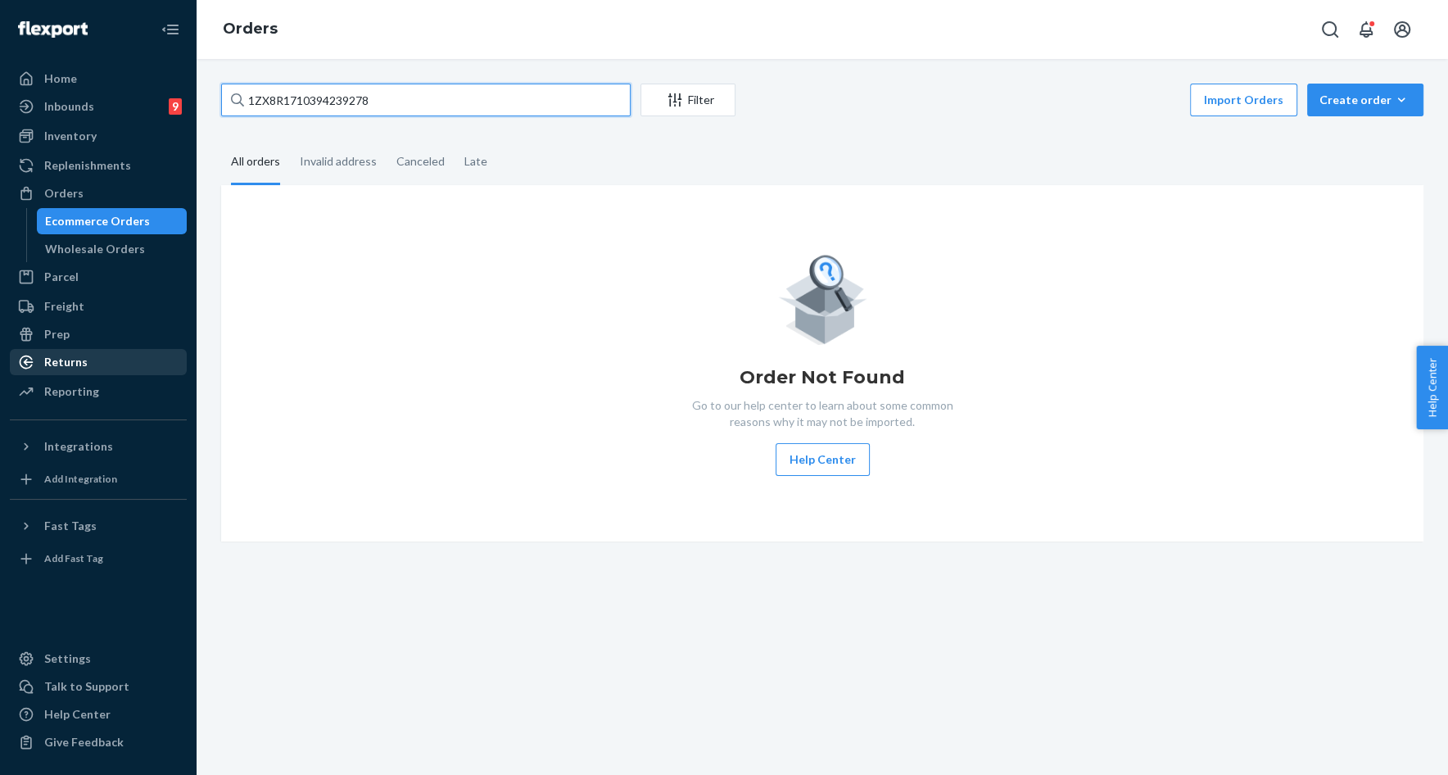
type input "1ZX8R1710394239278"
click at [120, 366] on div "Returns" at bounding box center [98, 362] width 174 height 23
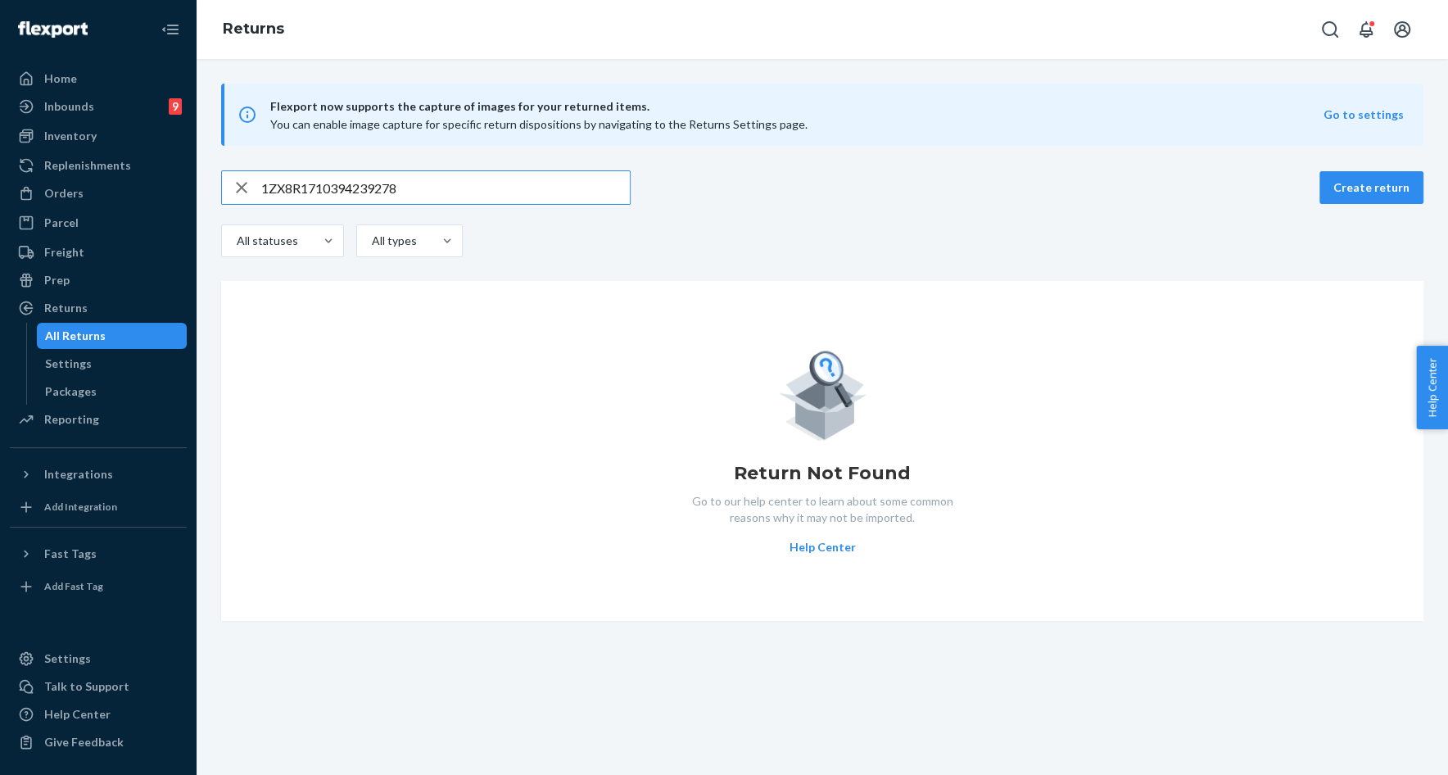
type input "1ZX8R1710394239278"
click at [243, 189] on icon "button" at bounding box center [241, 187] width 11 height 11
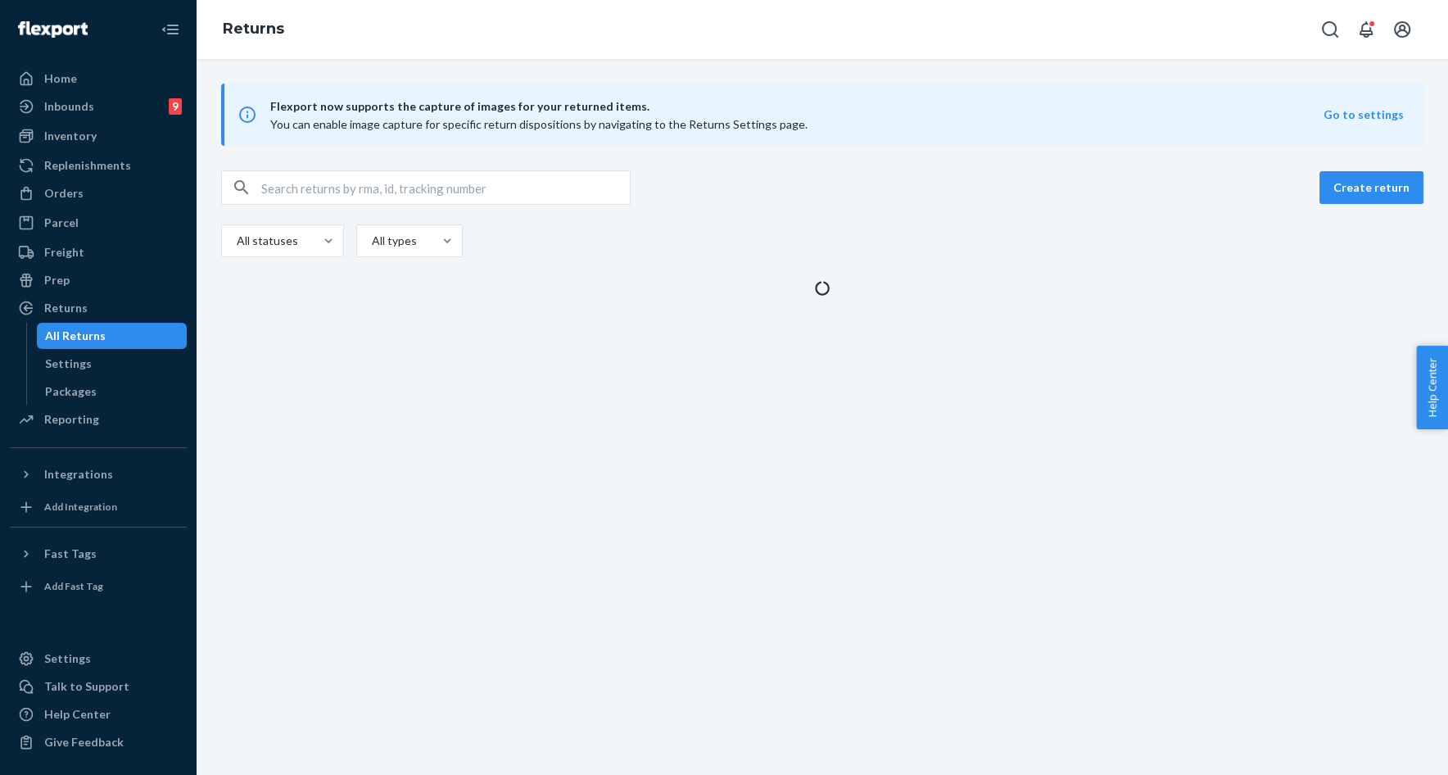
click at [308, 192] on input "text" at bounding box center [445, 187] width 369 height 33
type input "crystal howie"
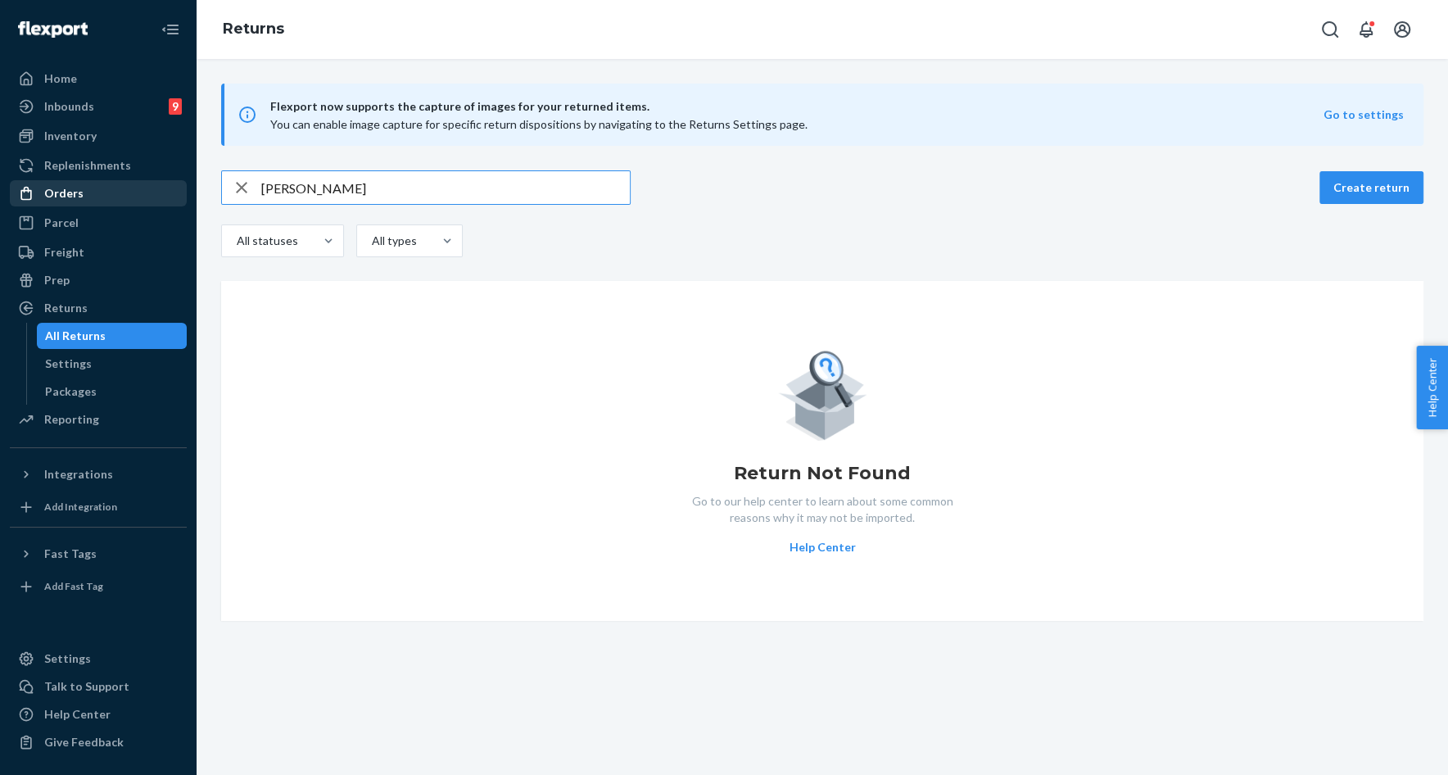
click at [100, 199] on div "Orders" at bounding box center [98, 193] width 174 height 23
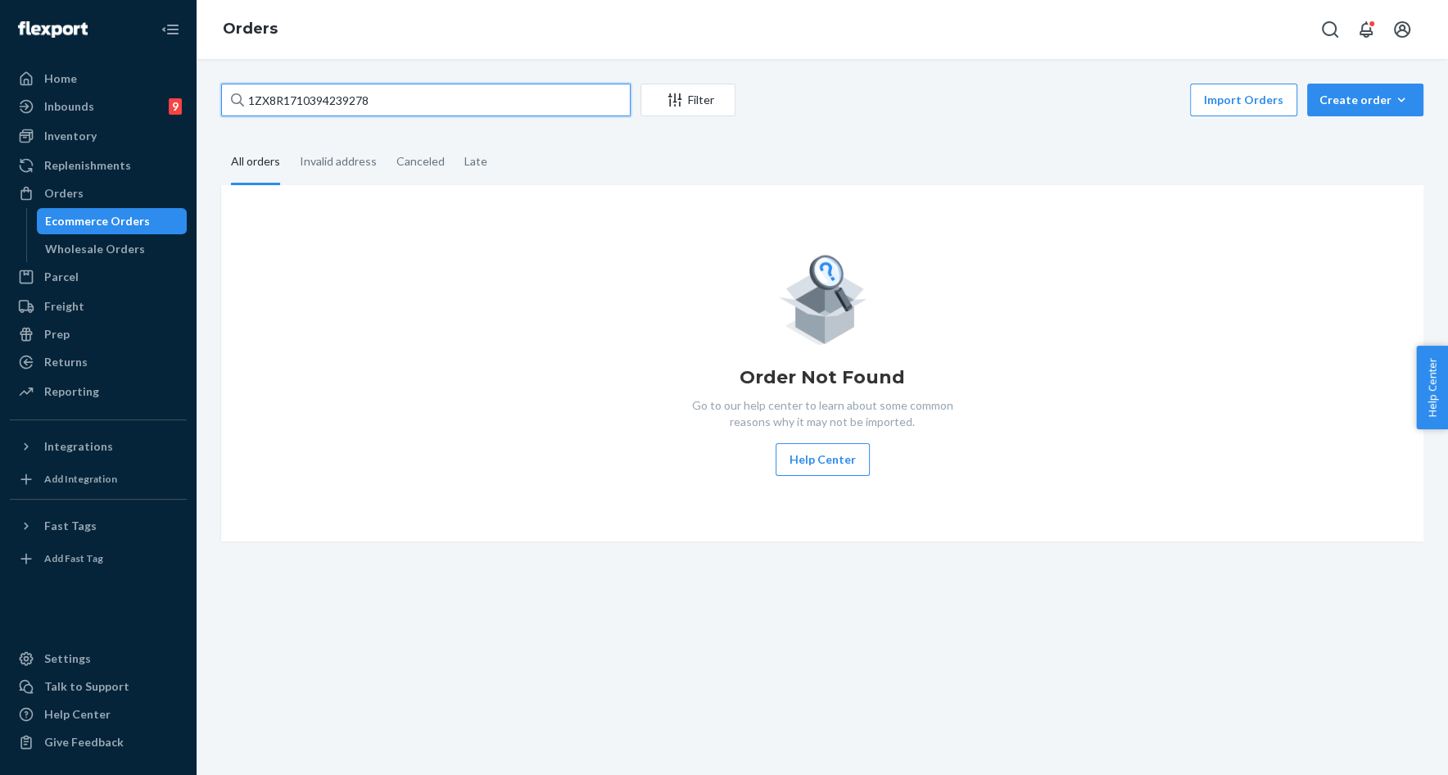
click at [279, 107] on input "1ZX8R1710394239278" at bounding box center [426, 100] width 410 height 33
paste input "252953534"
type input "252953534"
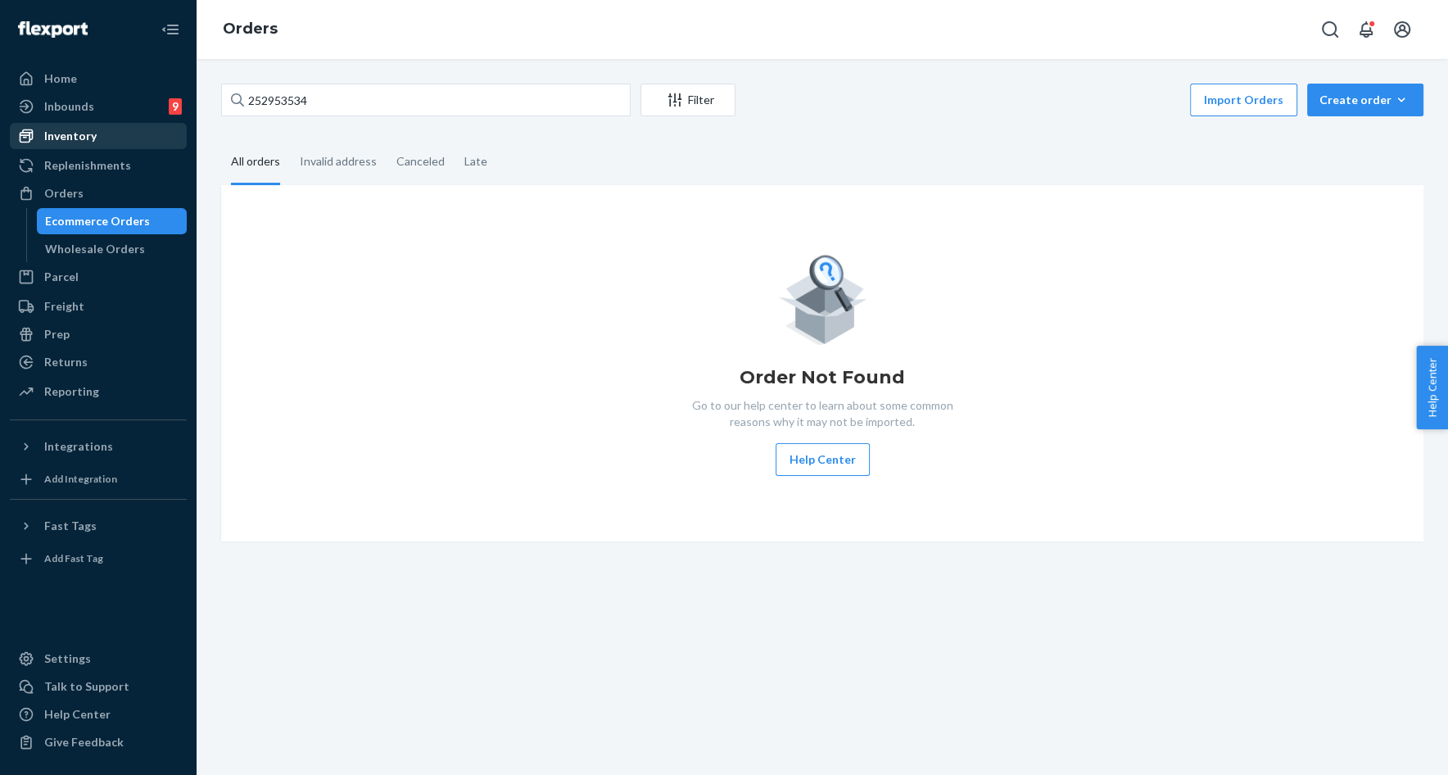
click at [97, 141] on div "Inventory" at bounding box center [98, 136] width 174 height 23
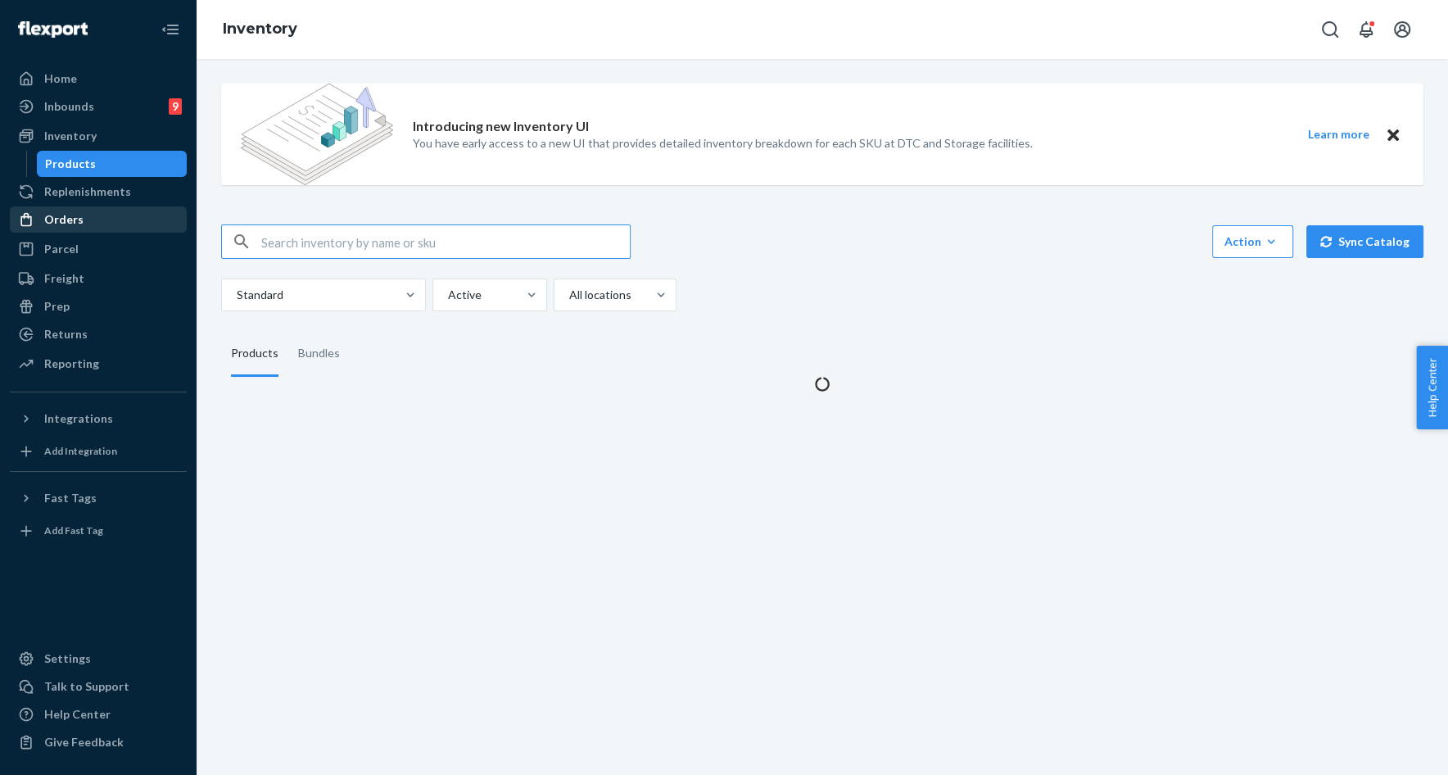
click at [90, 218] on div "Orders" at bounding box center [98, 219] width 174 height 23
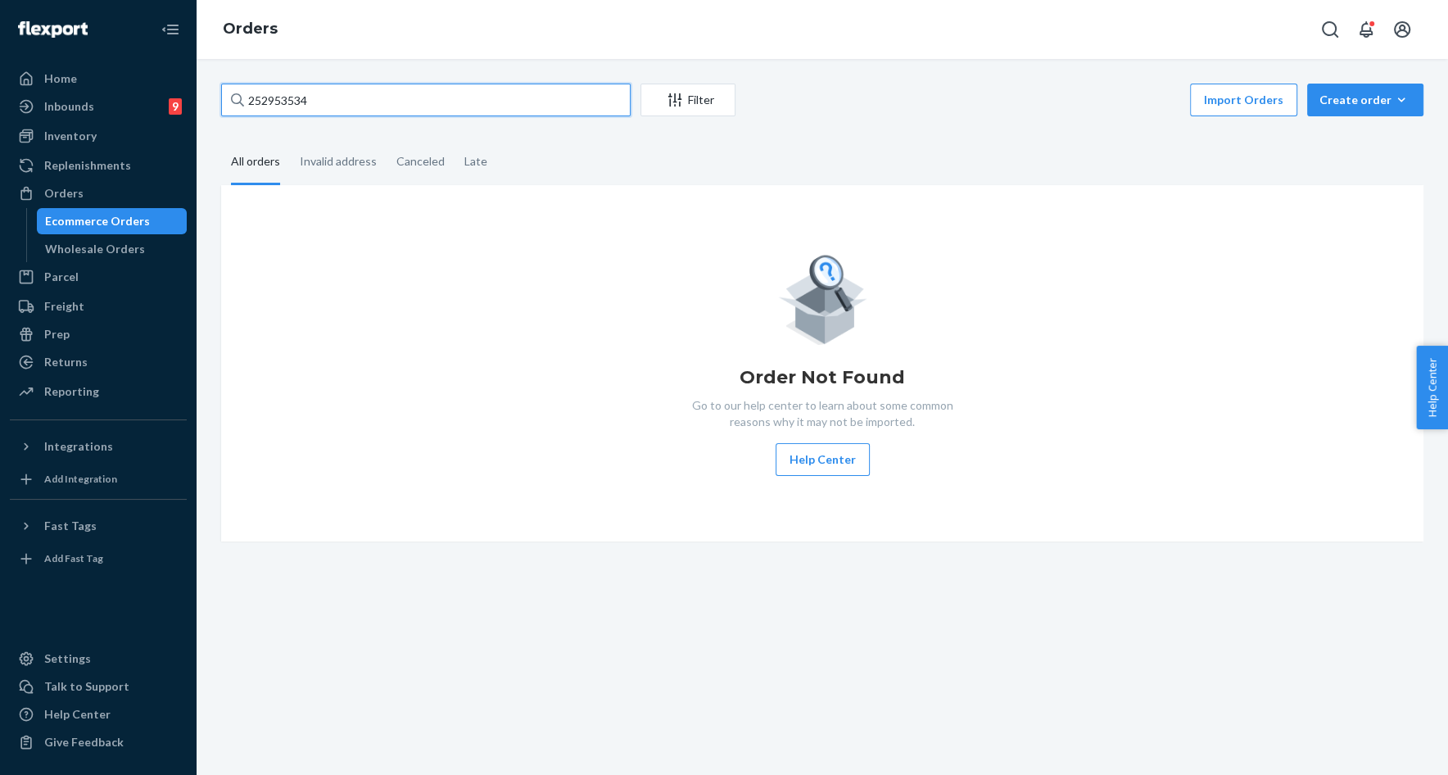
click at [290, 104] on input "252953534" at bounding box center [426, 100] width 410 height 33
paste input "252953534"
click at [288, 102] on input "252953252953534534" at bounding box center [426, 100] width 410 height 33
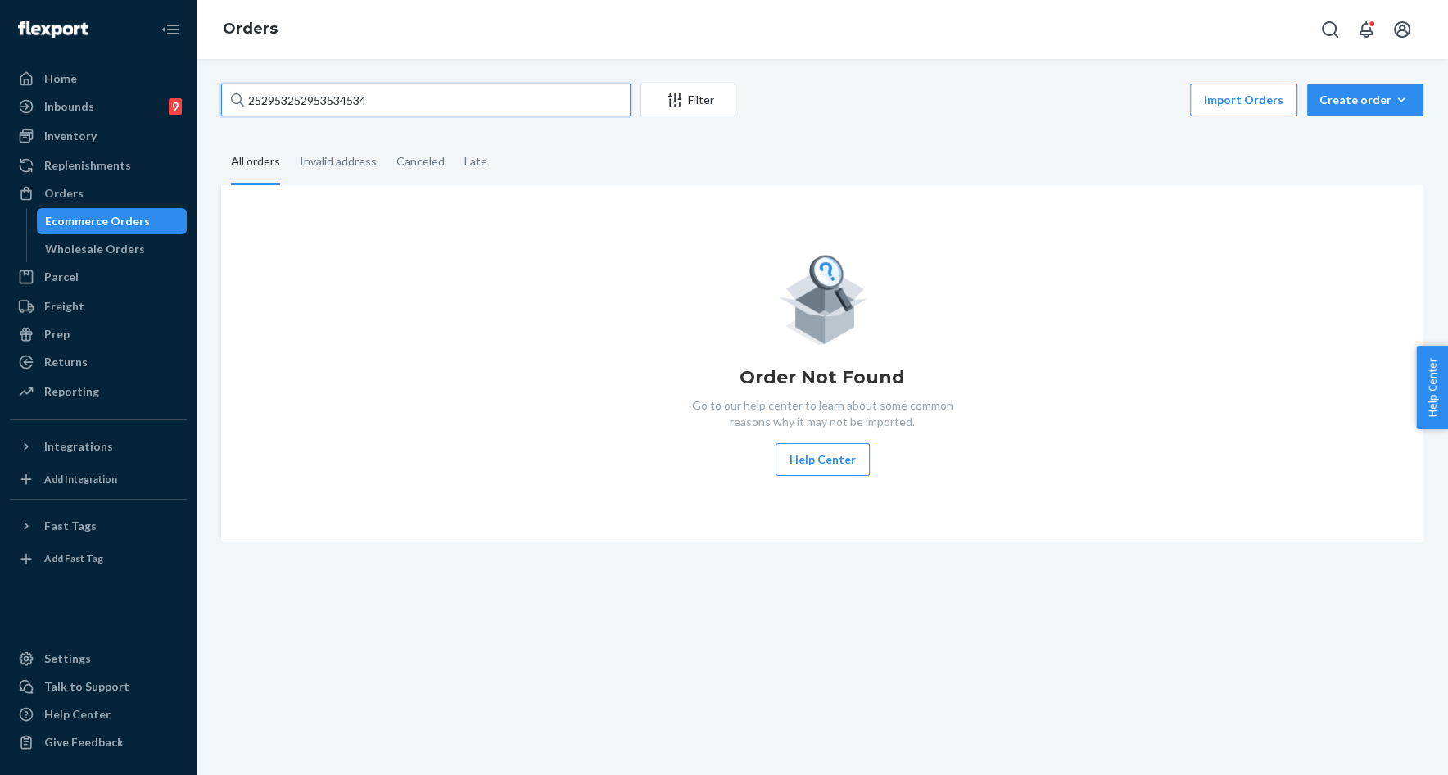
paste input "text"
type input "252953534"
click at [267, 102] on input "252953534" at bounding box center [426, 100] width 410 height 33
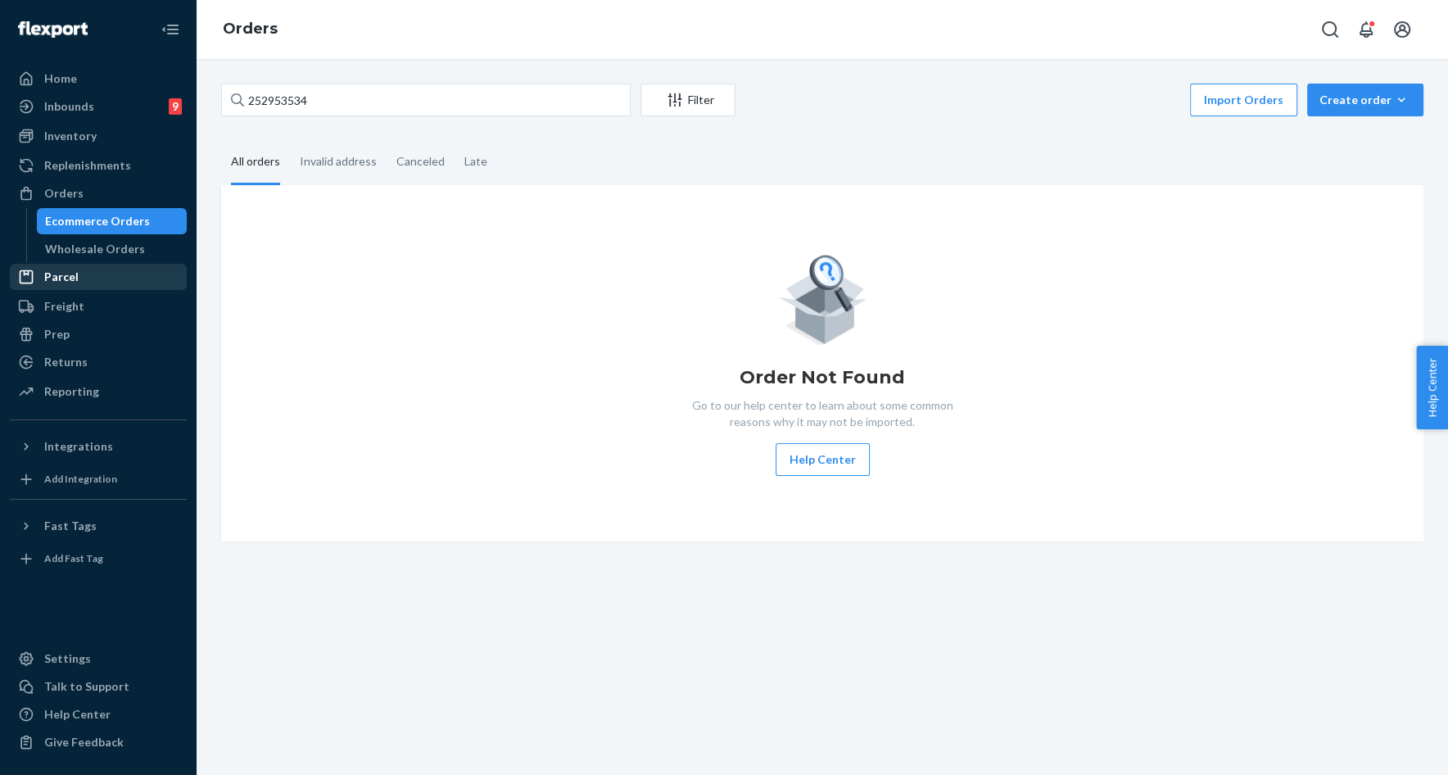
click at [108, 275] on div "Parcel" at bounding box center [98, 276] width 174 height 23
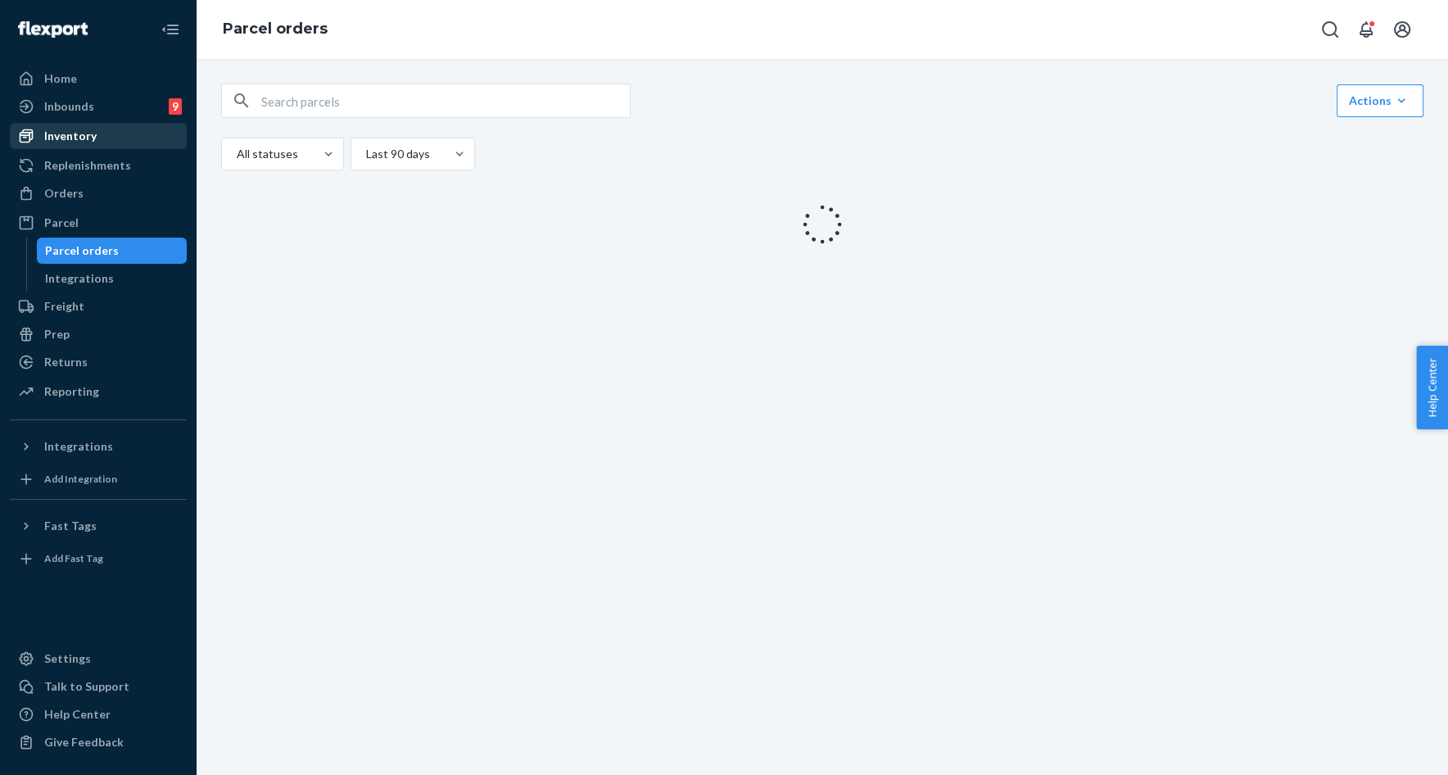
click at [80, 136] on div "Inventory" at bounding box center [70, 136] width 52 height 16
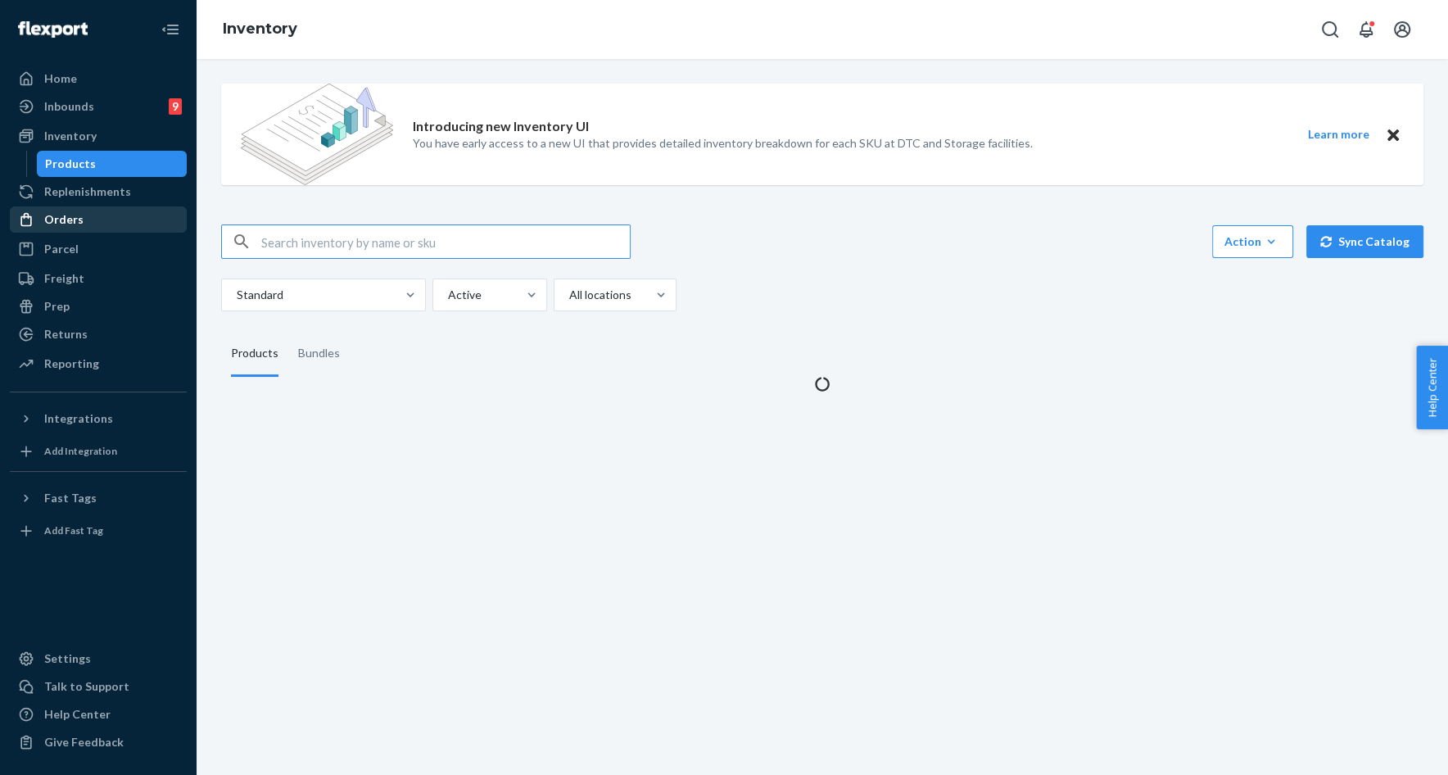
click at [79, 215] on div "Orders" at bounding box center [63, 219] width 39 height 16
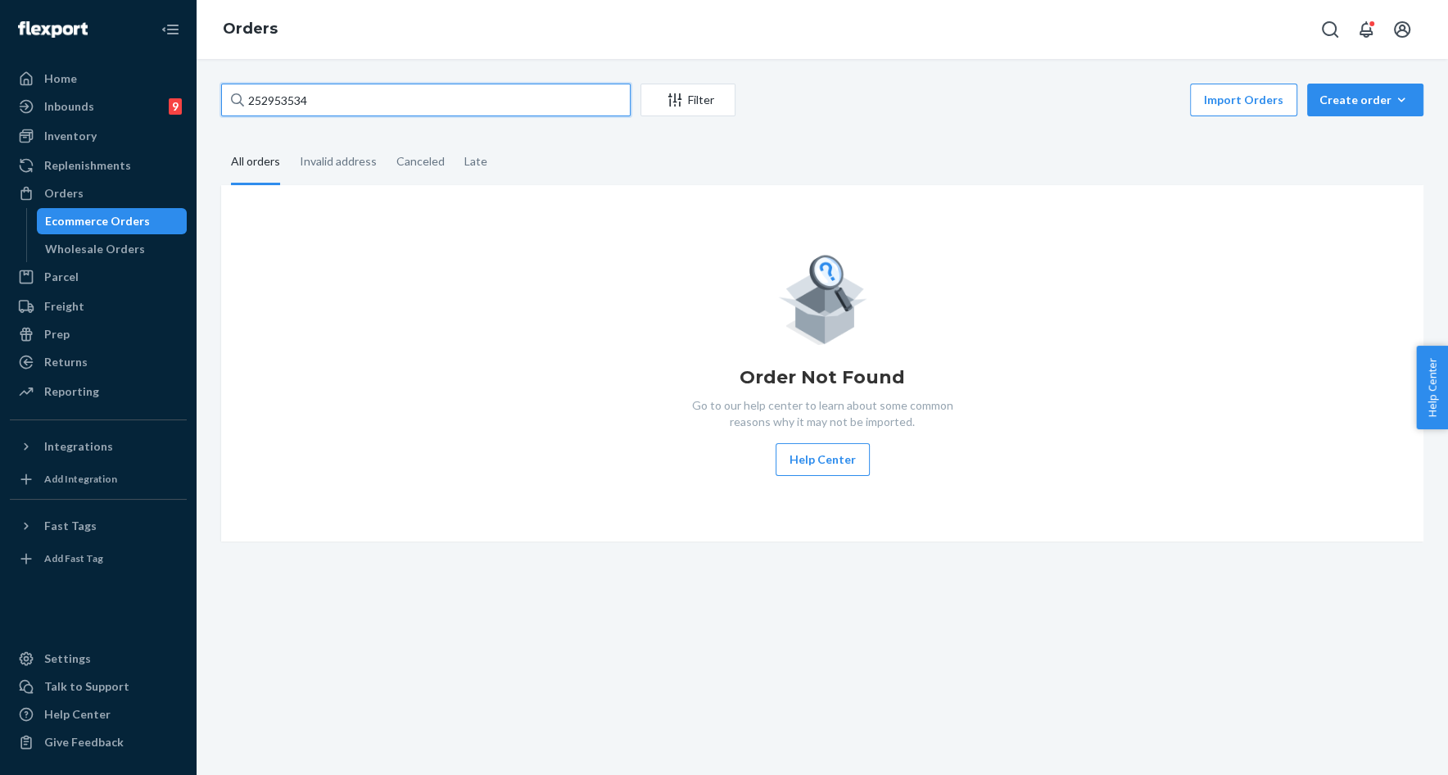
click at [359, 104] on input "252953534" at bounding box center [426, 100] width 410 height 33
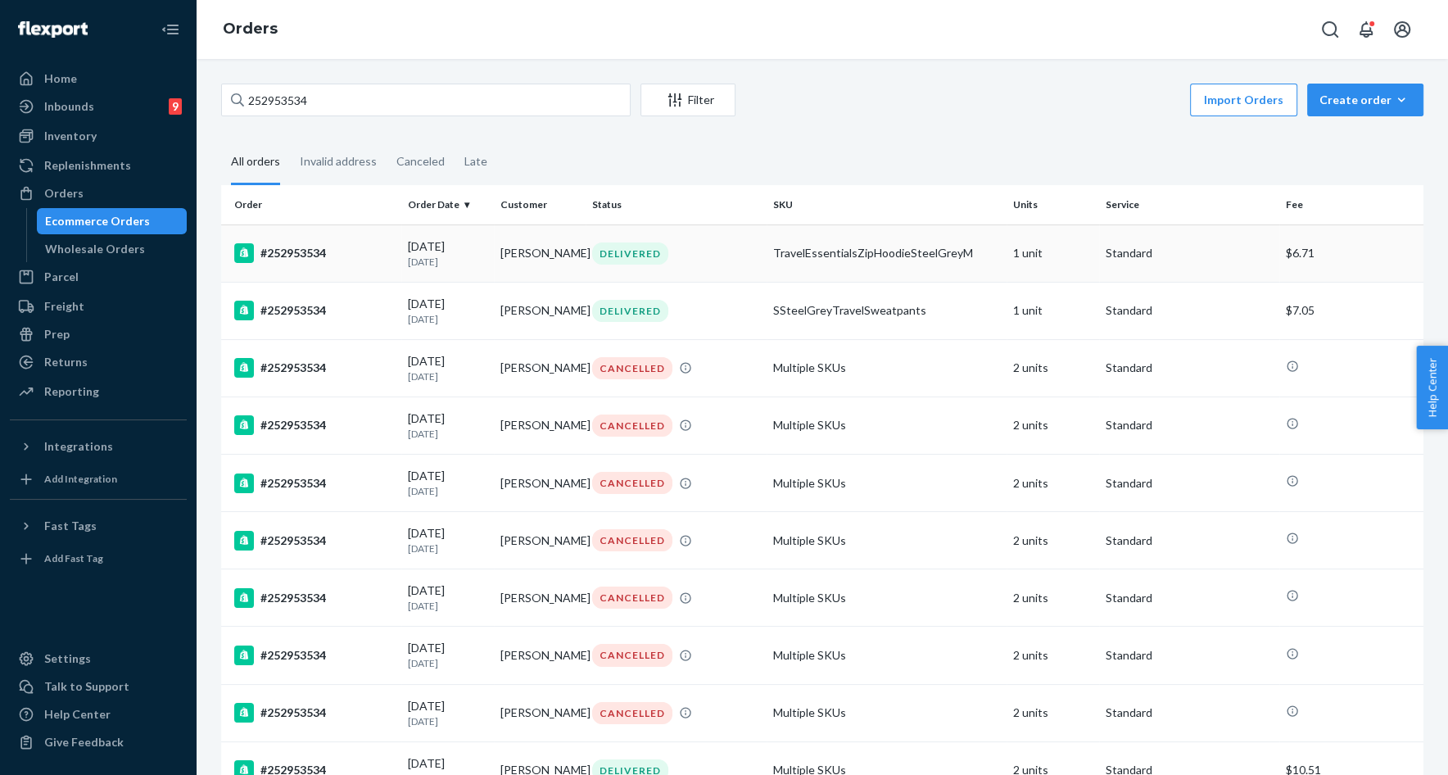
click at [443, 257] on p "4 days ago" at bounding box center [447, 262] width 79 height 14
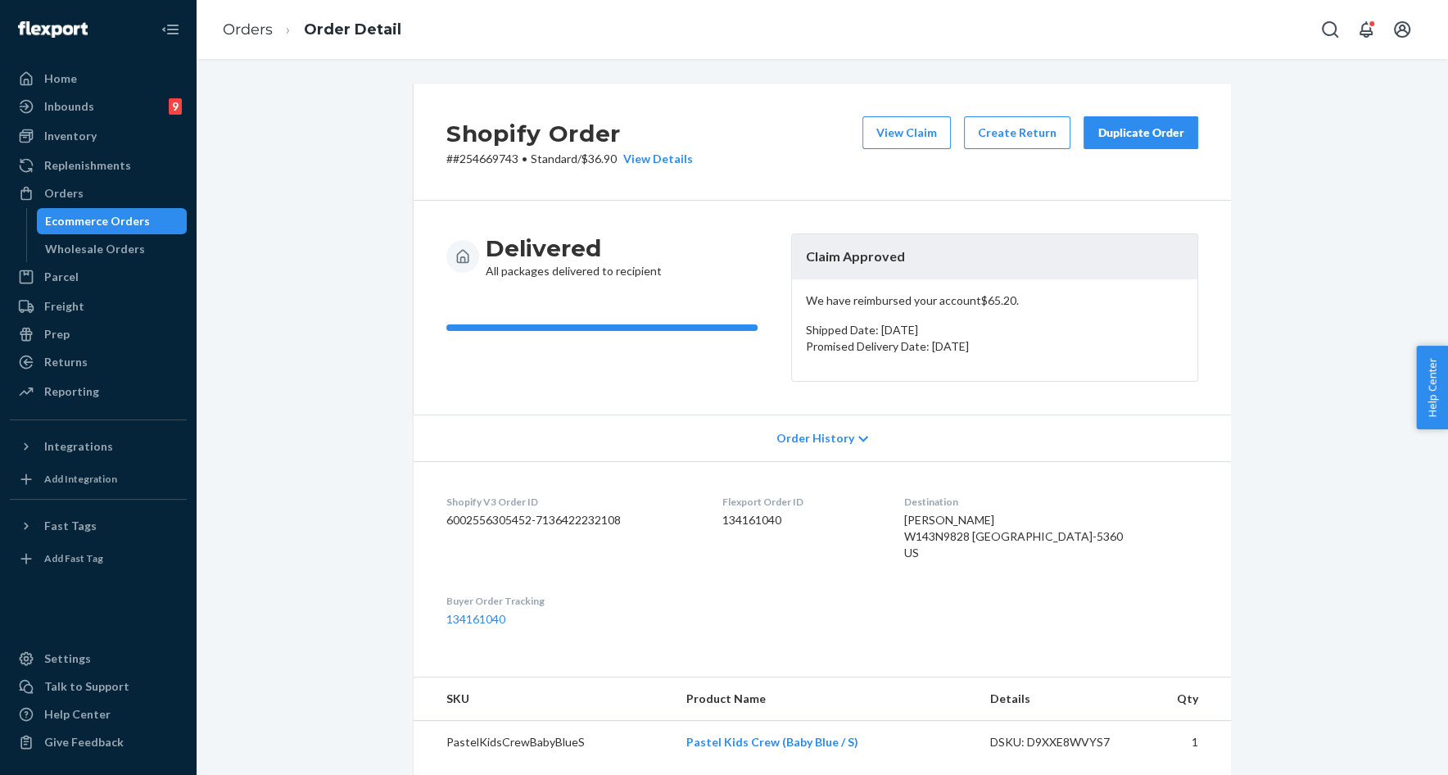
click at [1129, 140] on div "Duplicate Order" at bounding box center [1141, 133] width 87 height 16
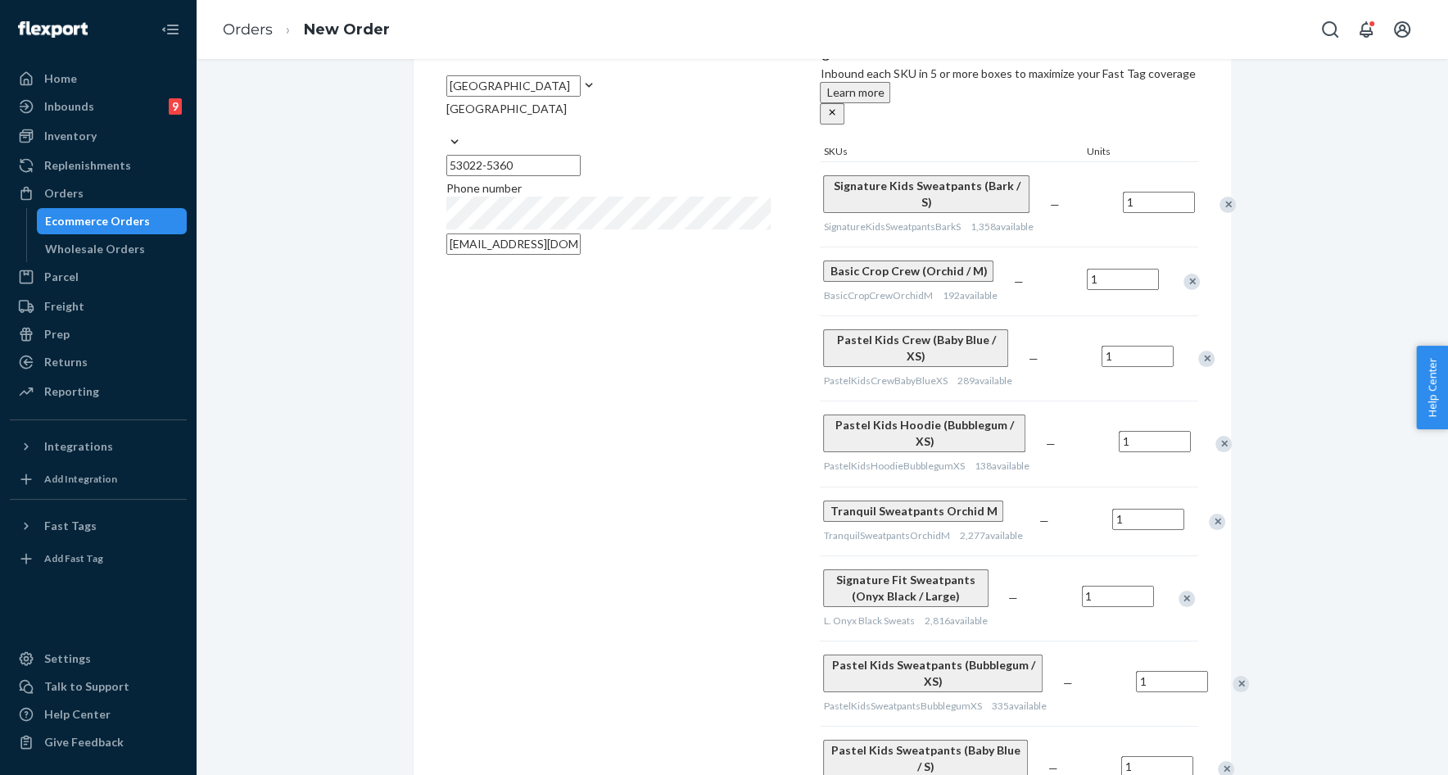
scroll to position [150, 0]
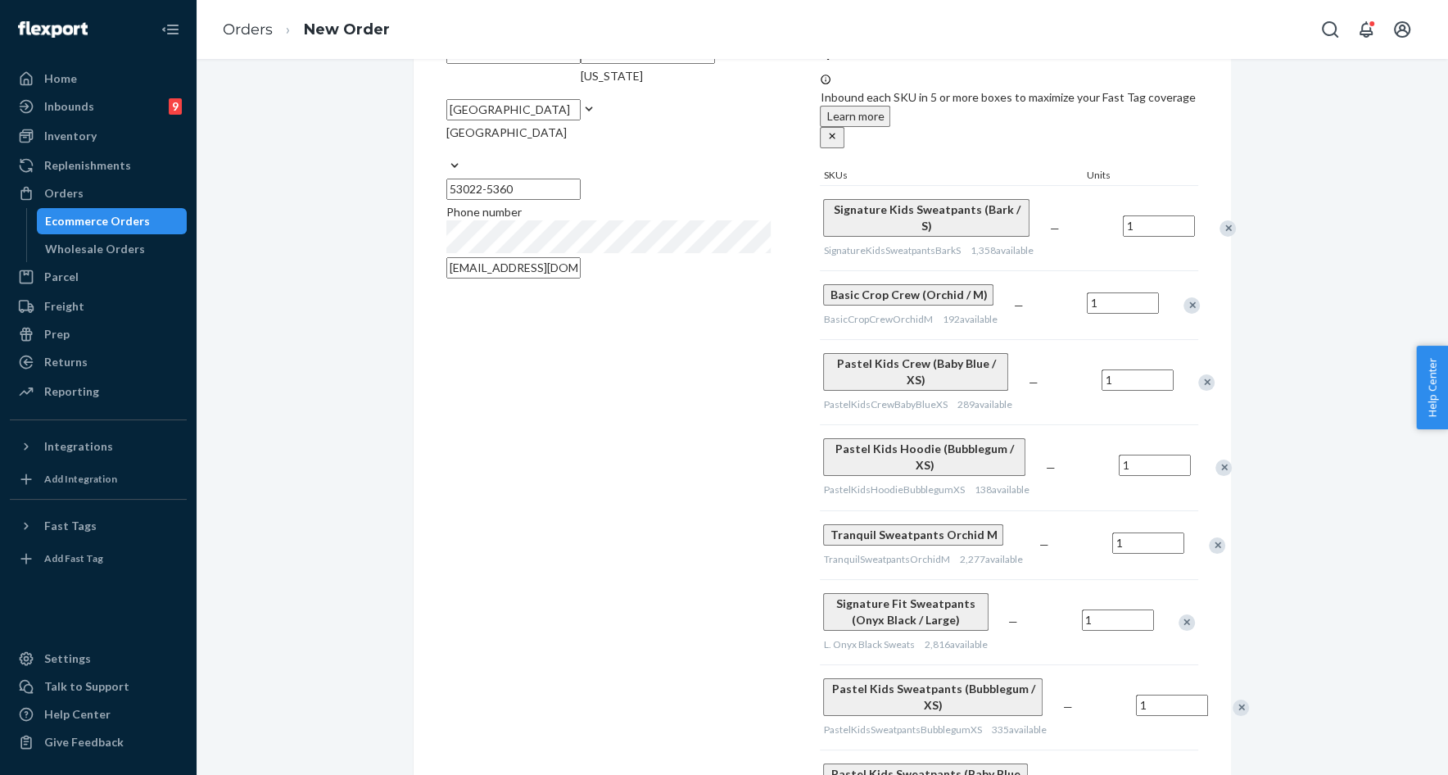
click at [1220, 220] on div "Remove Item" at bounding box center [1228, 228] width 16 height 16
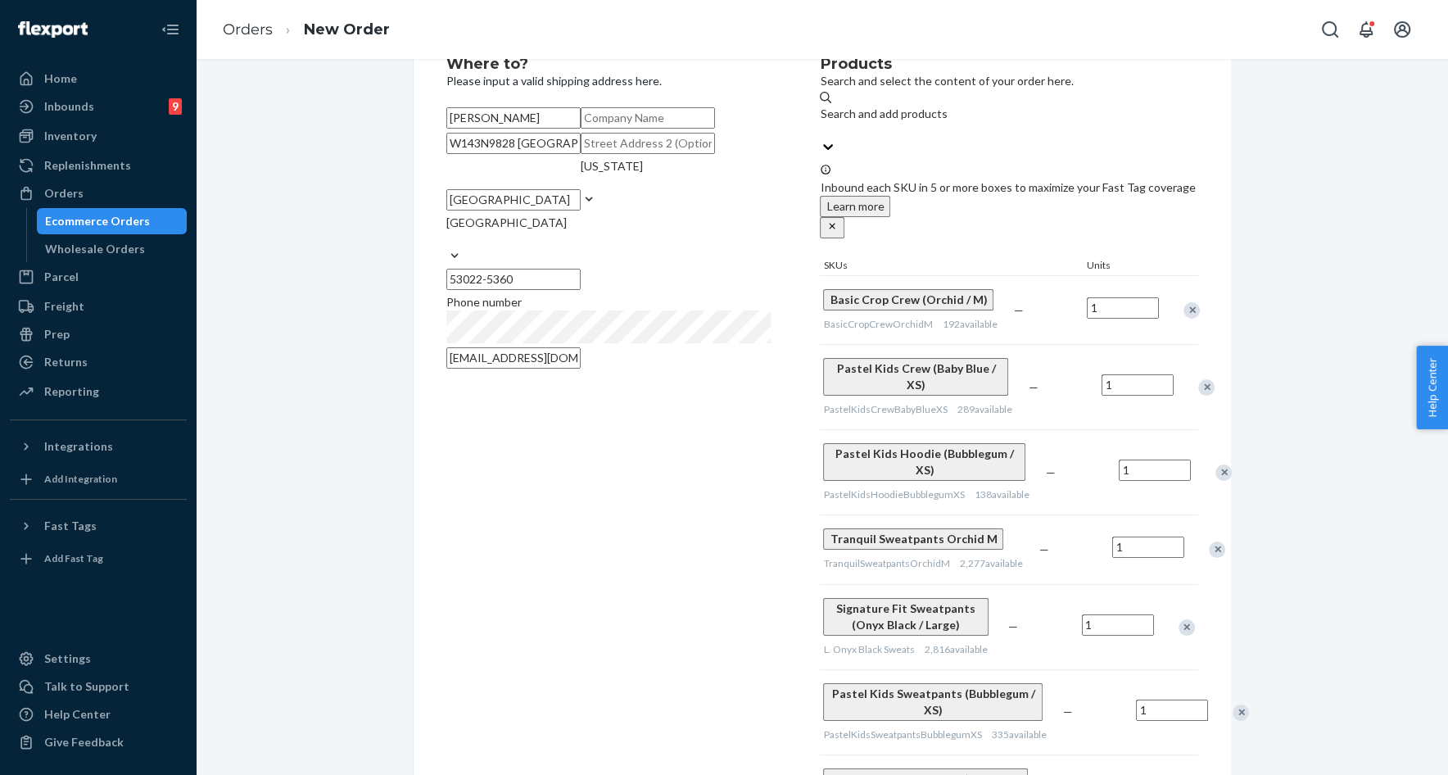
scroll to position [56, 0]
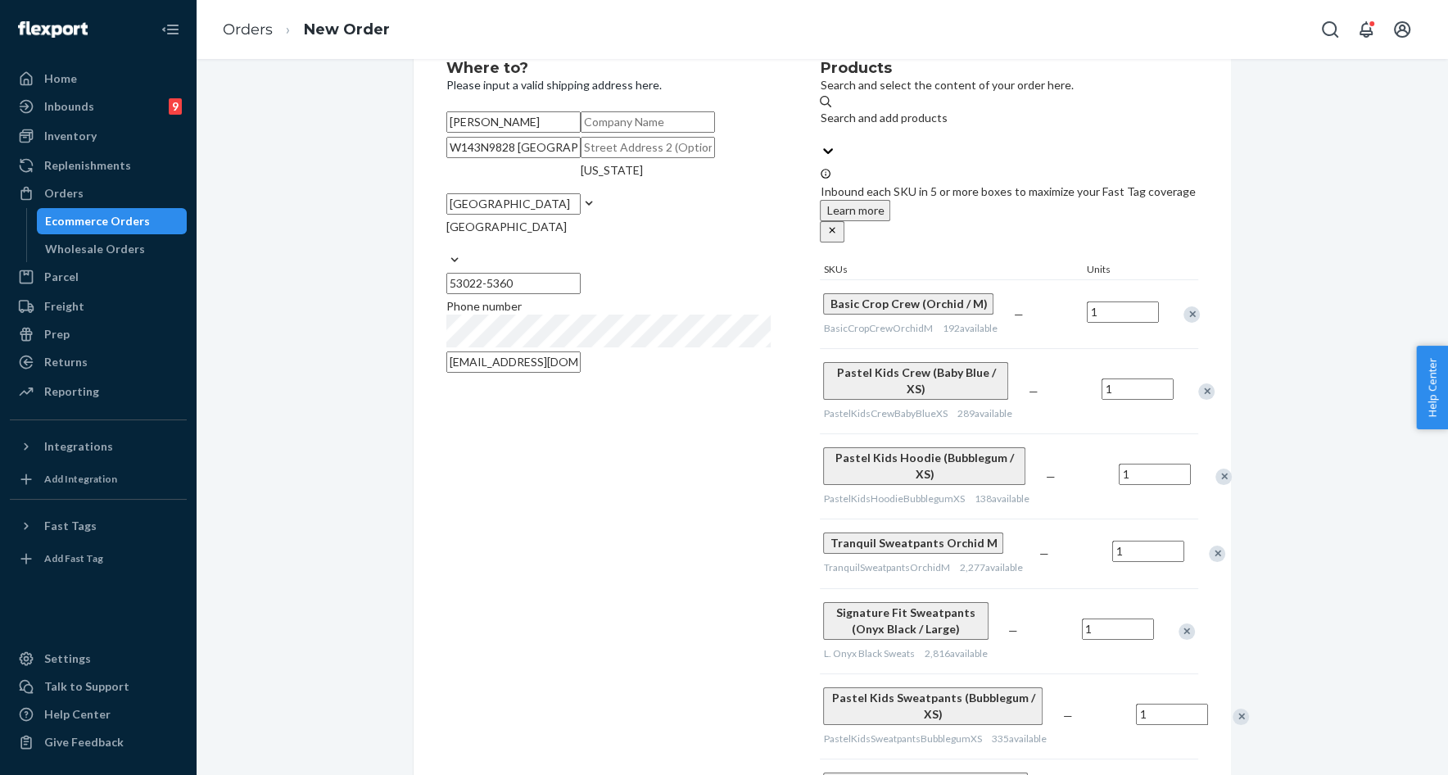
click at [1198, 383] on div "Remove Item" at bounding box center [1206, 391] width 16 height 16
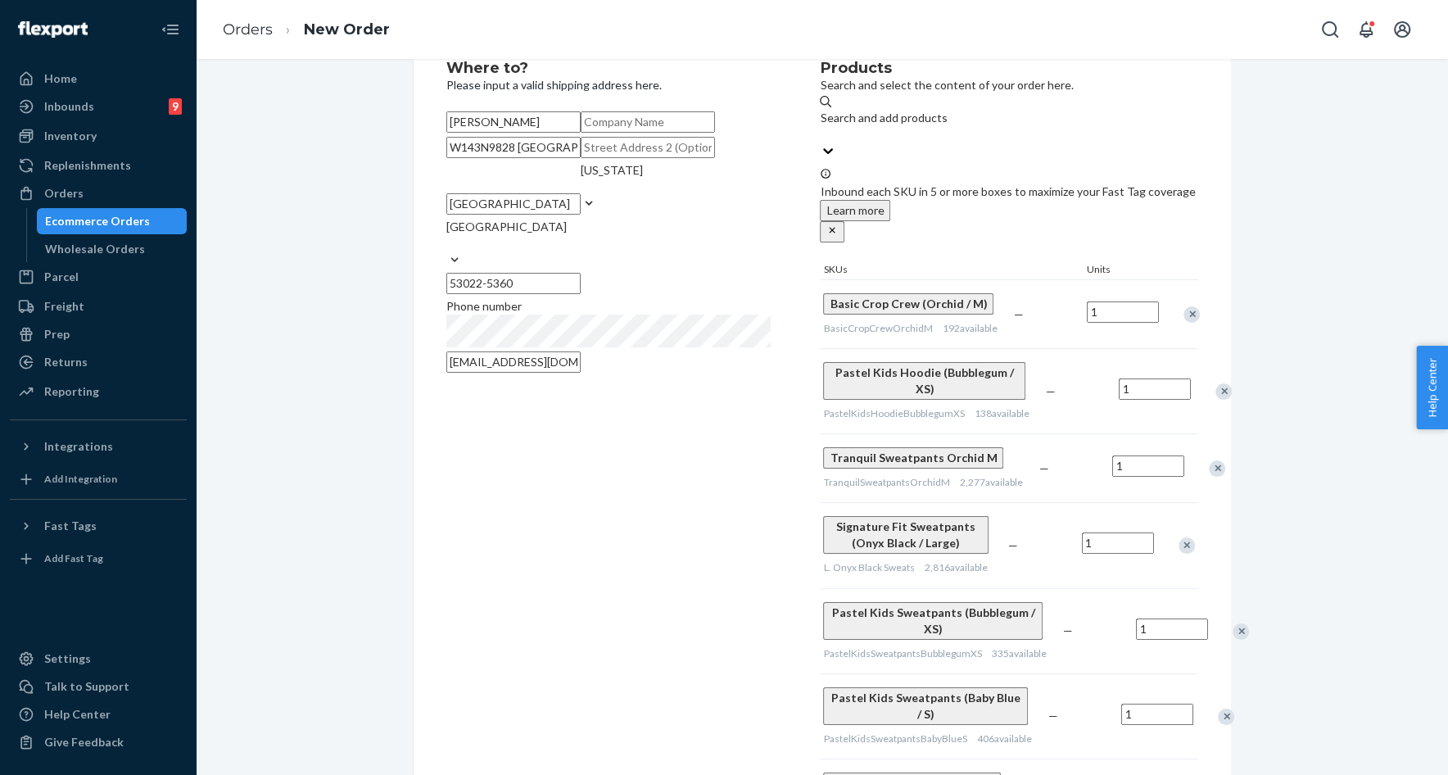
scroll to position [0, 0]
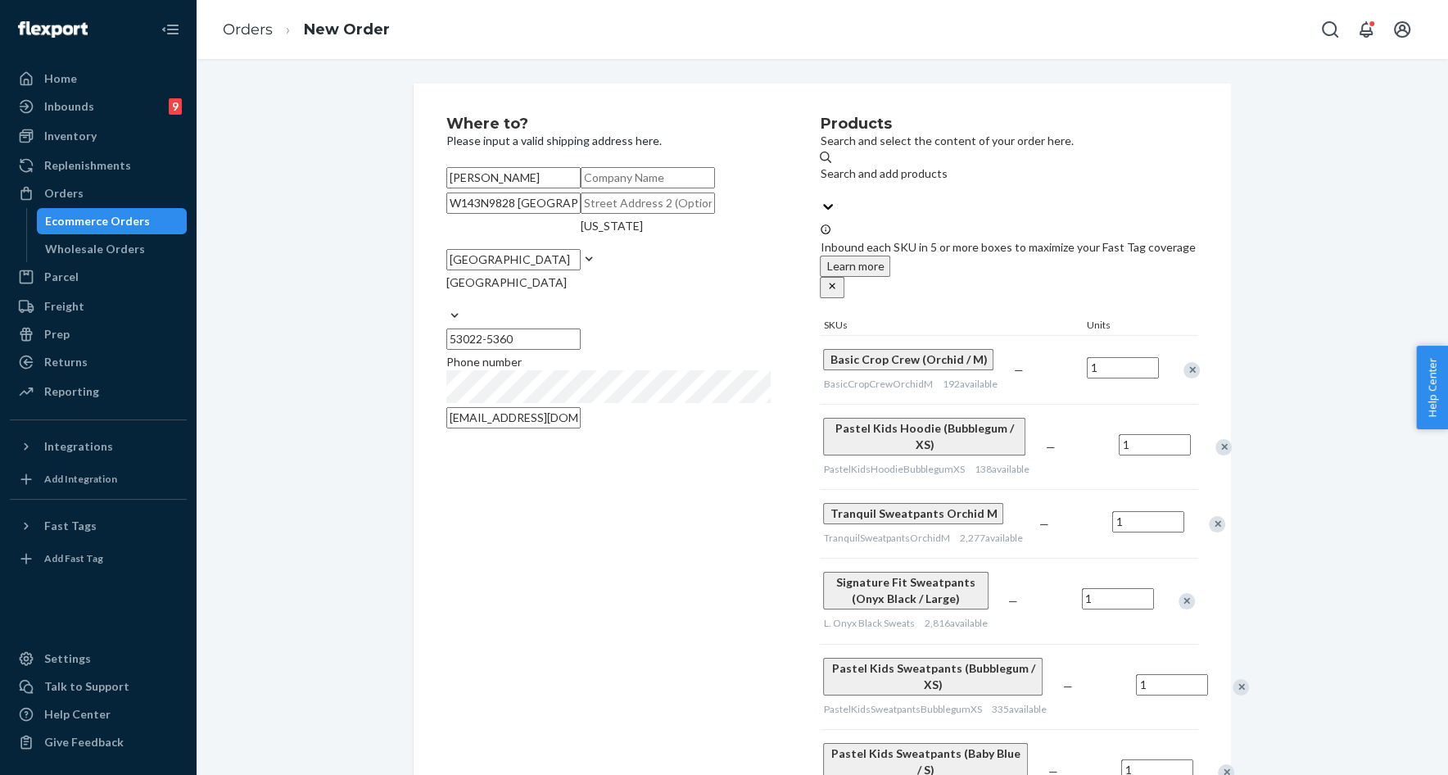
click at [1216, 439] on div "Remove Item" at bounding box center [1224, 447] width 16 height 16
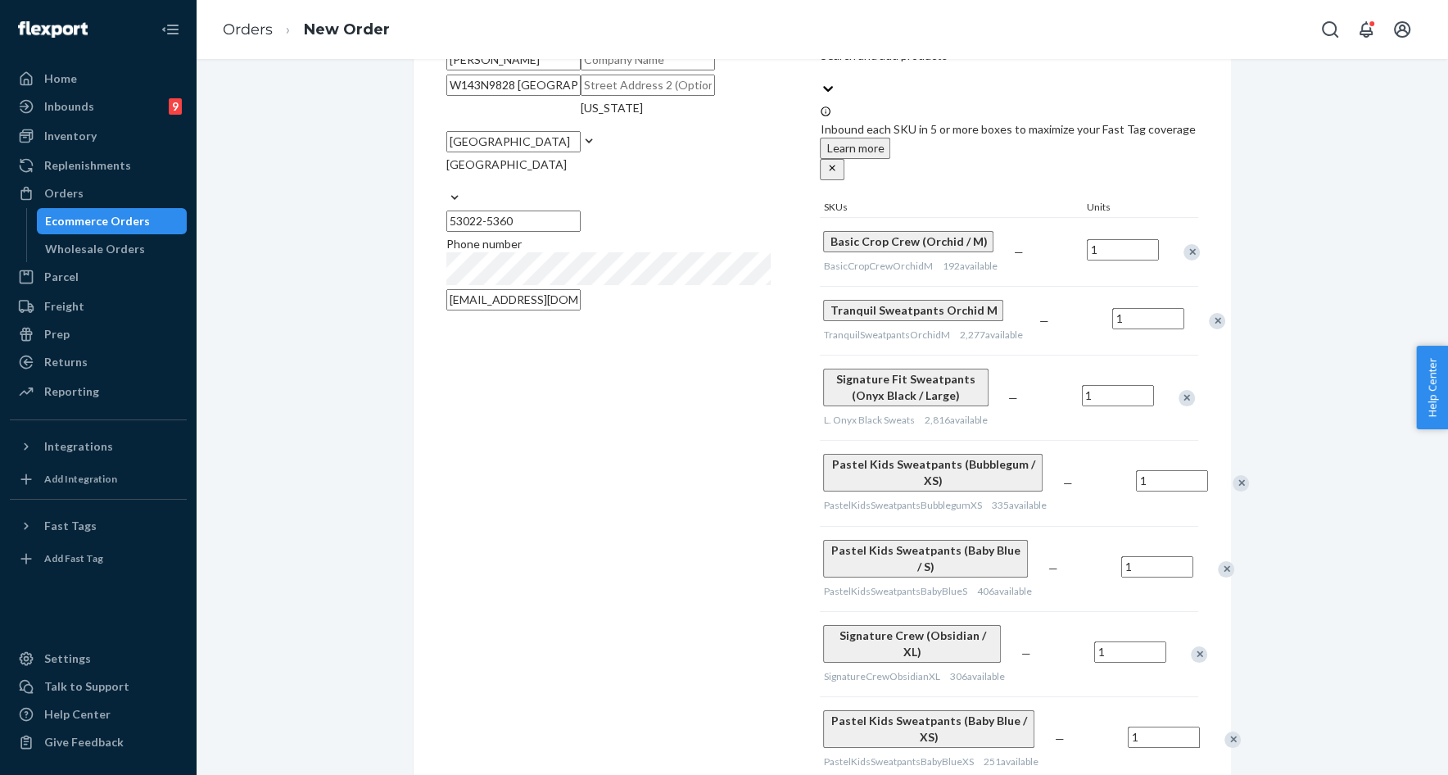
scroll to position [129, 0]
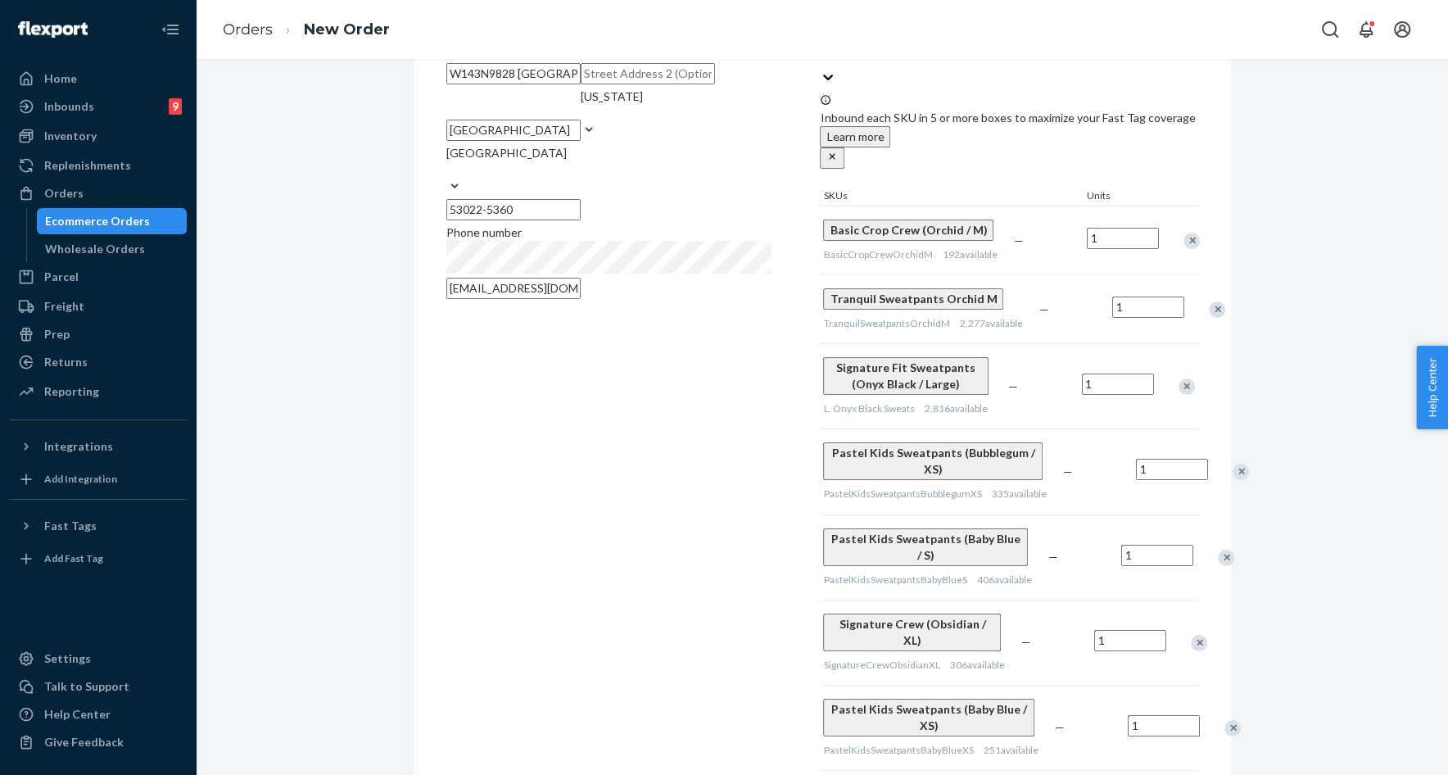
click at [1233, 464] on div "Remove Item" at bounding box center [1241, 472] width 16 height 16
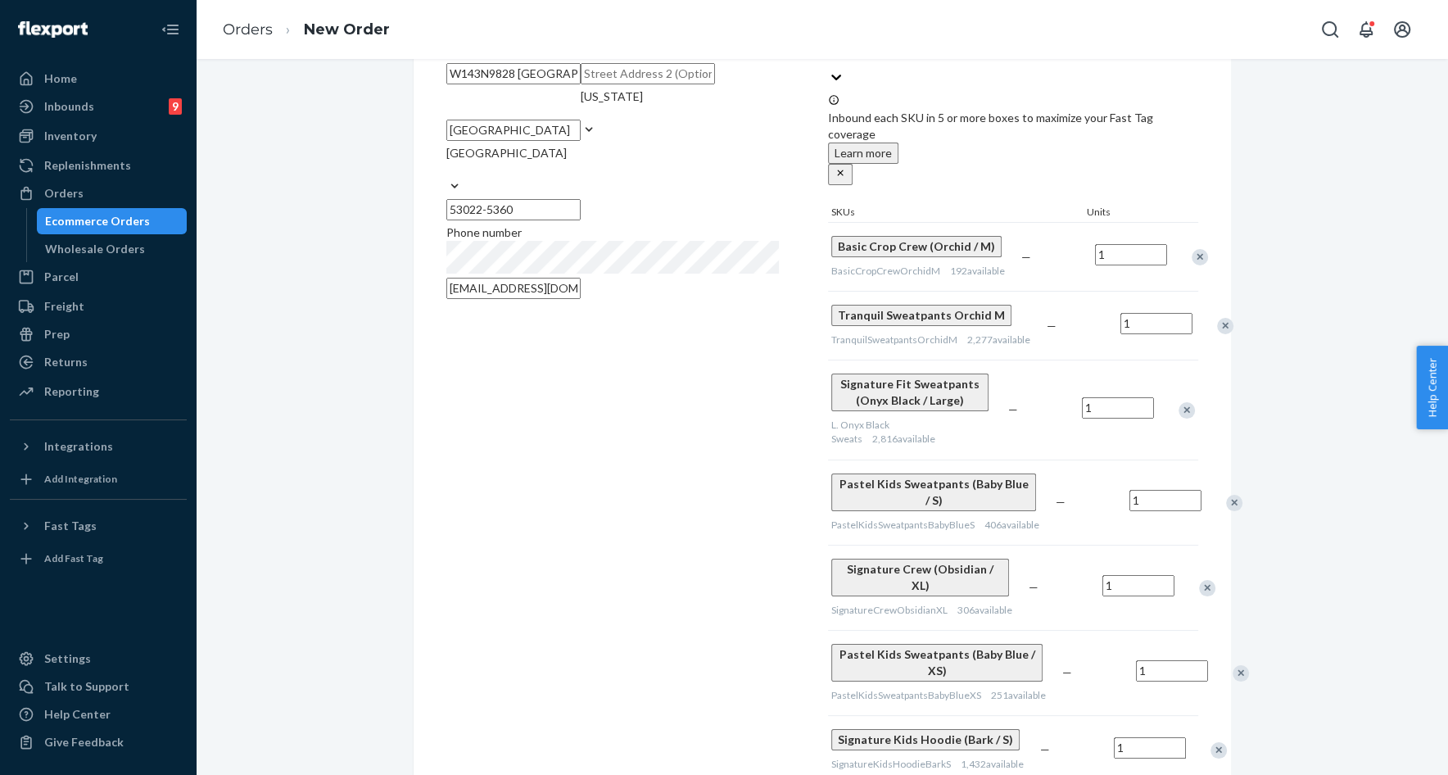
click at [1226, 495] on div "Remove Item" at bounding box center [1234, 503] width 16 height 16
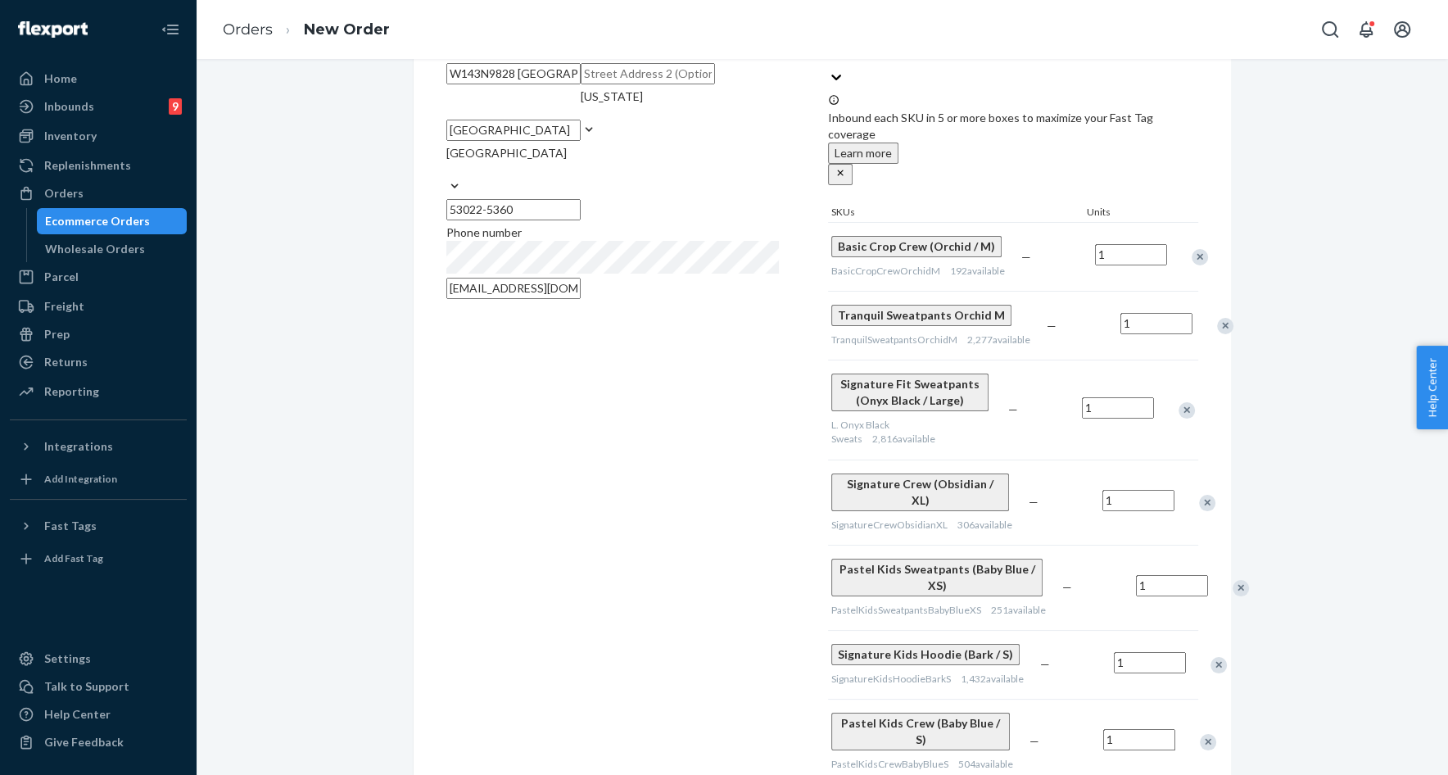
click at [1189, 481] on div at bounding box center [1198, 502] width 41 height 43
click at [1199, 495] on div "Remove Item" at bounding box center [1207, 503] width 16 height 16
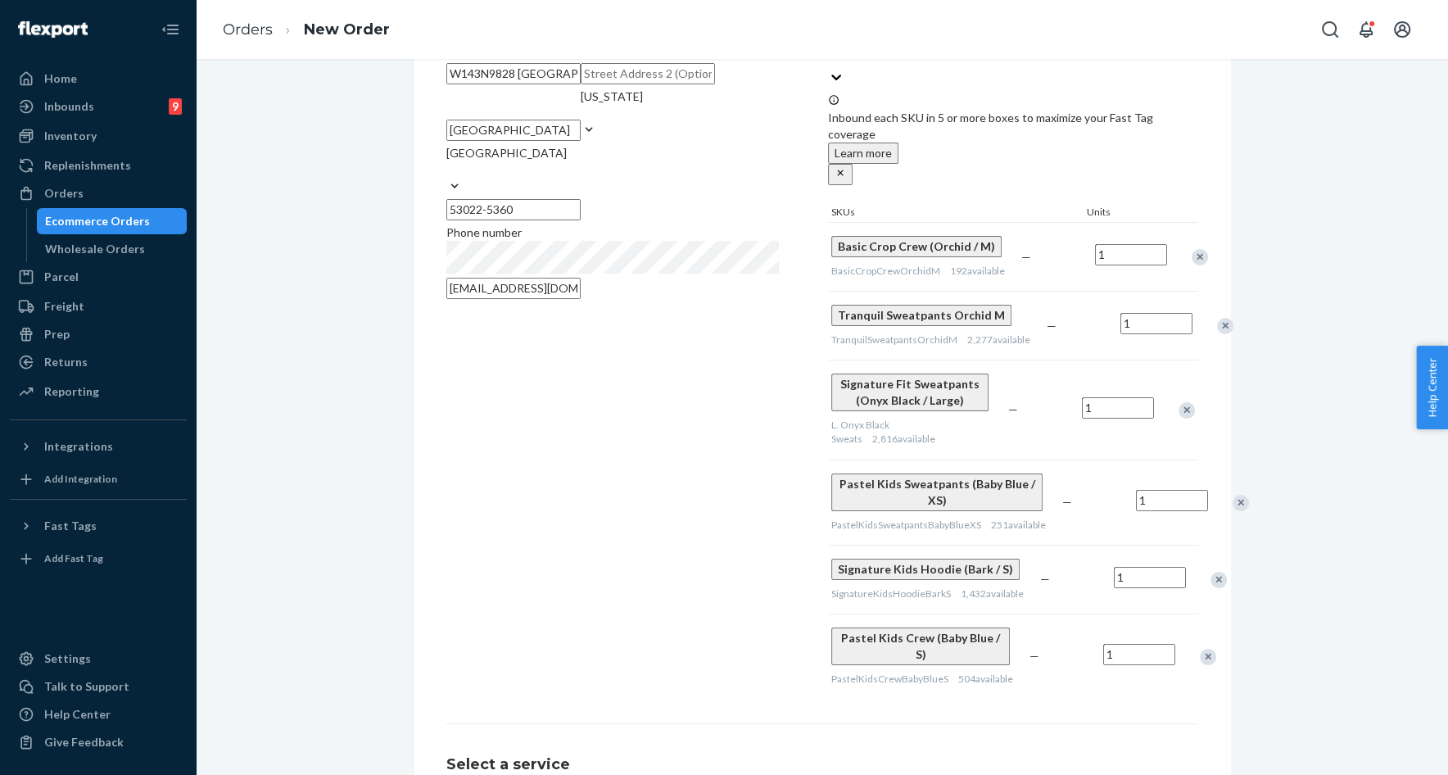
click at [1233, 495] on div "Remove Item" at bounding box center [1241, 503] width 16 height 16
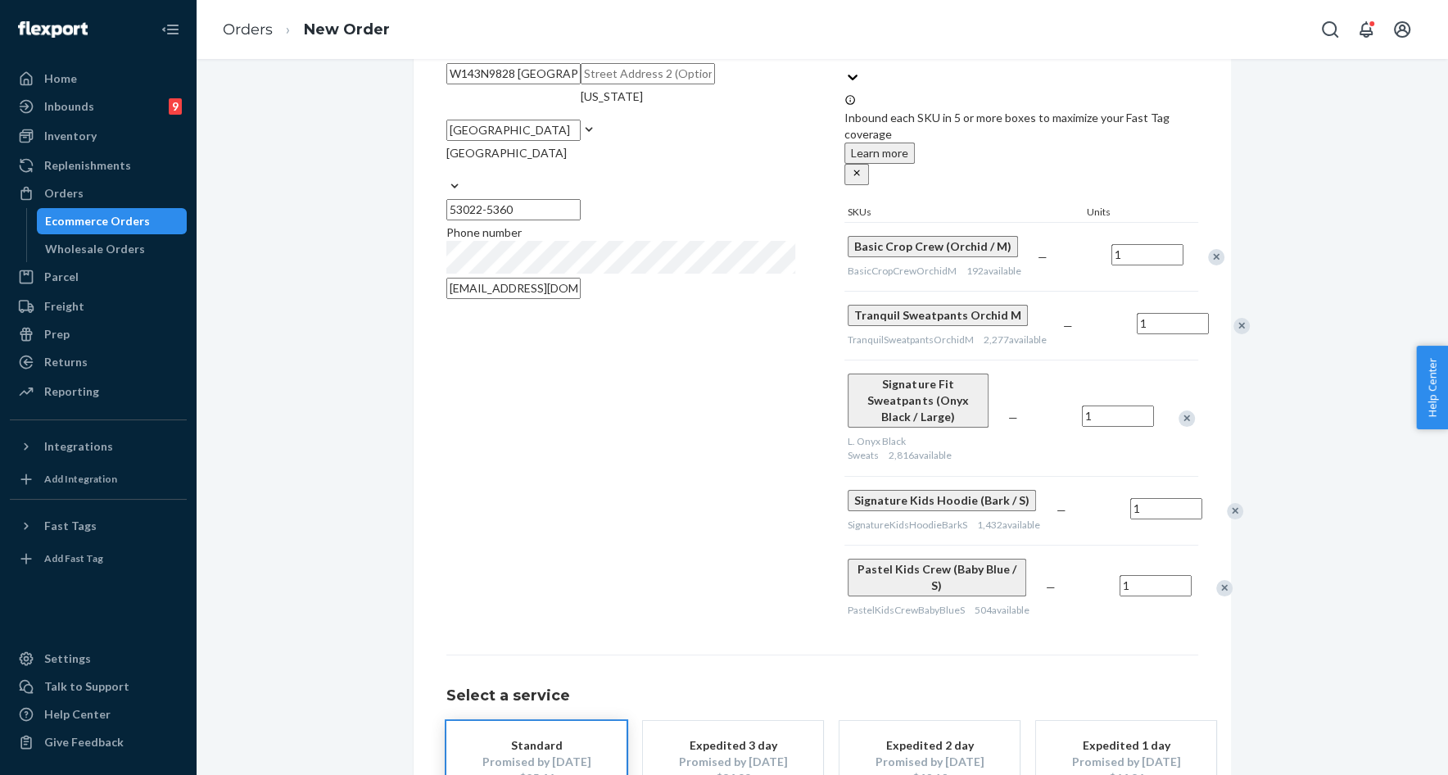
scroll to position [146, 0]
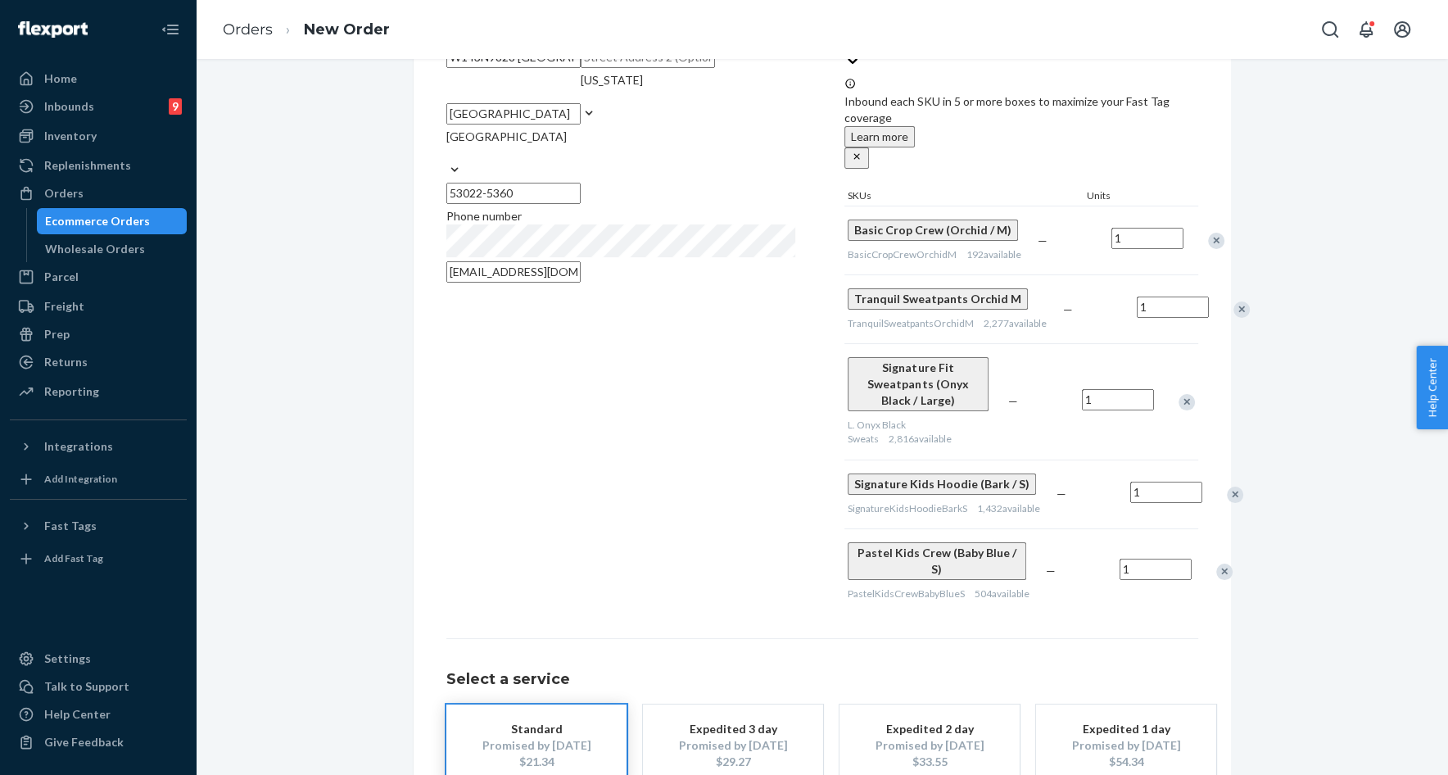
click at [1187, 460] on div "Signature Kids Hoodie (Bark / S) SignatureKidsHoodieBarkS 1,432 available — 1" at bounding box center [1022, 494] width 354 height 69
click at [1227, 487] on div "Remove Item" at bounding box center [1235, 495] width 16 height 16
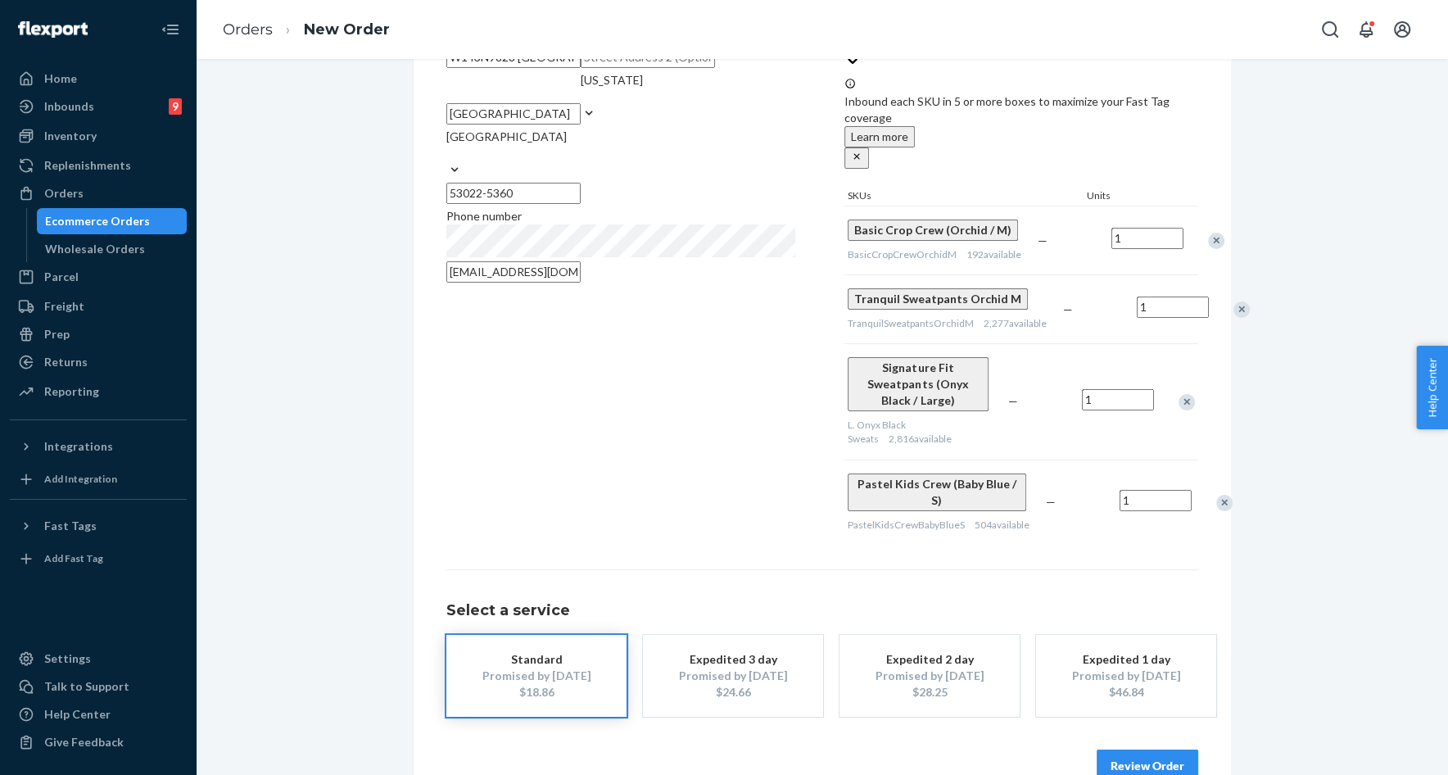
click at [1216, 495] on div "Remove Item" at bounding box center [1224, 503] width 16 height 16
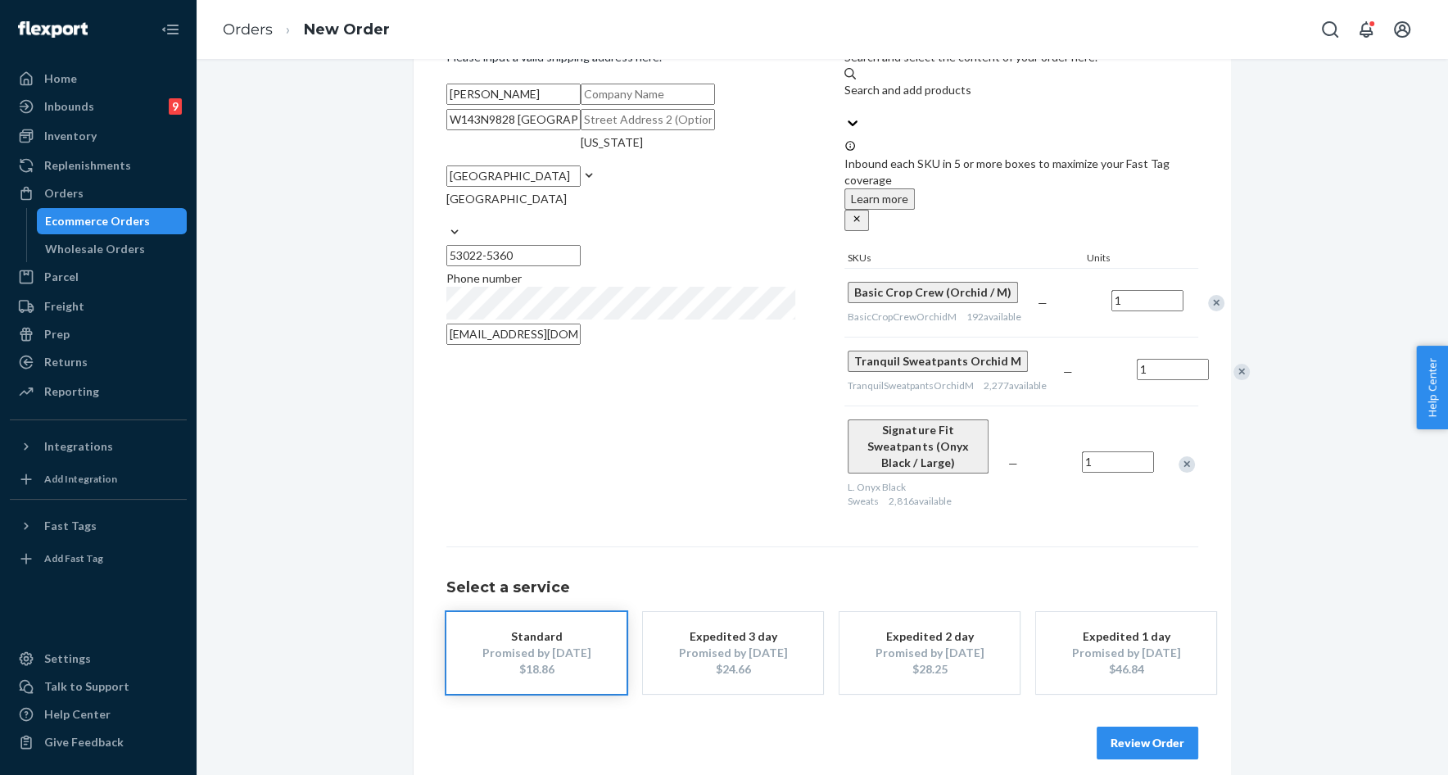
scroll to position [81, 0]
click at [945, 487] on div "L. Onyx Black Sweats 2,816 available" at bounding box center [925, 496] width 154 height 28
click at [1144, 729] on button "Review Order" at bounding box center [1148, 745] width 102 height 33
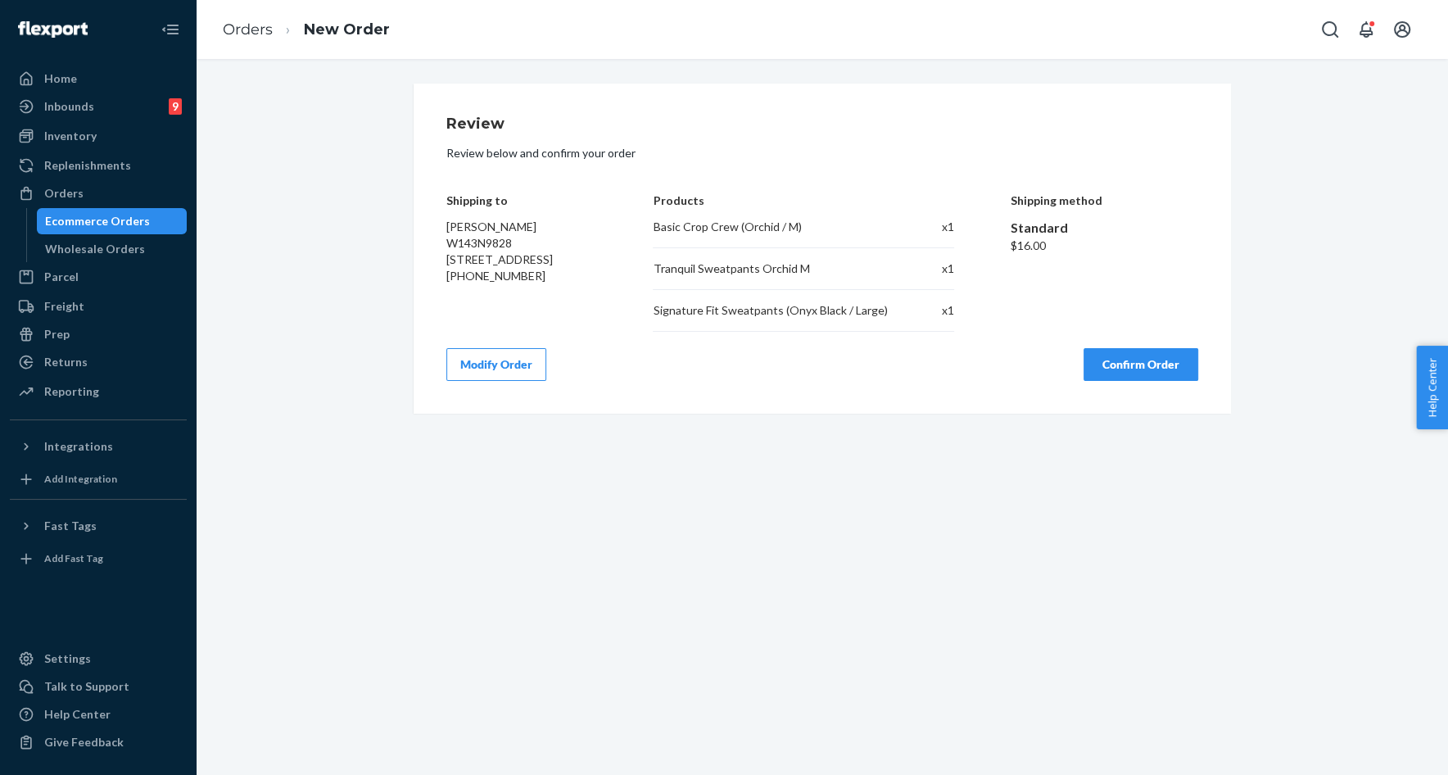
scroll to position [0, 0]
click at [449, 231] on span "Melissa Cunningham W143N9828 Ridgewood Ln Germantown, WI 53022-5360" at bounding box center [499, 243] width 106 height 47
drag, startPoint x: 449, startPoint y: 231, endPoint x: 505, endPoint y: 268, distance: 66.8
click at [505, 269] on div "Melissa Cunningham W143N9828 Ridgewood Ln Germantown, WI 53022-5360 +12628934510" at bounding box center [521, 252] width 151 height 66
copy span "Melissa Cunningham W143N9828 Ridgewood Ln Germantown, WI 53022-5360"
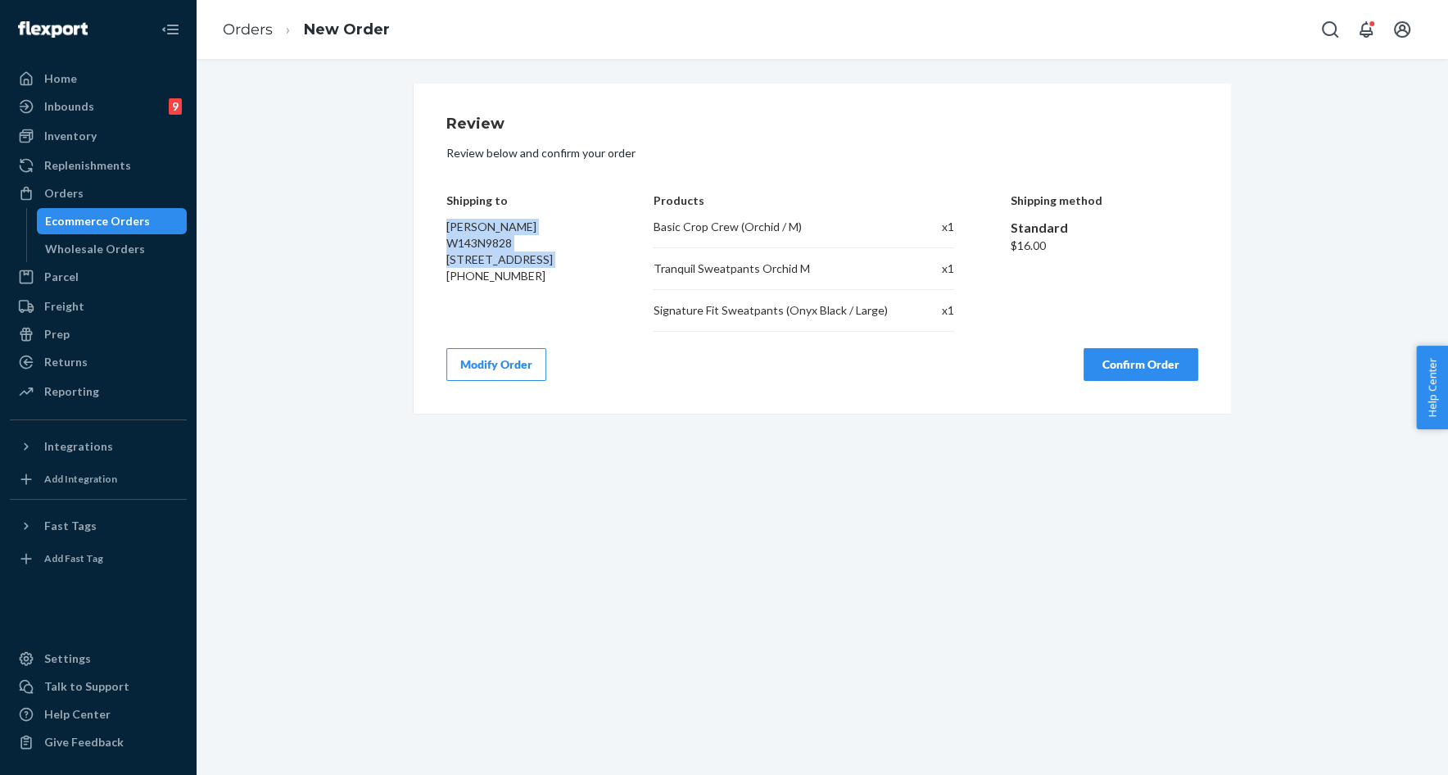
click at [1106, 365] on button "Confirm Order" at bounding box center [1141, 364] width 115 height 33
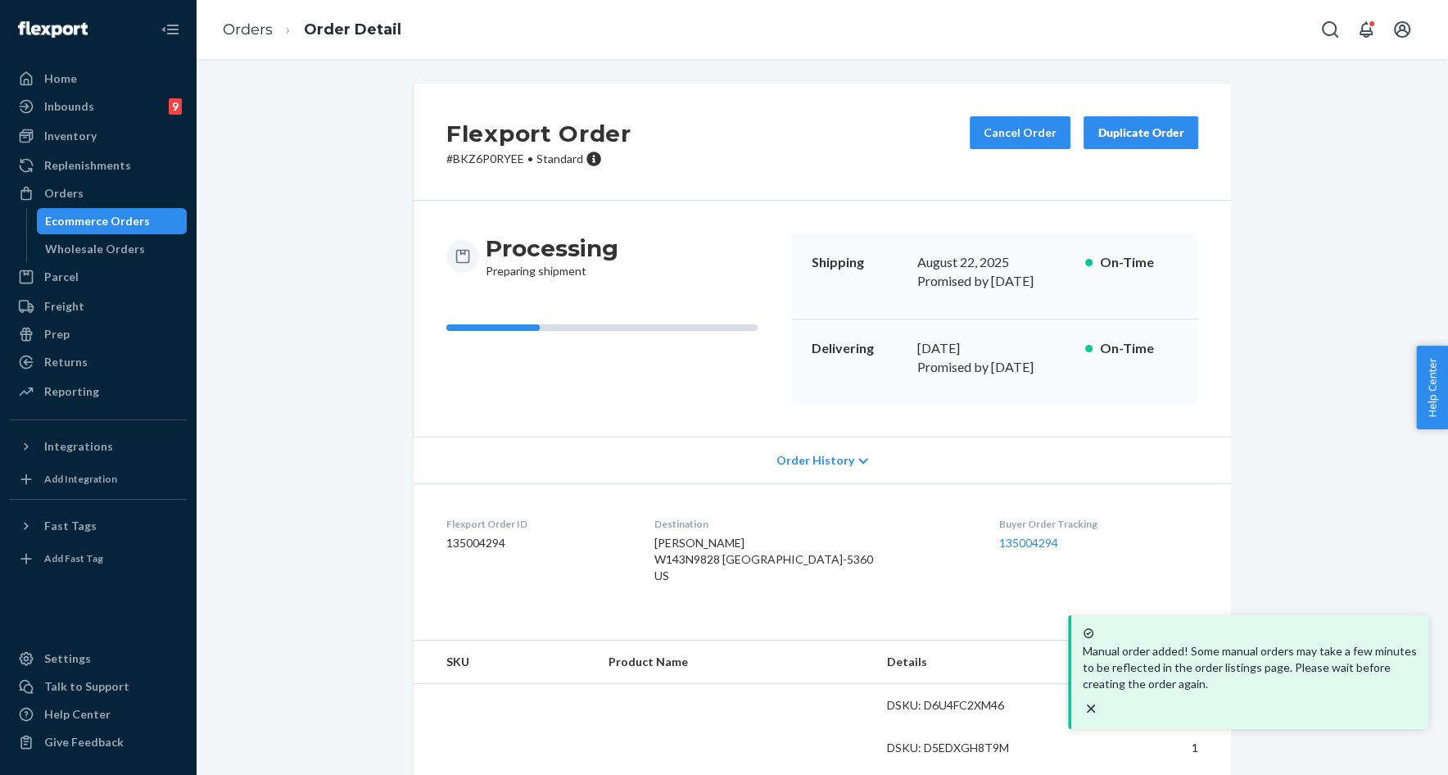
click at [477, 161] on p "# BKZ6P0RYEE • Standard" at bounding box center [538, 159] width 185 height 16
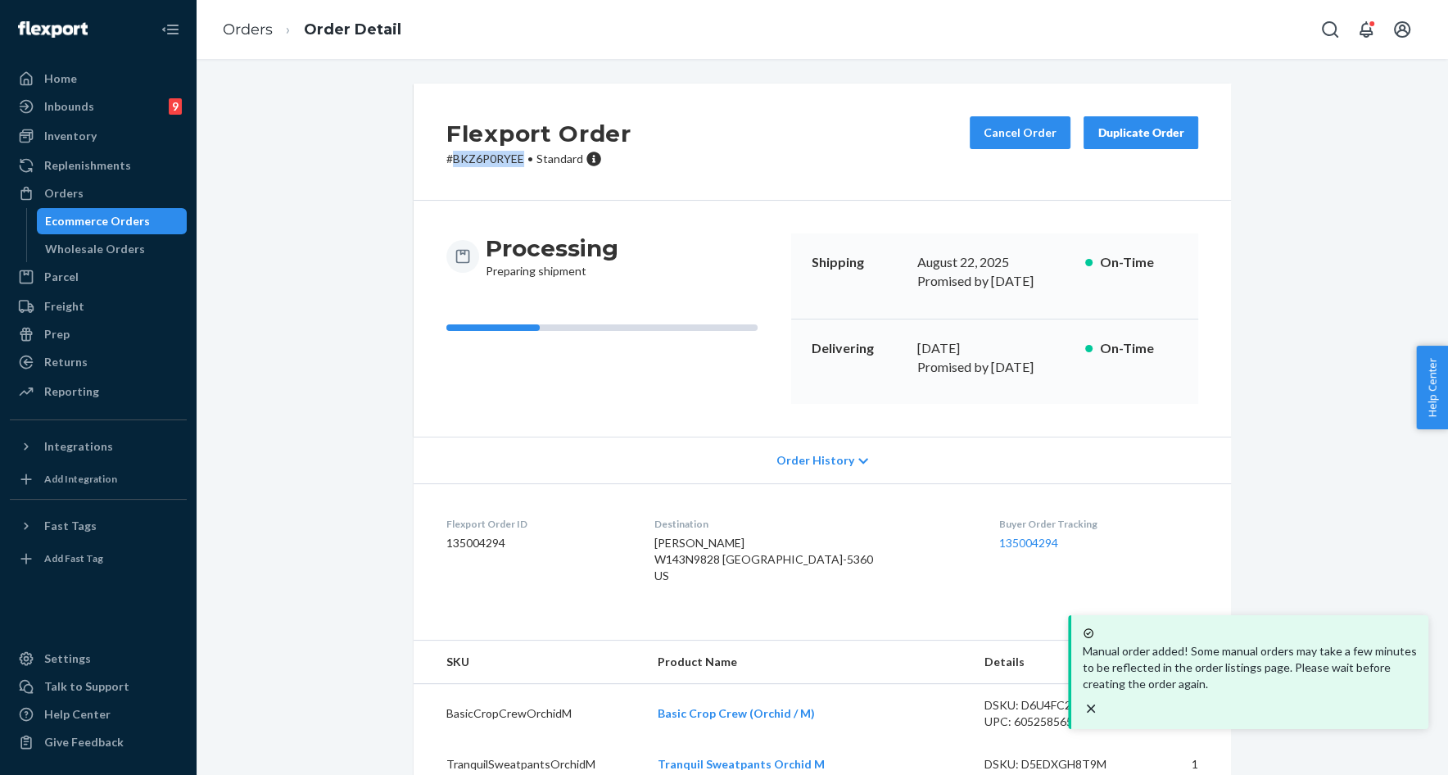
copy p "BKZ6P0RYEE"
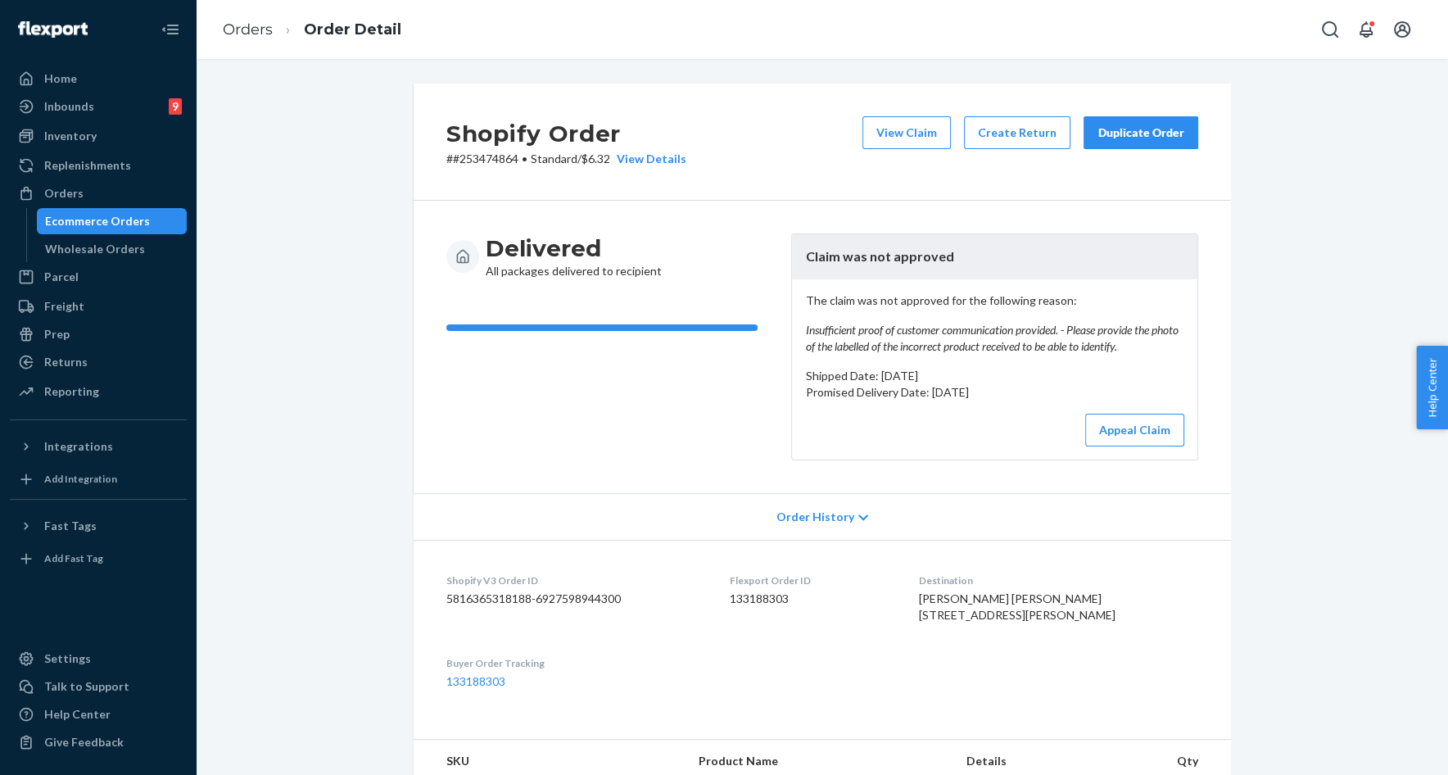
click at [913, 436] on div "Appeal Claim" at bounding box center [994, 430] width 379 height 33
click at [488, 162] on p "# #253474864 • Standard / $6.32 View Details" at bounding box center [566, 159] width 240 height 16
copy p "253474864"
